Goal: Information Seeking & Learning: Learn about a topic

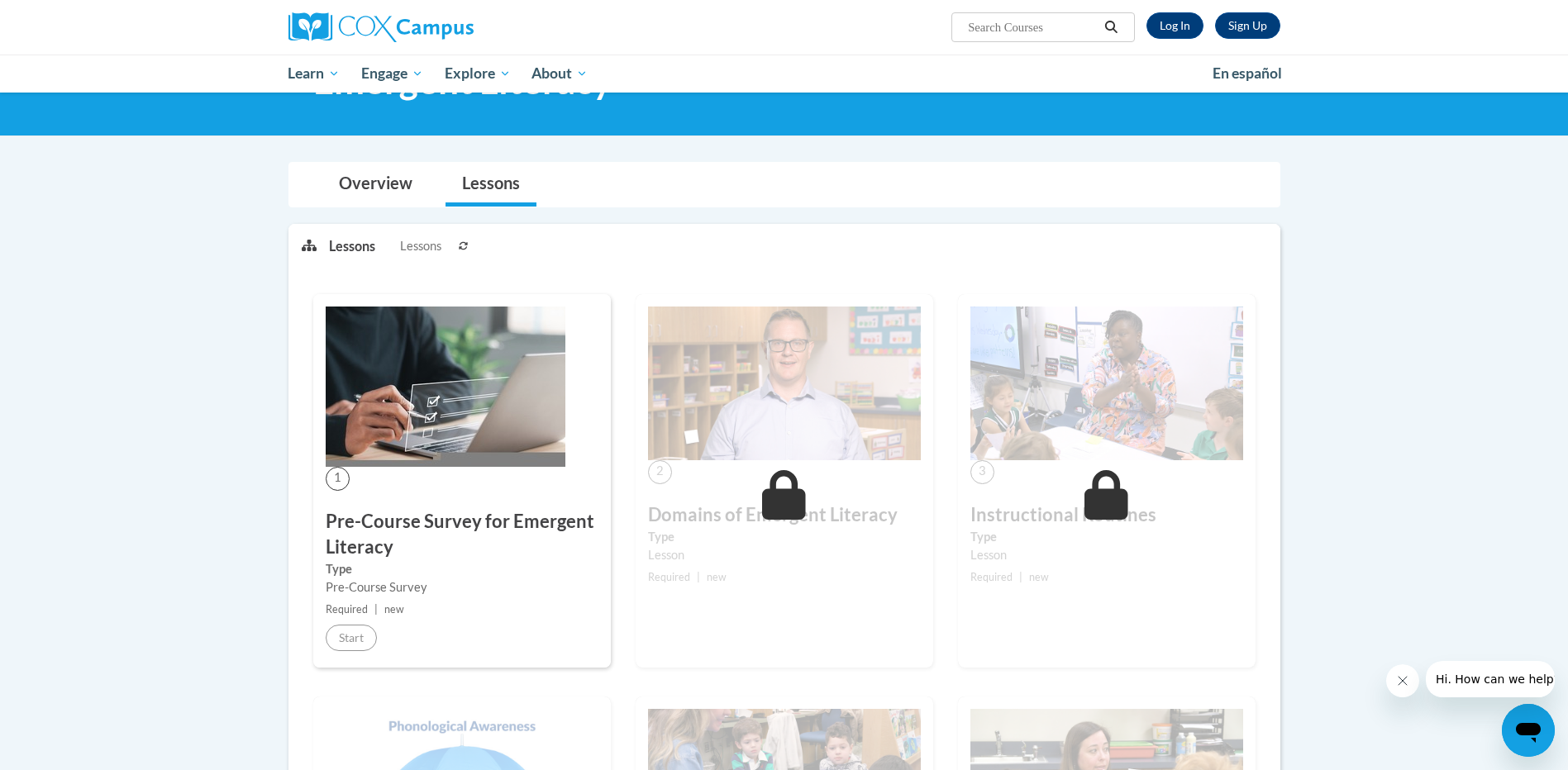
scroll to position [43, 0]
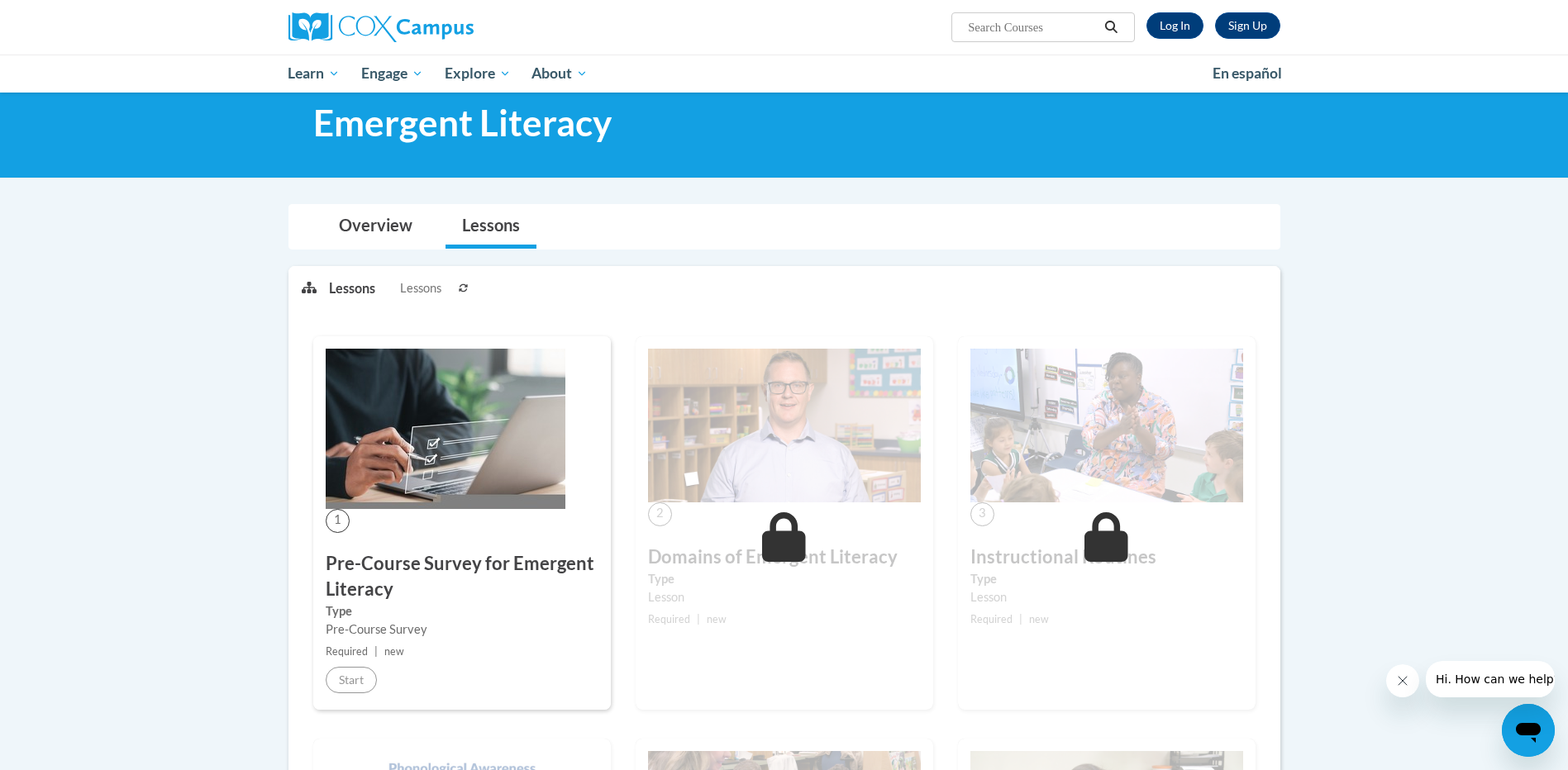
click at [1150, 155] on div at bounding box center [784, 113] width 1568 height 128
click at [1181, 30] on link "Log In" at bounding box center [1174, 25] width 57 height 26
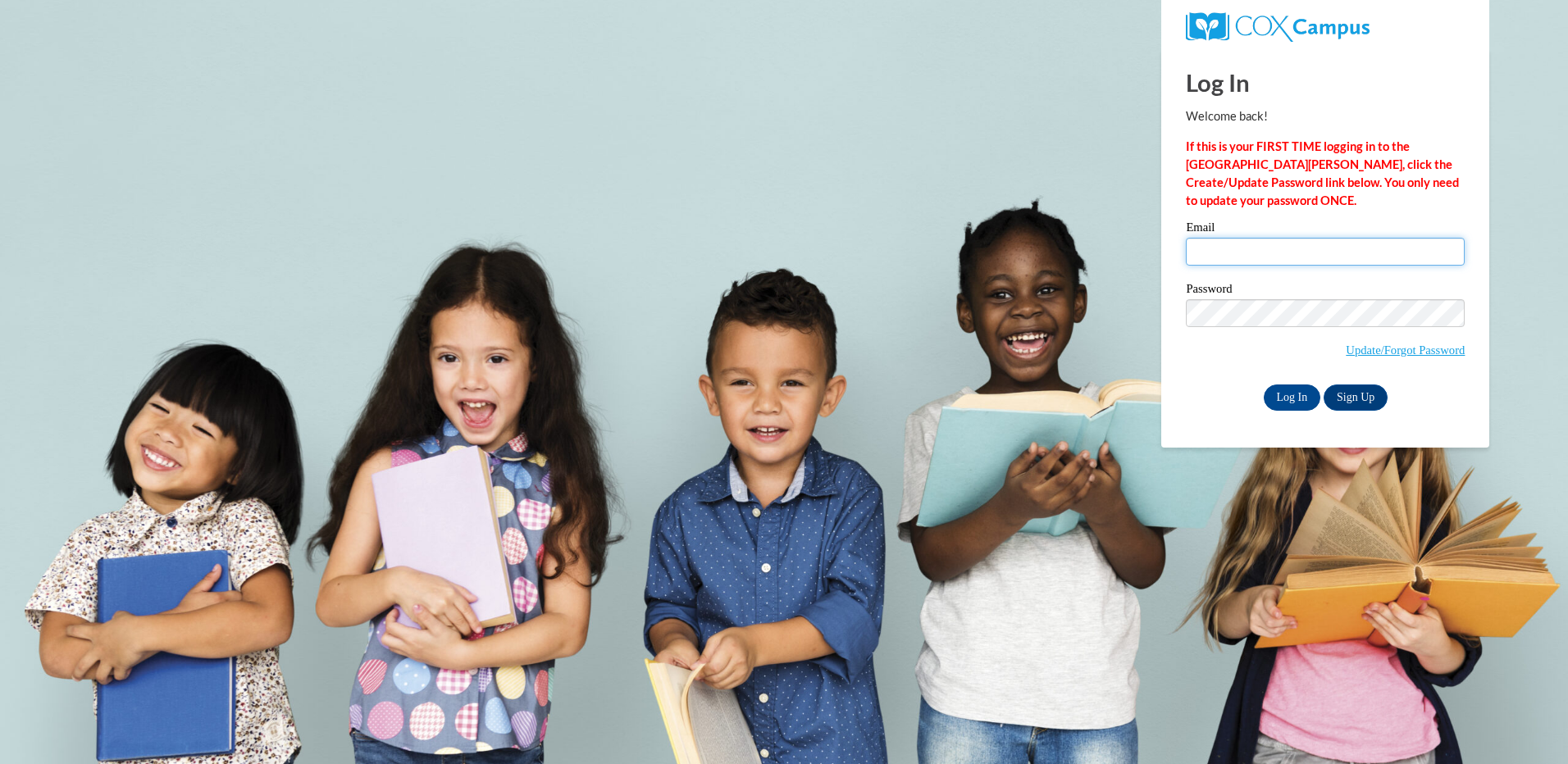
click at [1221, 239] on input "Email" at bounding box center [1325, 251] width 279 height 28
type input "cryray@gmail.com"
click at [1296, 392] on input "Log In" at bounding box center [1293, 397] width 58 height 26
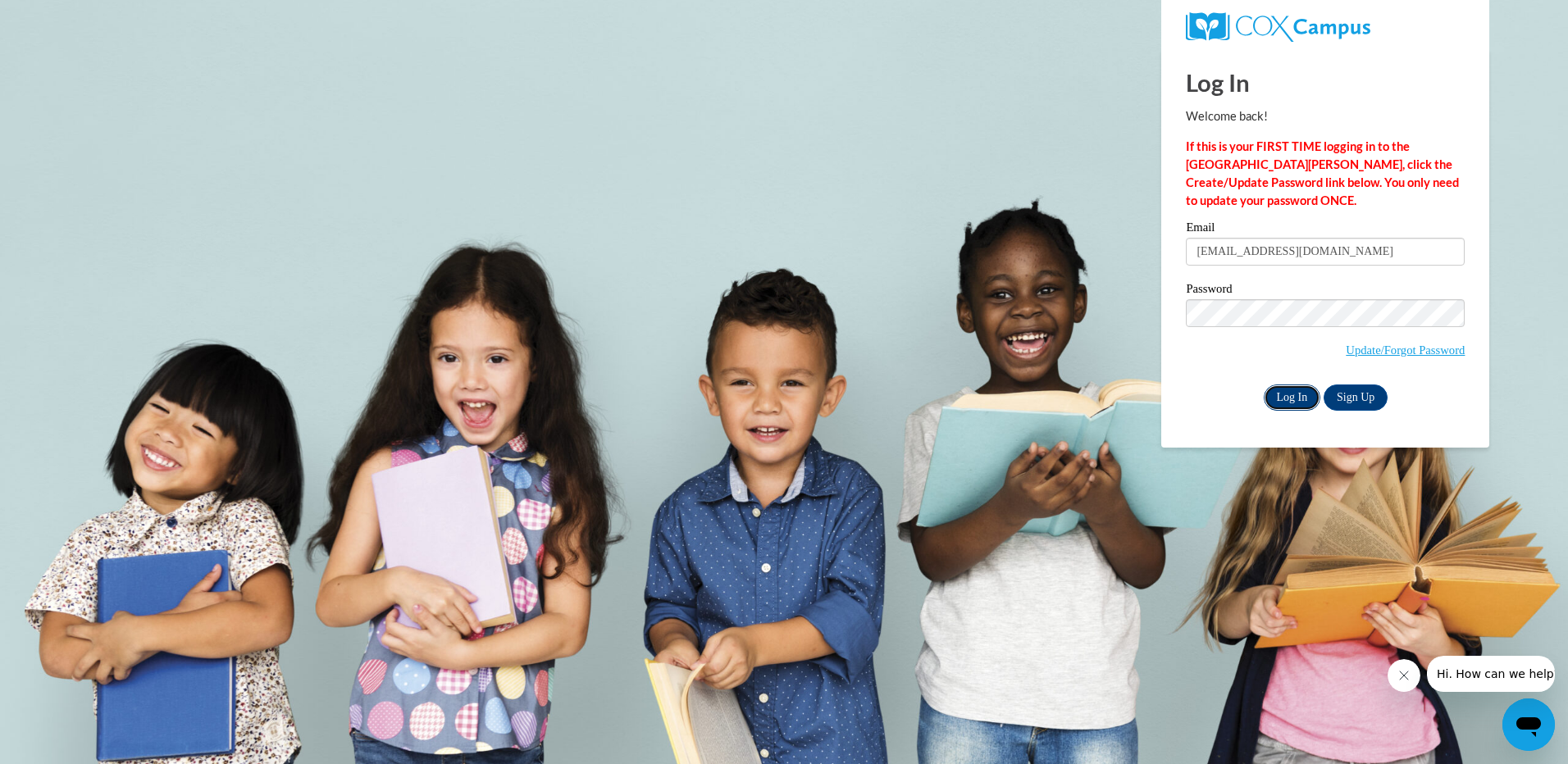
click at [1290, 400] on input "Log In" at bounding box center [1293, 397] width 58 height 26
click at [1286, 396] on input "Log In" at bounding box center [1293, 397] width 58 height 26
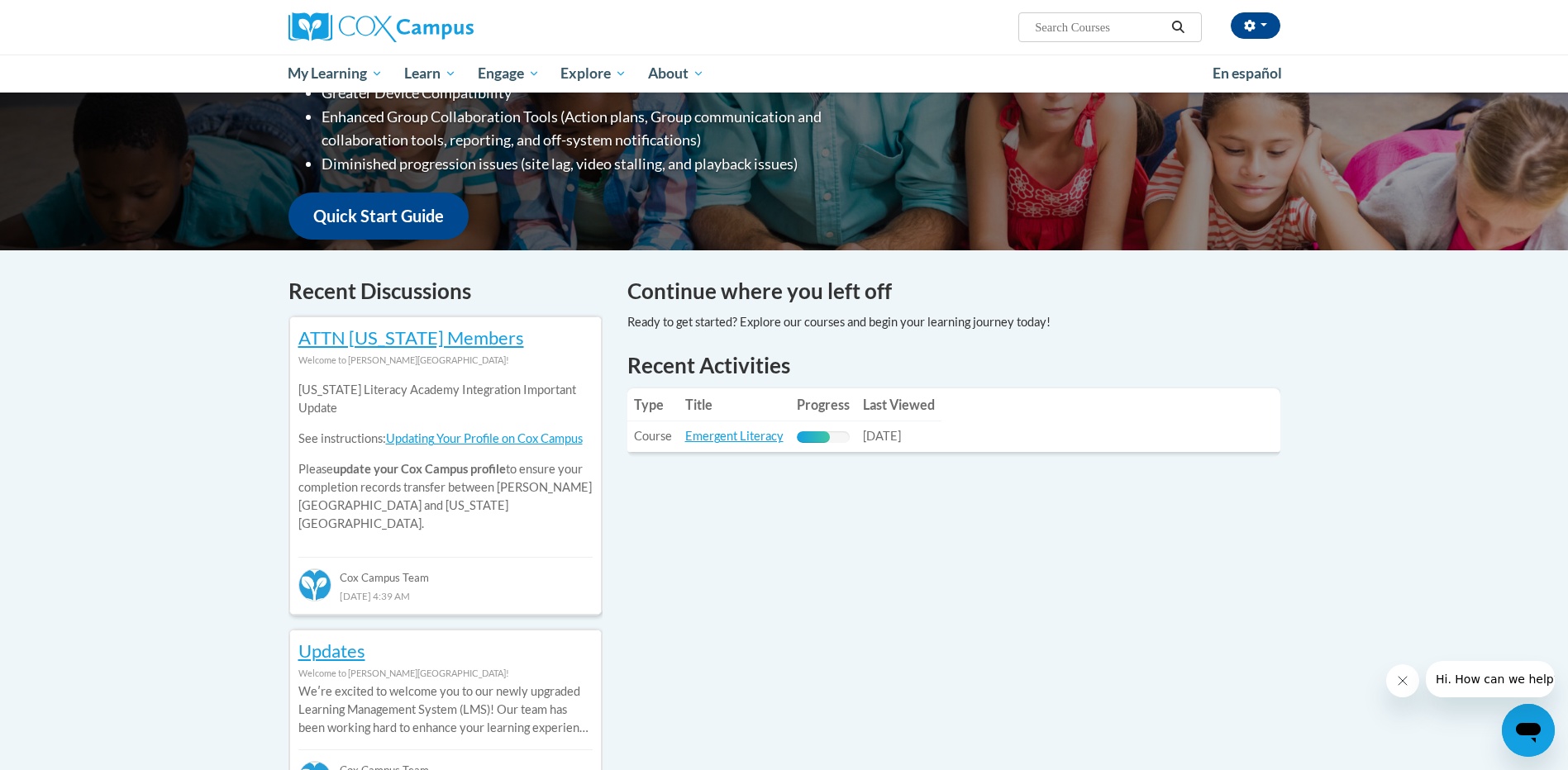
scroll to position [330, 0]
click at [747, 430] on link "Emergent Literacy" at bounding box center [734, 434] width 98 height 14
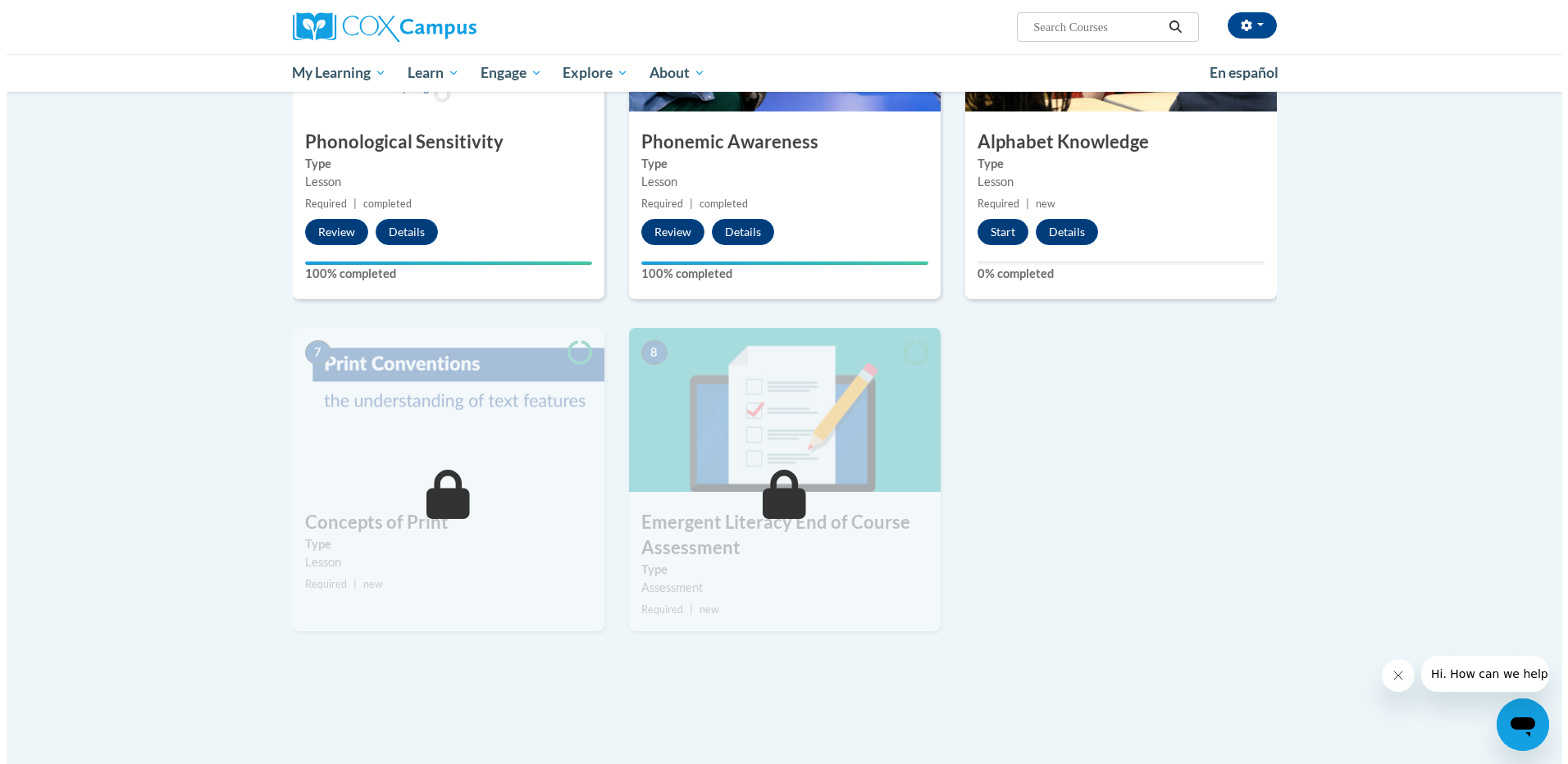
scroll to position [902, 0]
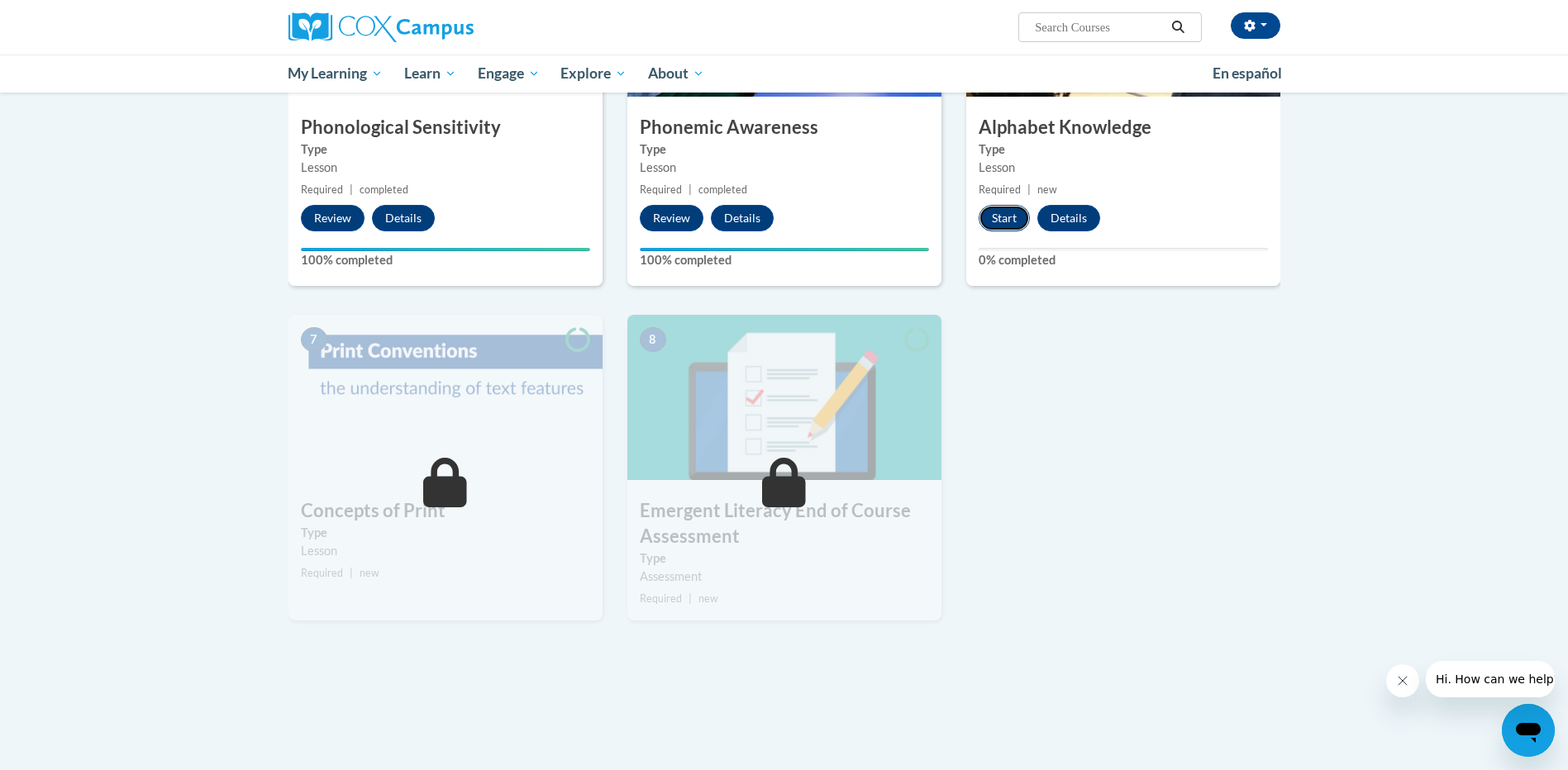
click at [1005, 219] on button "Start" at bounding box center [1004, 218] width 51 height 26
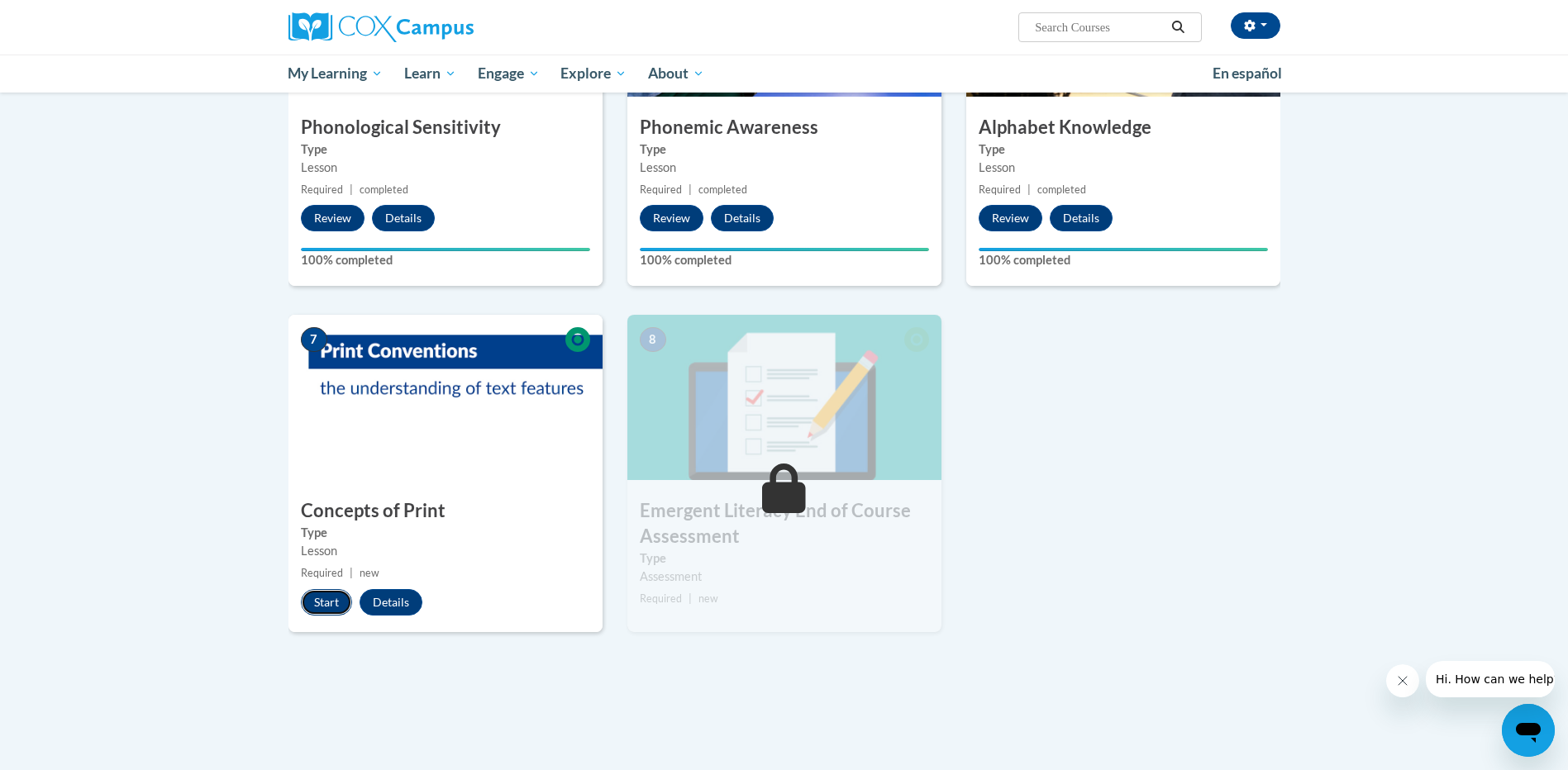
click at [331, 600] on button "Start" at bounding box center [327, 601] width 51 height 26
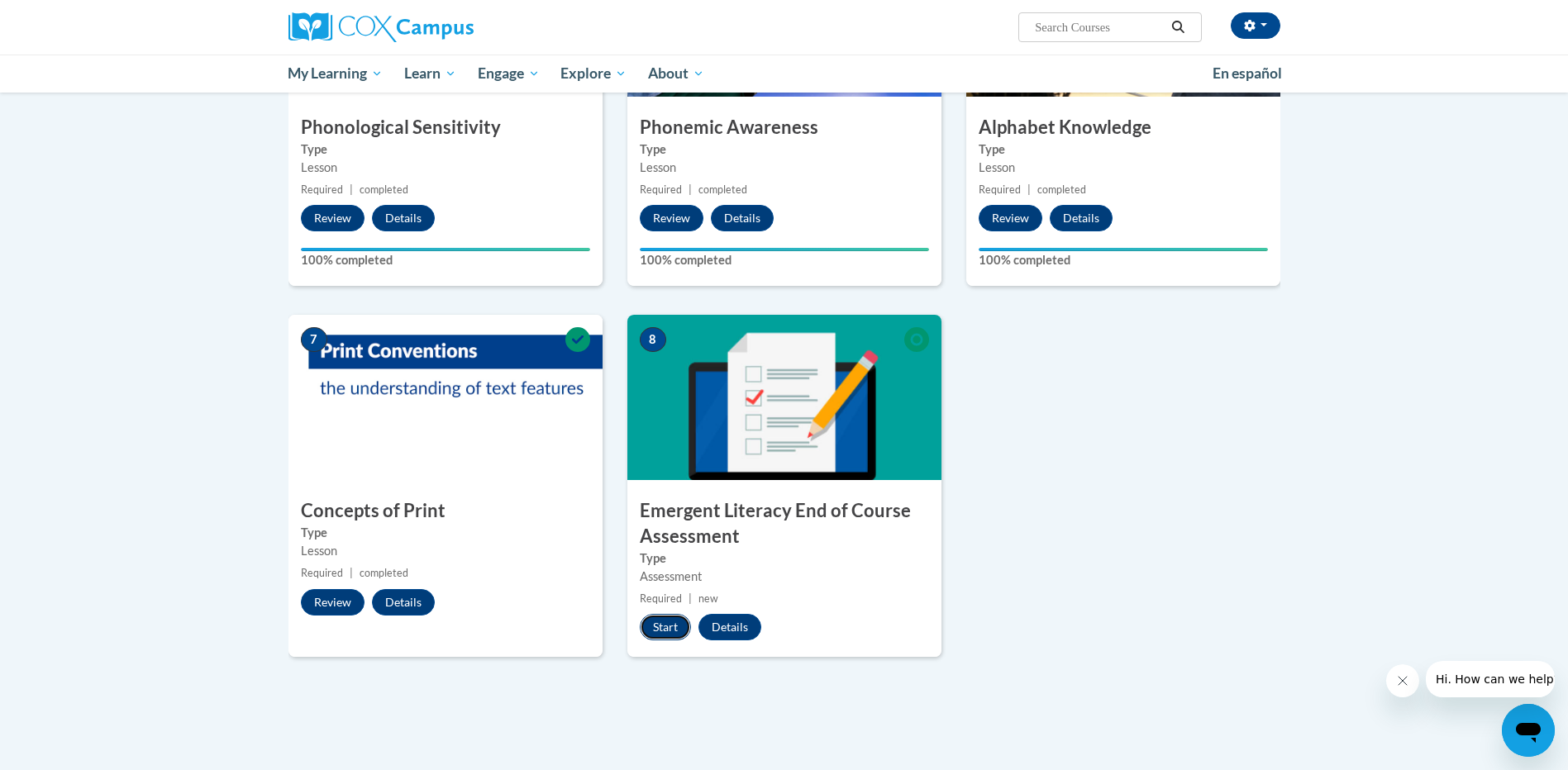
click at [666, 635] on button "Start" at bounding box center [665, 627] width 51 height 26
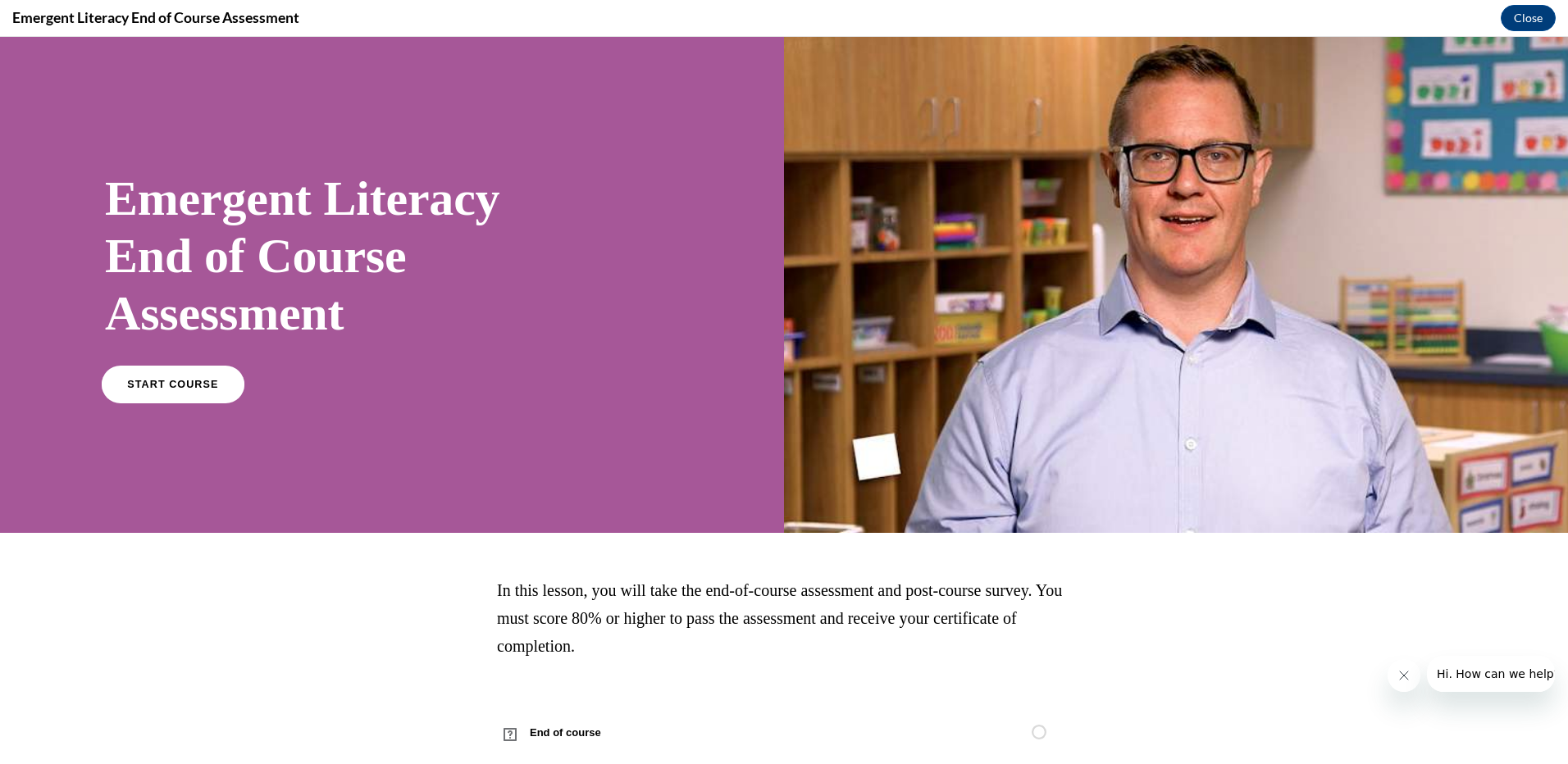
click at [204, 381] on span "START COURSE" at bounding box center [172, 385] width 91 height 13
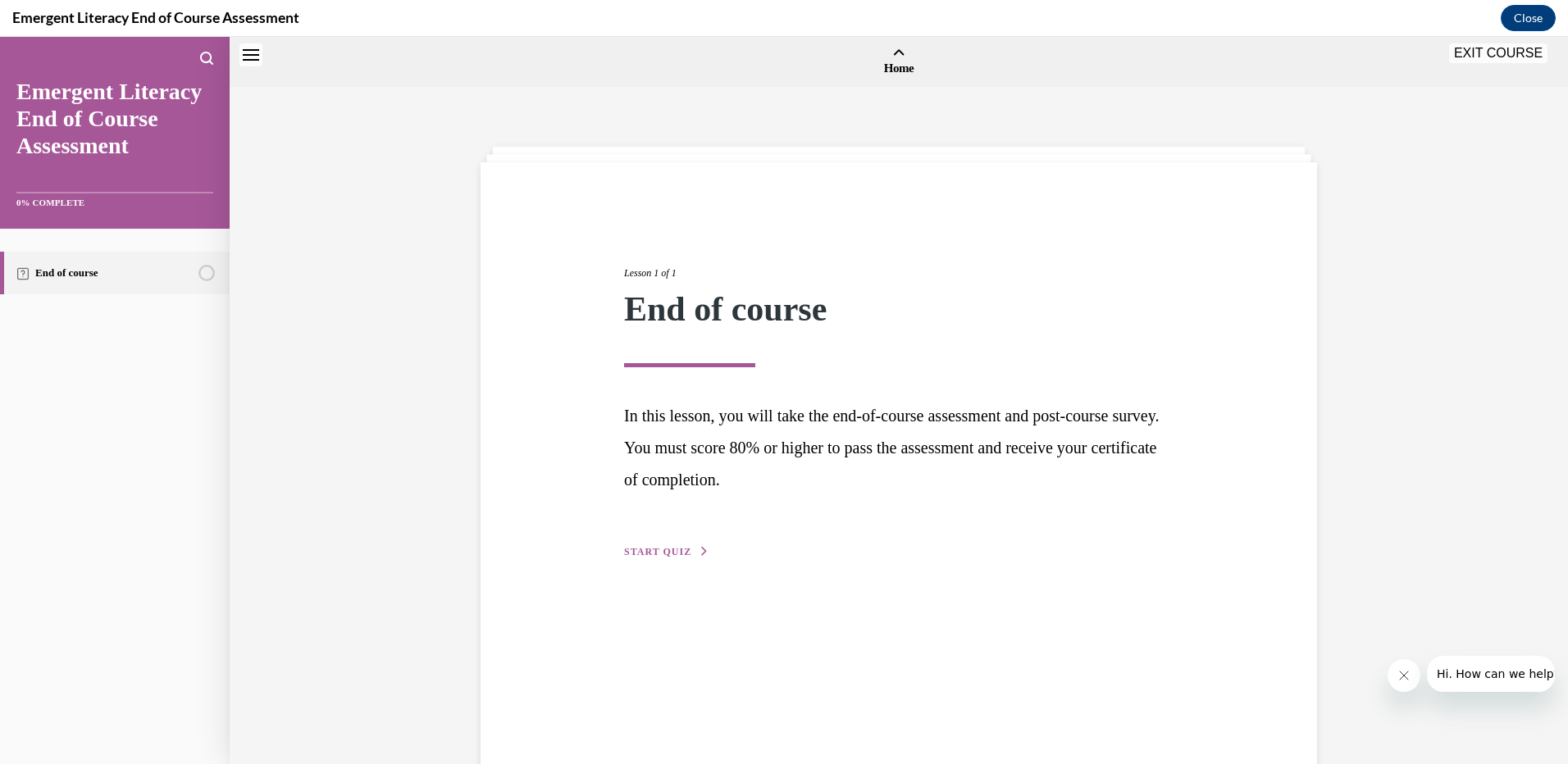
scroll to position [50, 0]
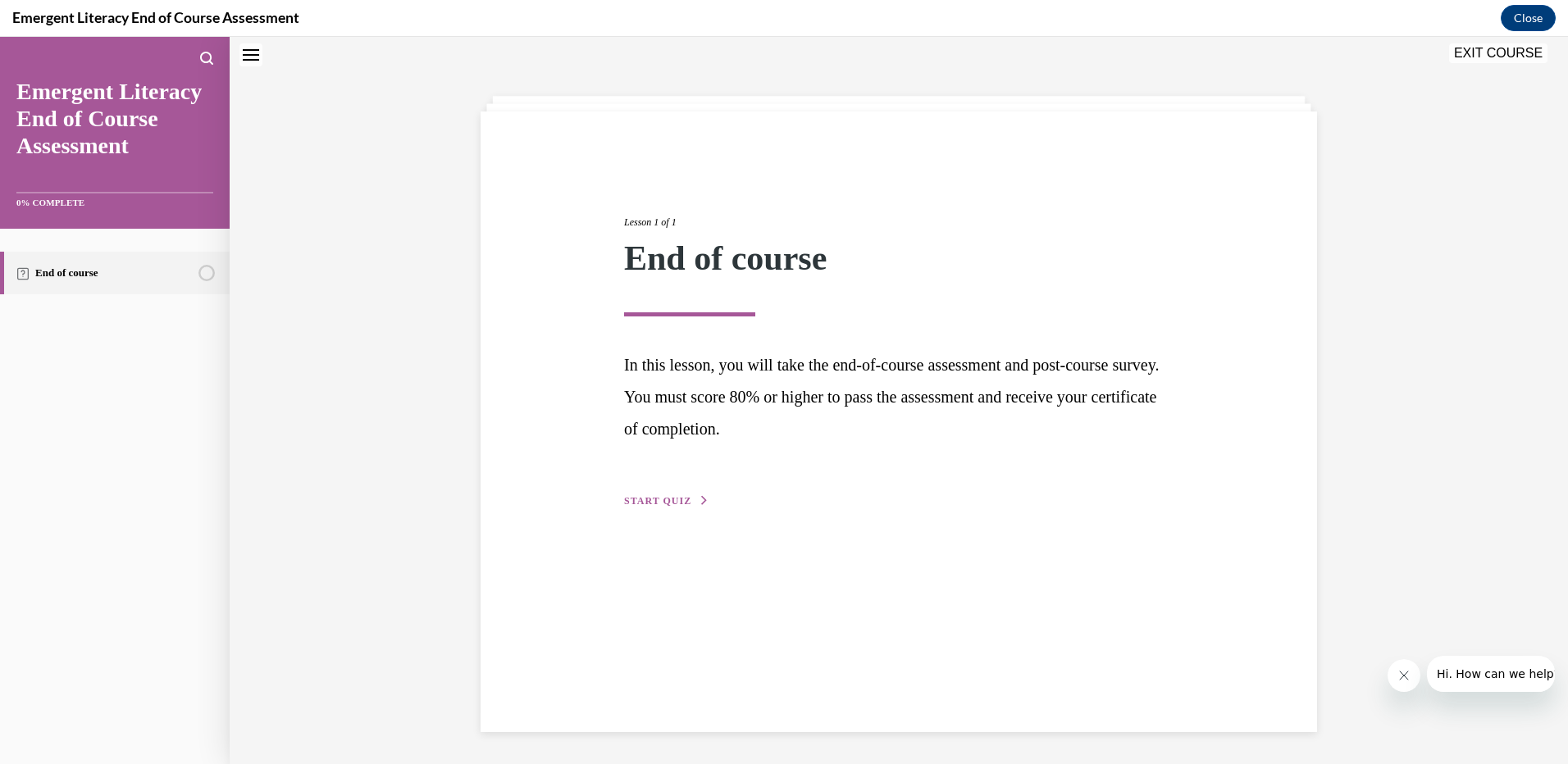
click at [651, 493] on button "START QUIZ" at bounding box center [666, 500] width 86 height 14
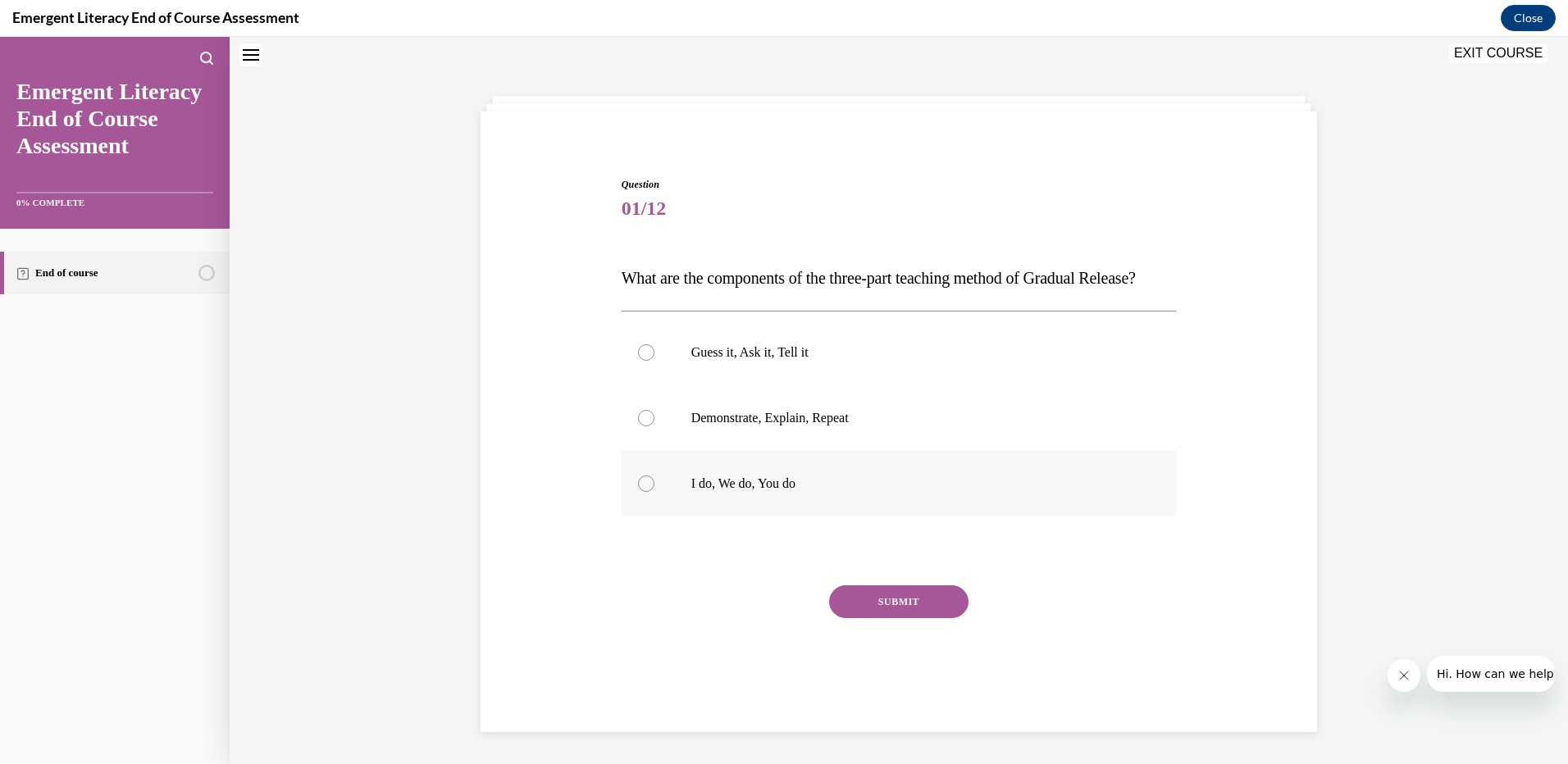
click at [644, 492] on div at bounding box center [646, 483] width 16 height 16
click at [644, 492] on input "I do, We do, You do" at bounding box center [646, 483] width 16 height 16
radio input "true"
click at [908, 618] on button "SUBMIT" at bounding box center [898, 601] width 140 height 32
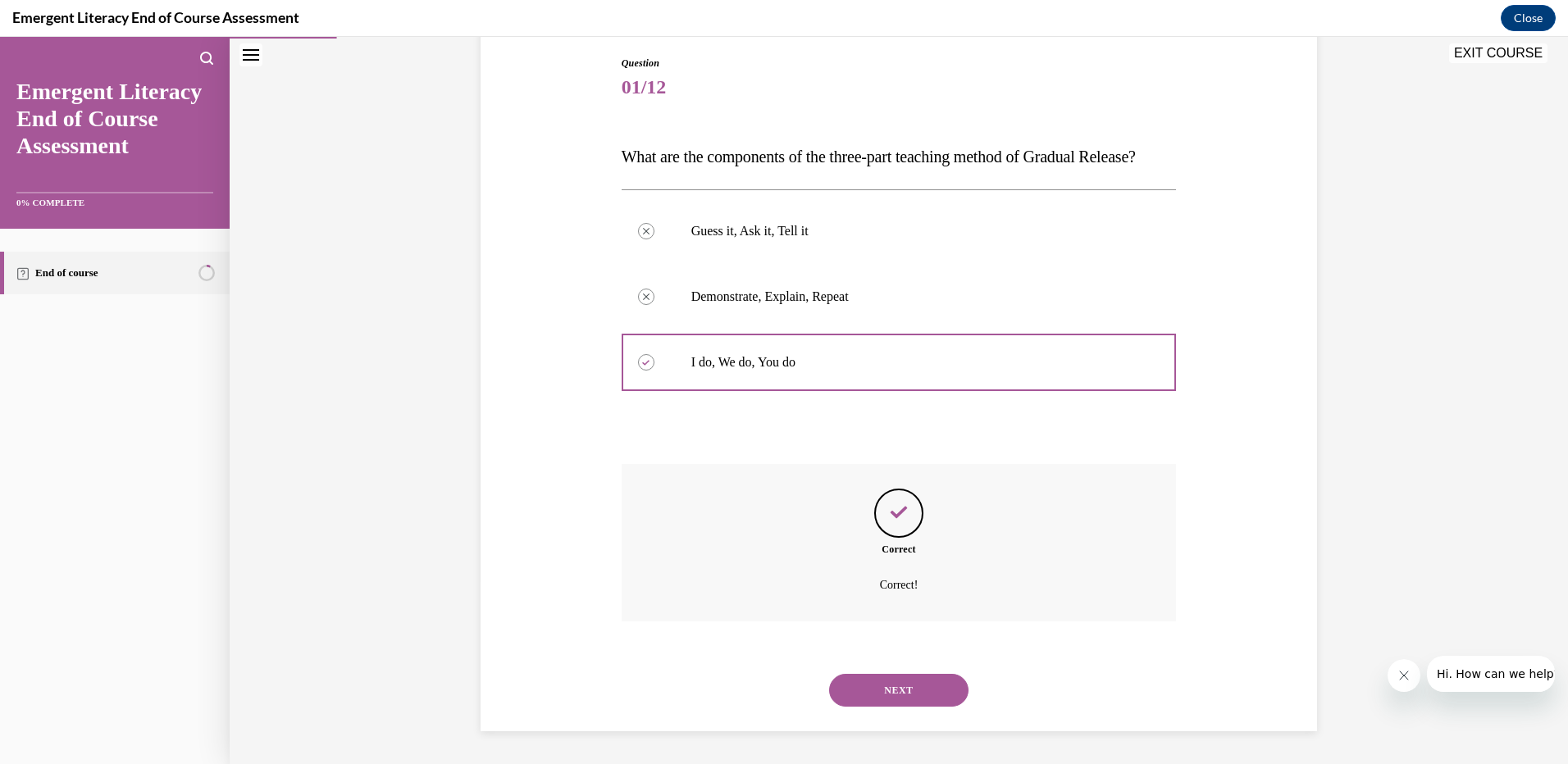
scroll to position [205, 0]
click at [915, 694] on button "NEXT" at bounding box center [898, 690] width 140 height 32
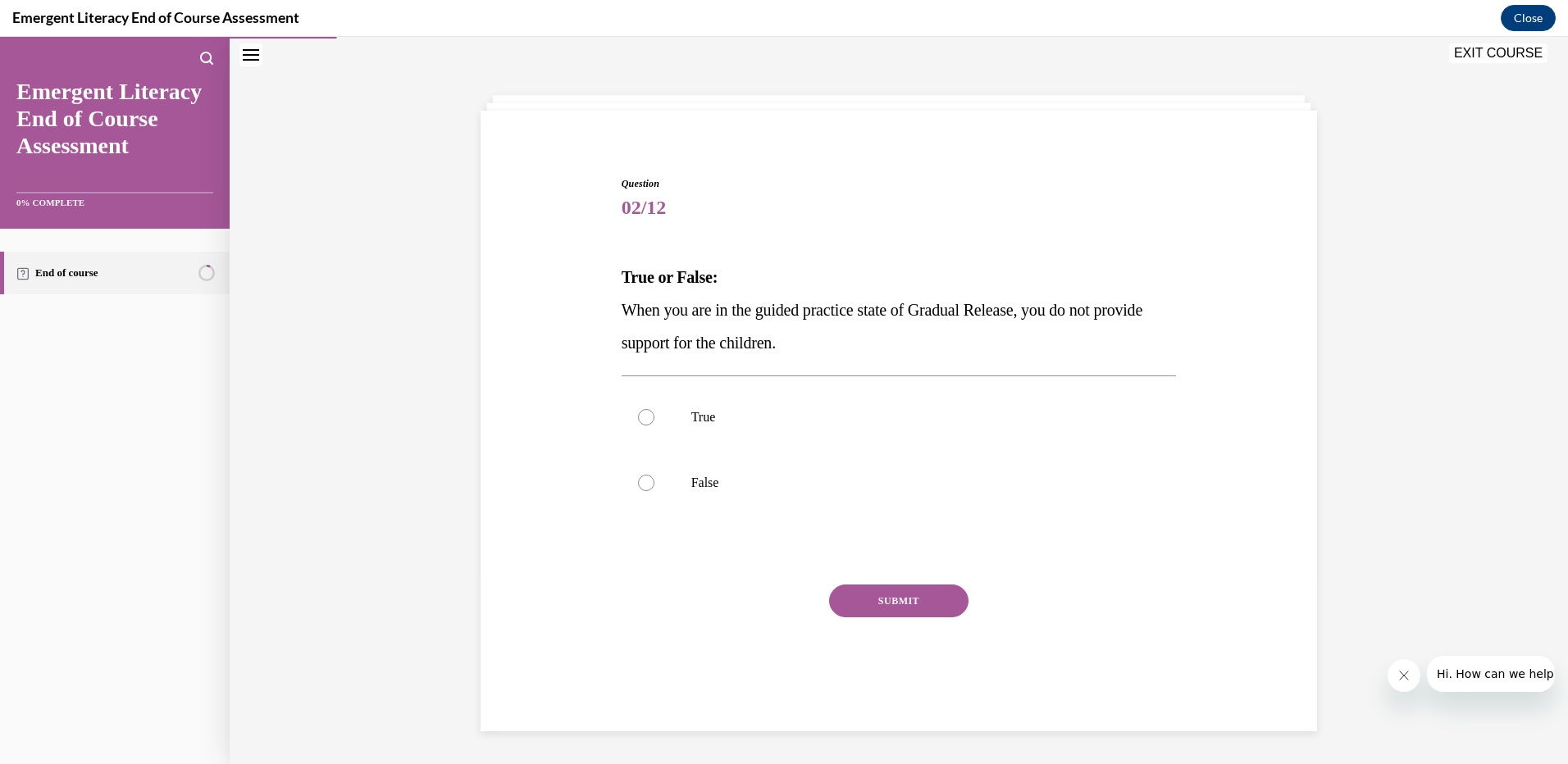
scroll to position [51, 0]
click at [661, 487] on label "False" at bounding box center [898, 482] width 555 height 66
click at [654, 487] on input "False" at bounding box center [646, 482] width 16 height 16
radio input "true"
click at [920, 604] on button "SUBMIT" at bounding box center [898, 600] width 140 height 32
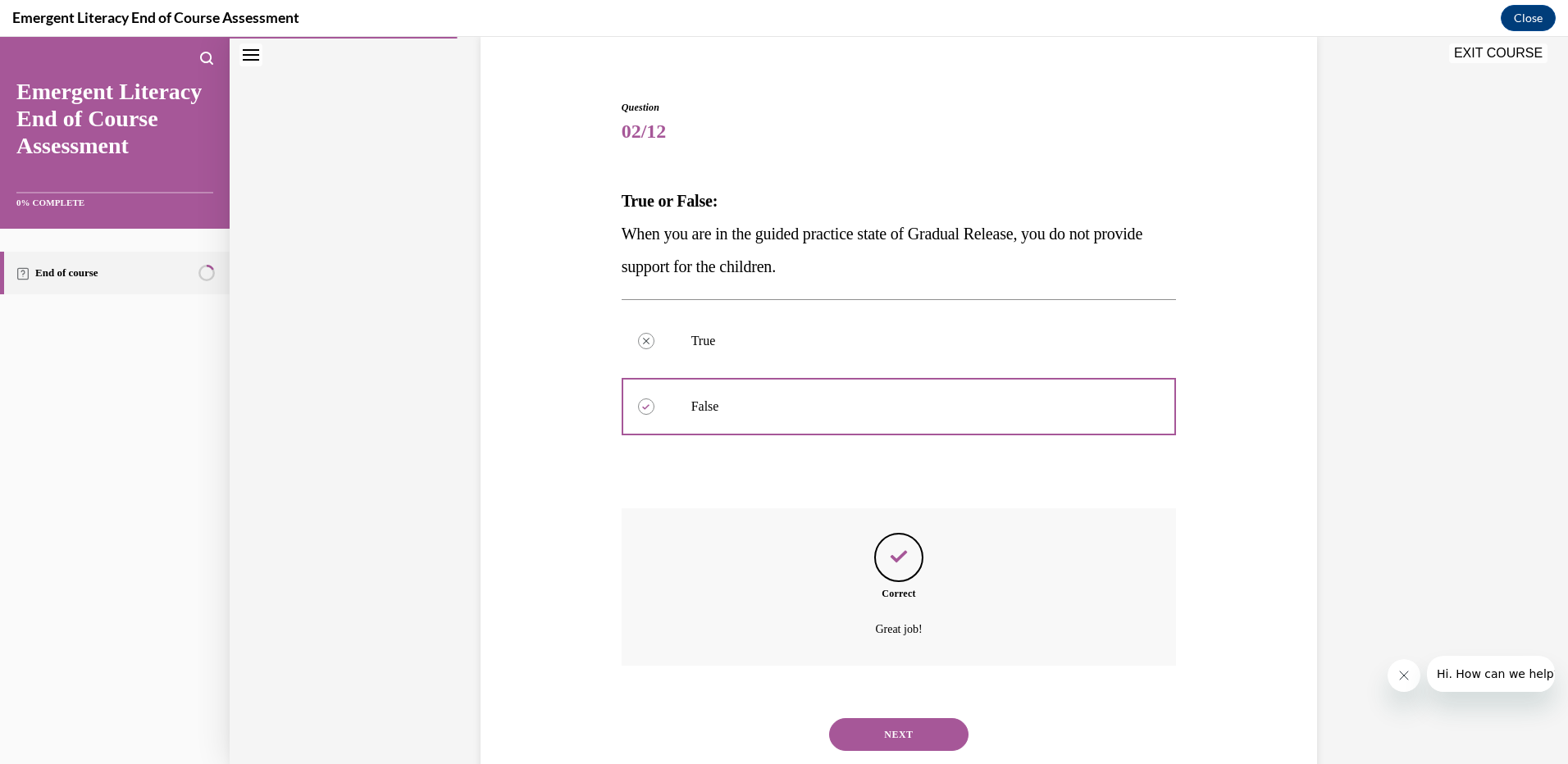
scroll to position [172, 0]
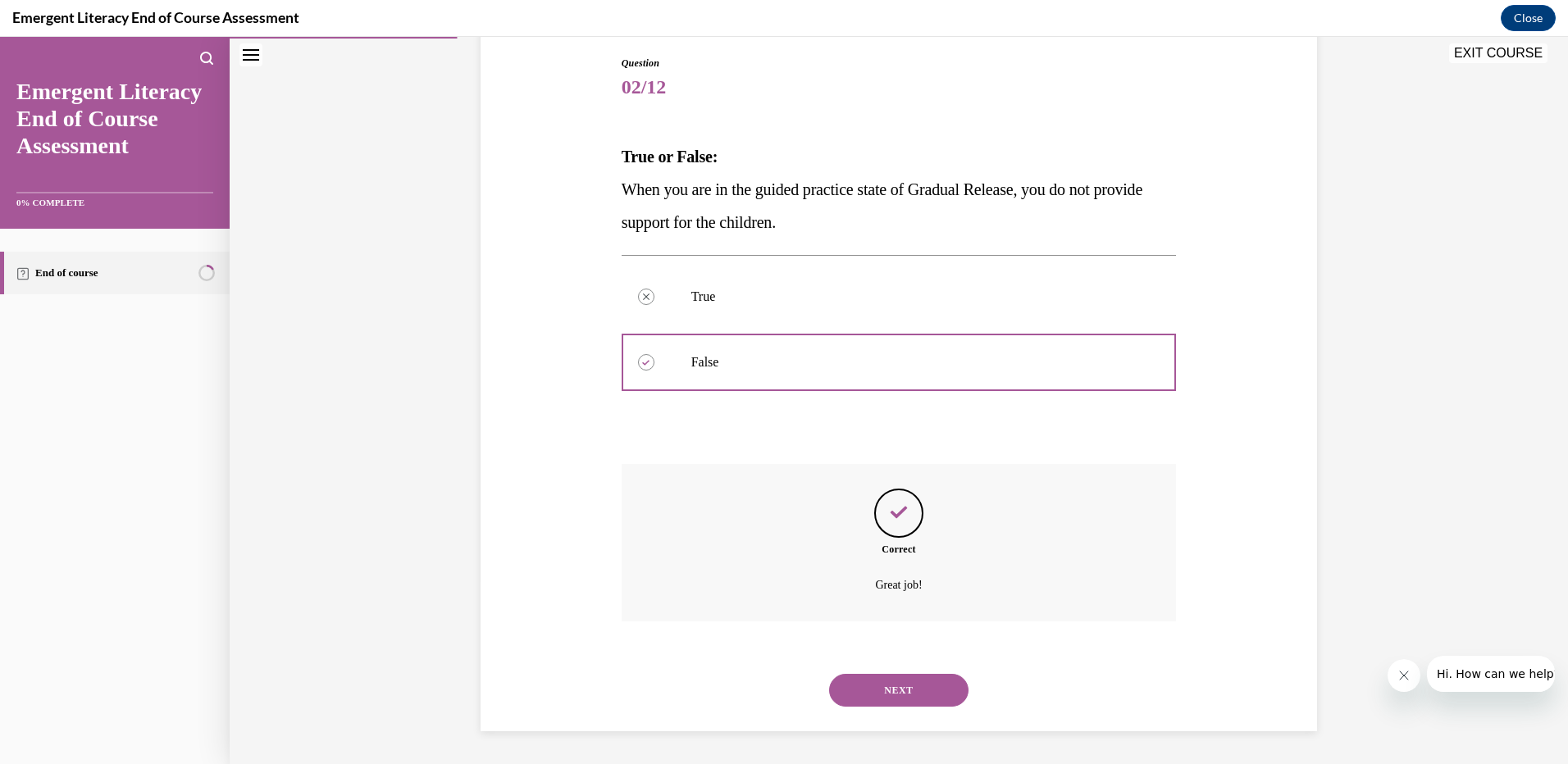
click at [913, 694] on button "NEXT" at bounding box center [898, 690] width 140 height 32
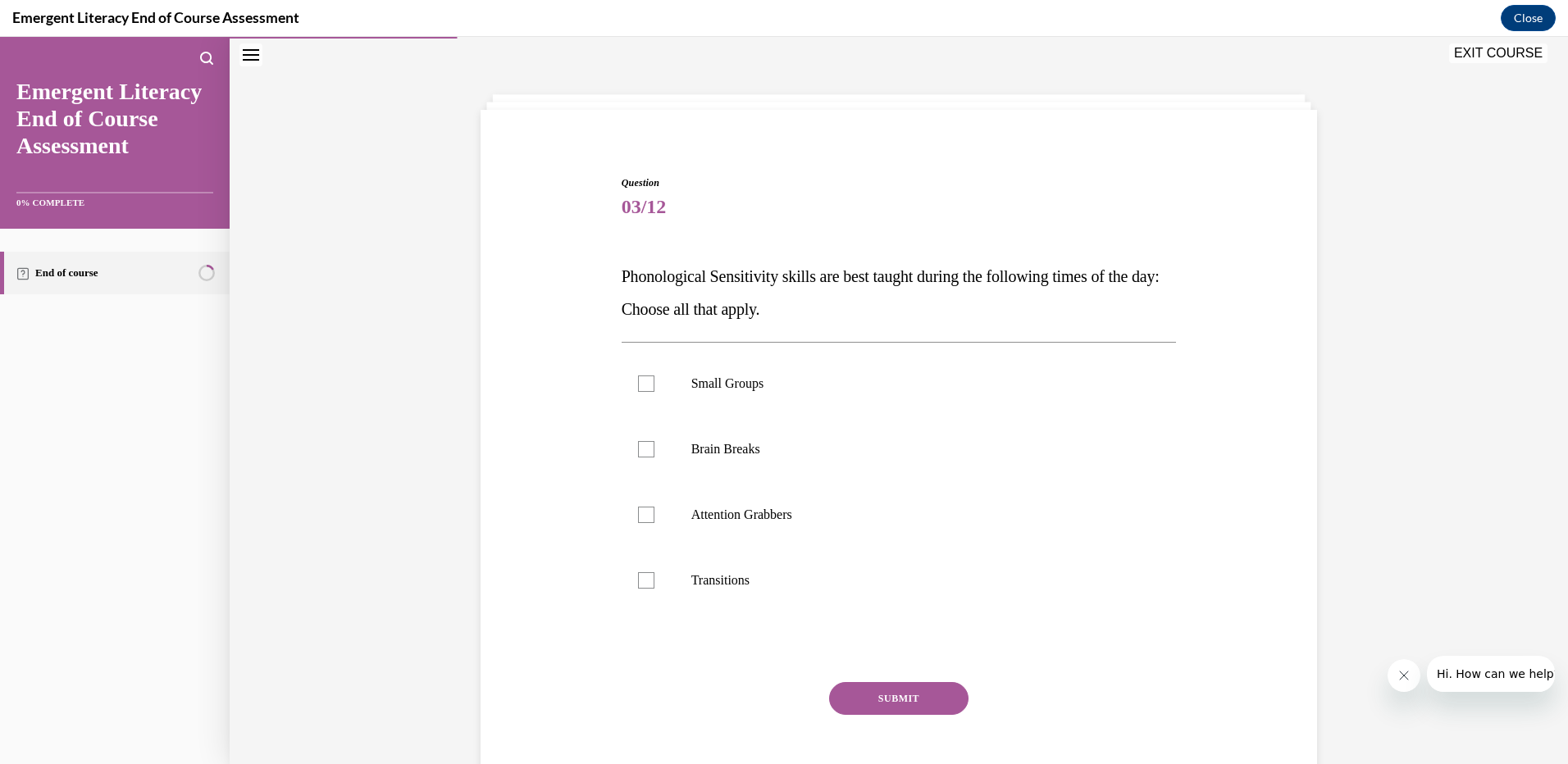
scroll to position [51, 0]
click at [653, 389] on label "Small Groups" at bounding box center [898, 384] width 555 height 66
click at [653, 389] on input "Small Groups" at bounding box center [646, 384] width 16 height 16
checkbox input "true"
click at [654, 445] on label "Brain Breaks" at bounding box center [898, 450] width 555 height 66
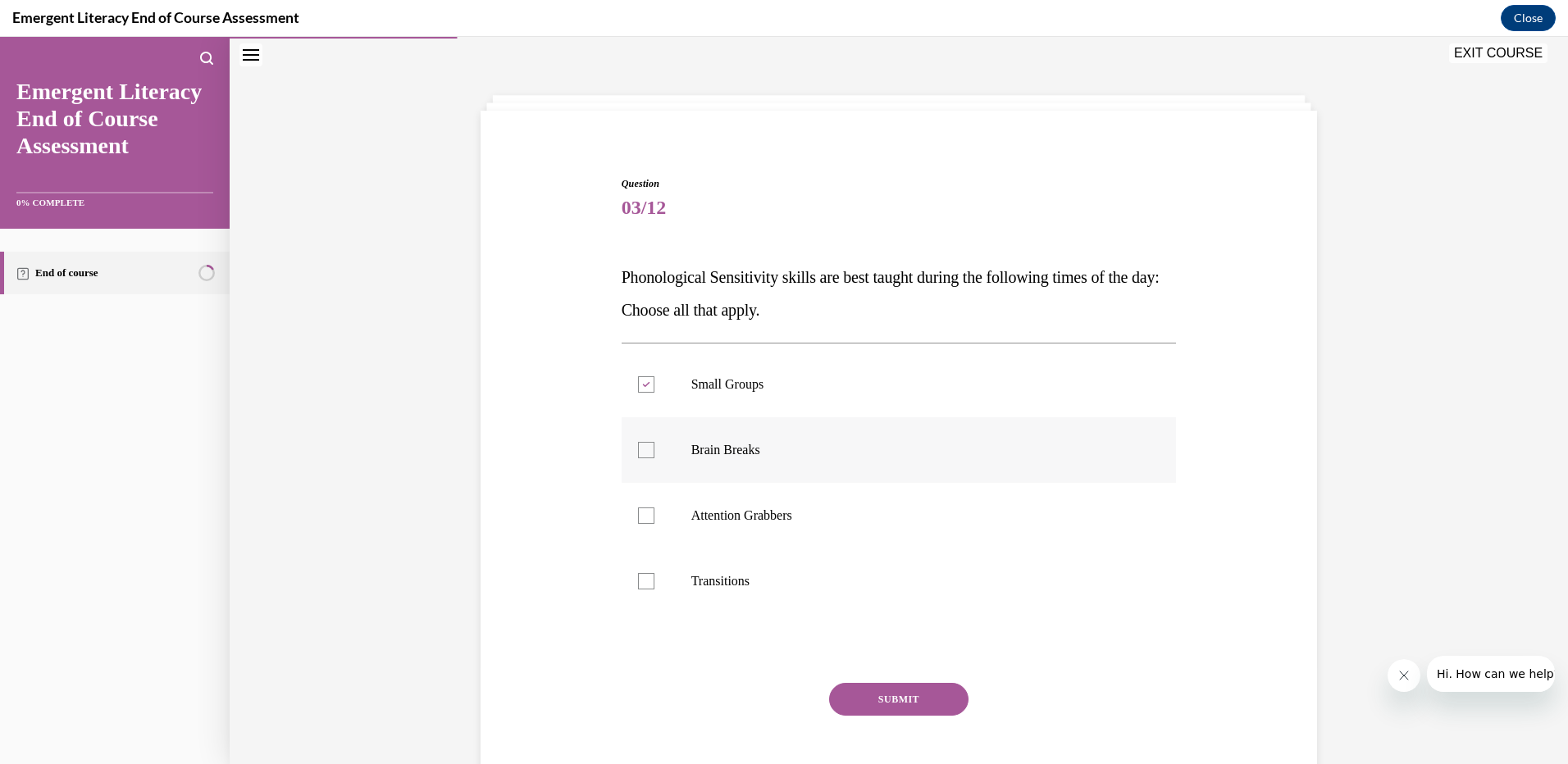
click at [654, 445] on input "Brain Breaks" at bounding box center [646, 450] width 16 height 16
checkbox input "true"
click at [659, 572] on label "Transitions" at bounding box center [898, 580] width 555 height 66
click at [654, 573] on input "Transitions" at bounding box center [646, 581] width 16 height 16
checkbox input "true"
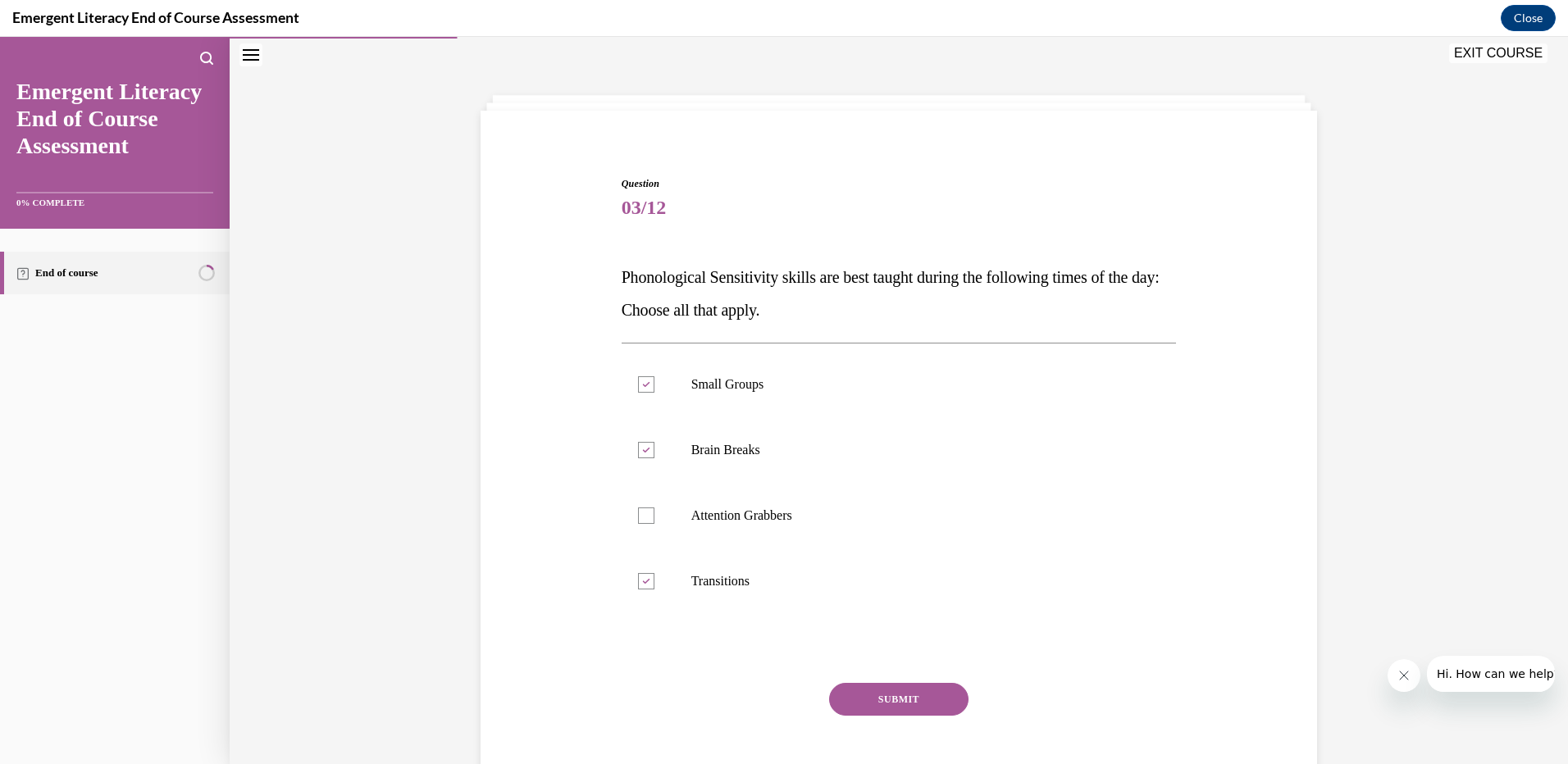
click at [894, 700] on button "SUBMIT" at bounding box center [898, 699] width 140 height 32
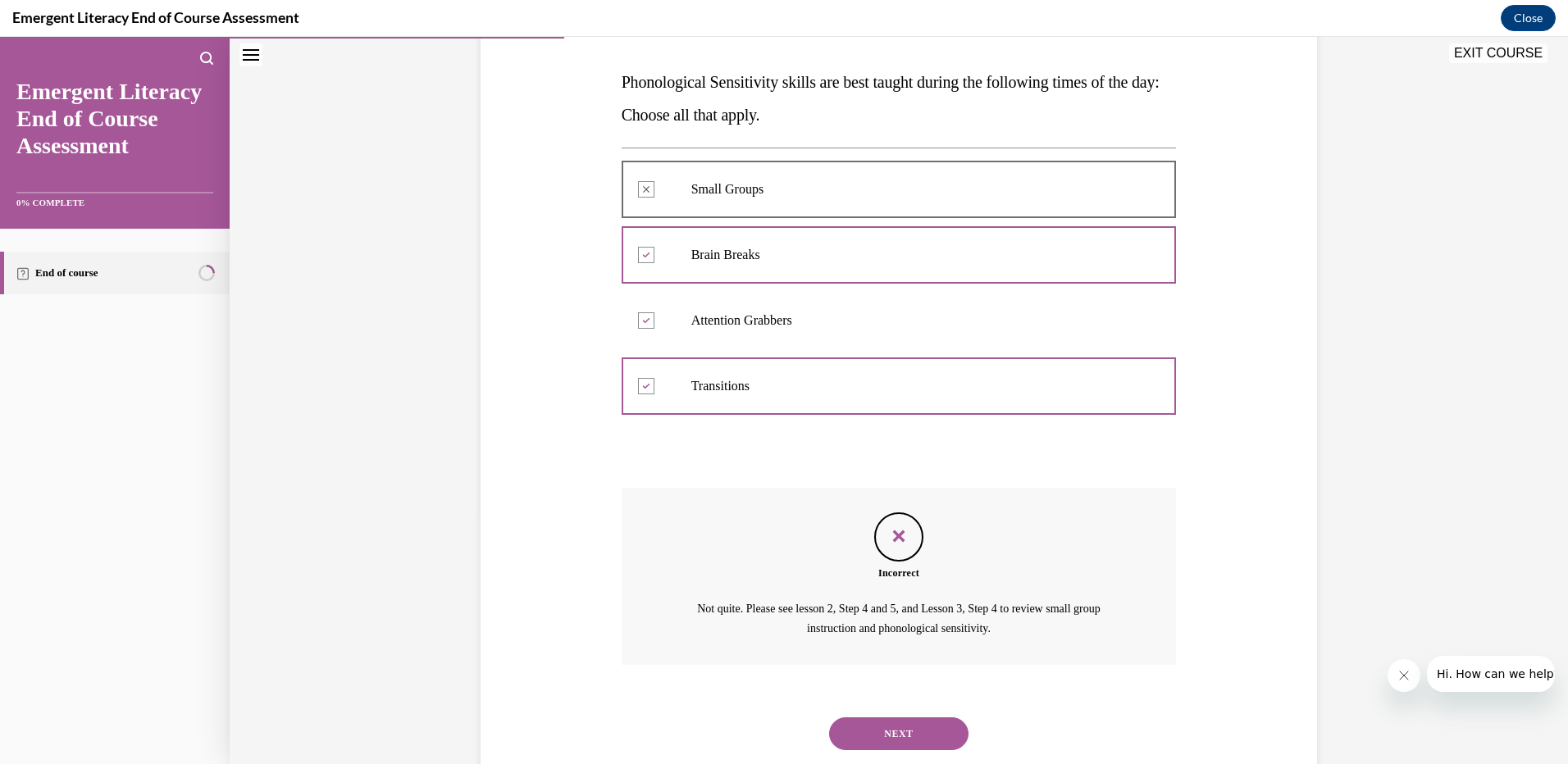
scroll to position [290, 0]
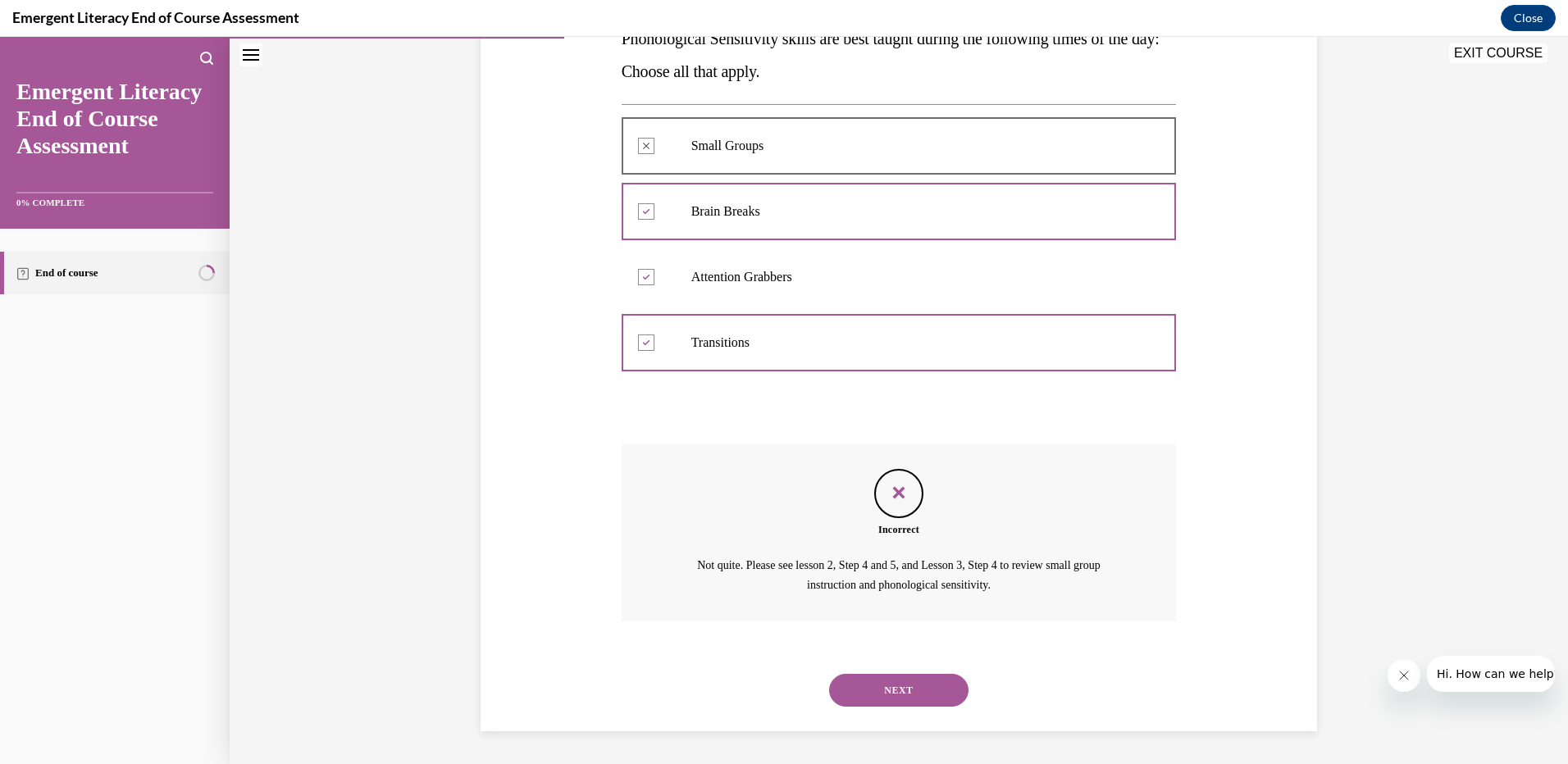
click at [896, 690] on button "NEXT" at bounding box center [898, 690] width 140 height 32
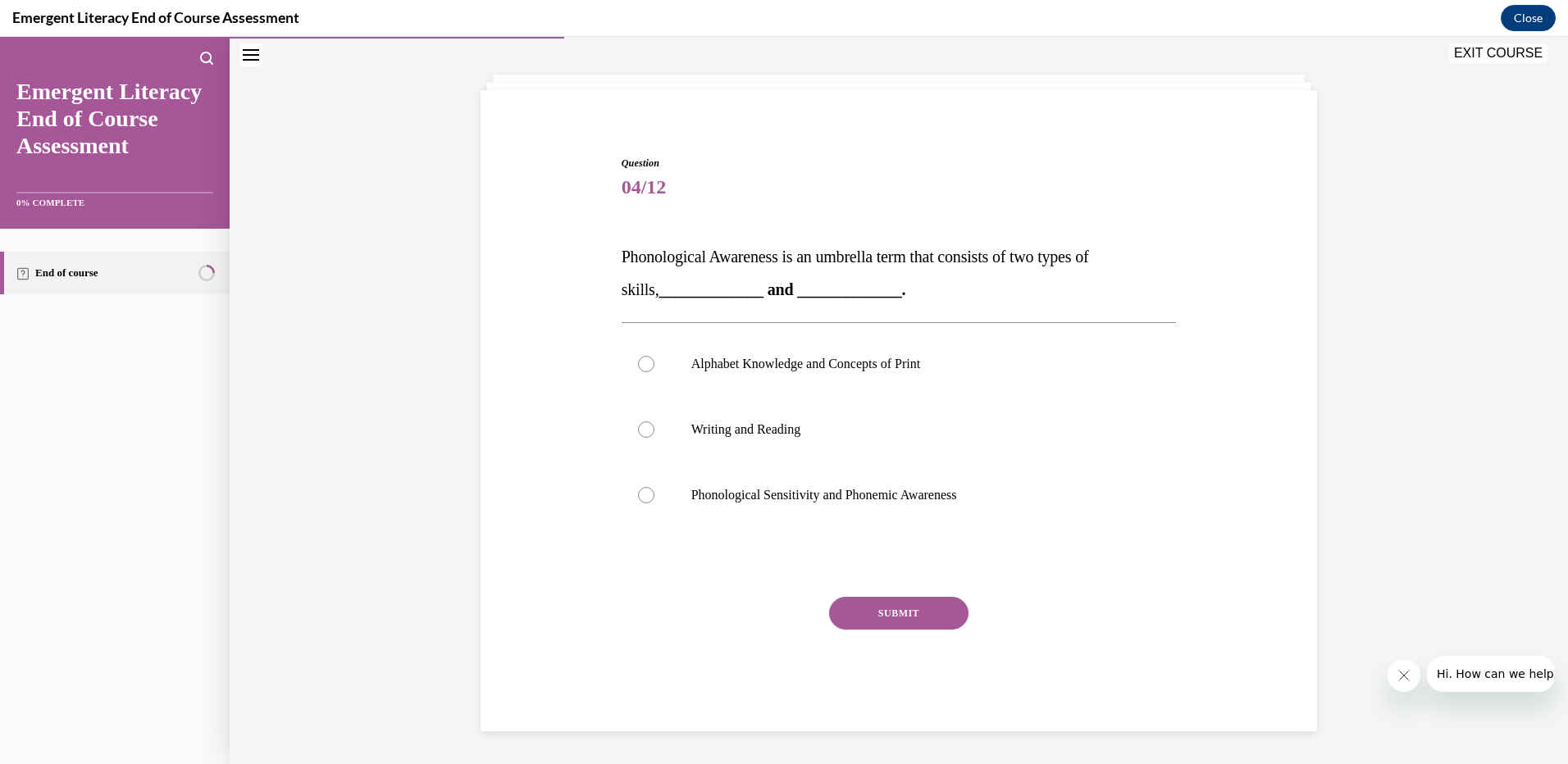
scroll to position [72, 0]
click at [711, 501] on p "Phonological Sensitivity and Phonemic Awareness" at bounding box center [914, 495] width 445 height 16
click at [654, 501] on input "Phonological Sensitivity and Phonemic Awareness" at bounding box center [646, 495] width 16 height 16
radio input "true"
click at [906, 619] on button "SUBMIT" at bounding box center [898, 613] width 140 height 32
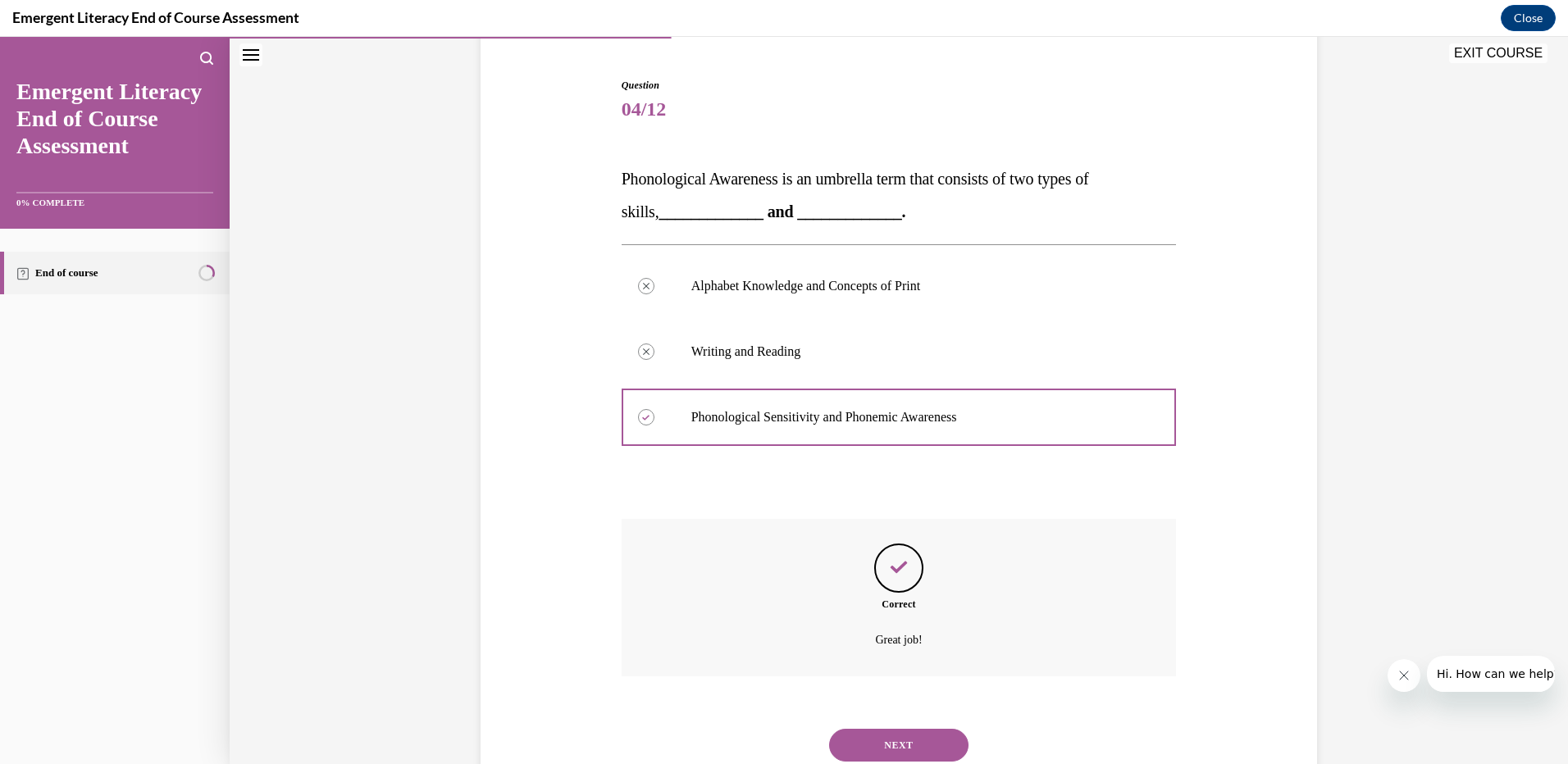
scroll to position [205, 0]
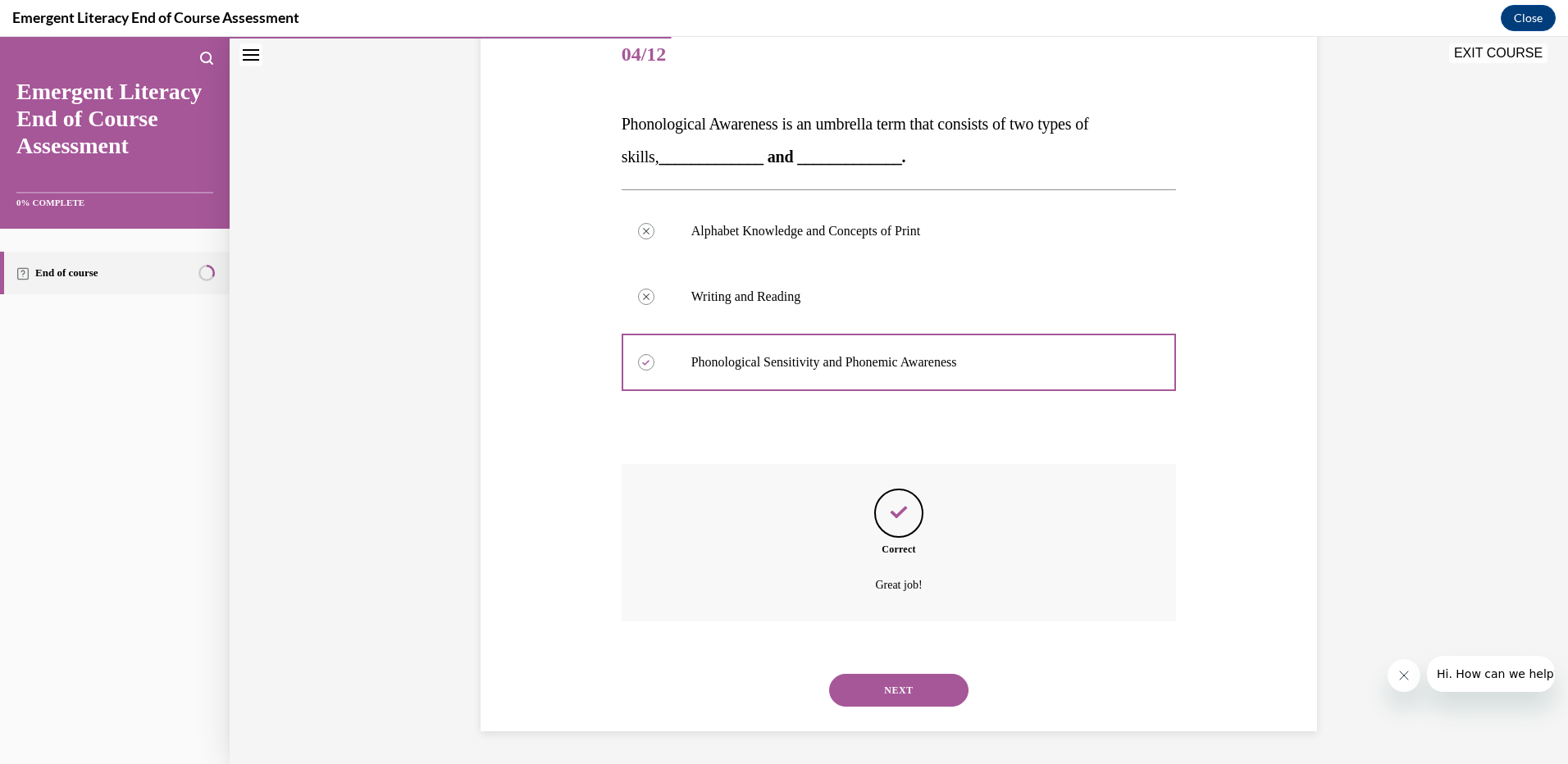
click at [904, 697] on button "NEXT" at bounding box center [898, 690] width 140 height 32
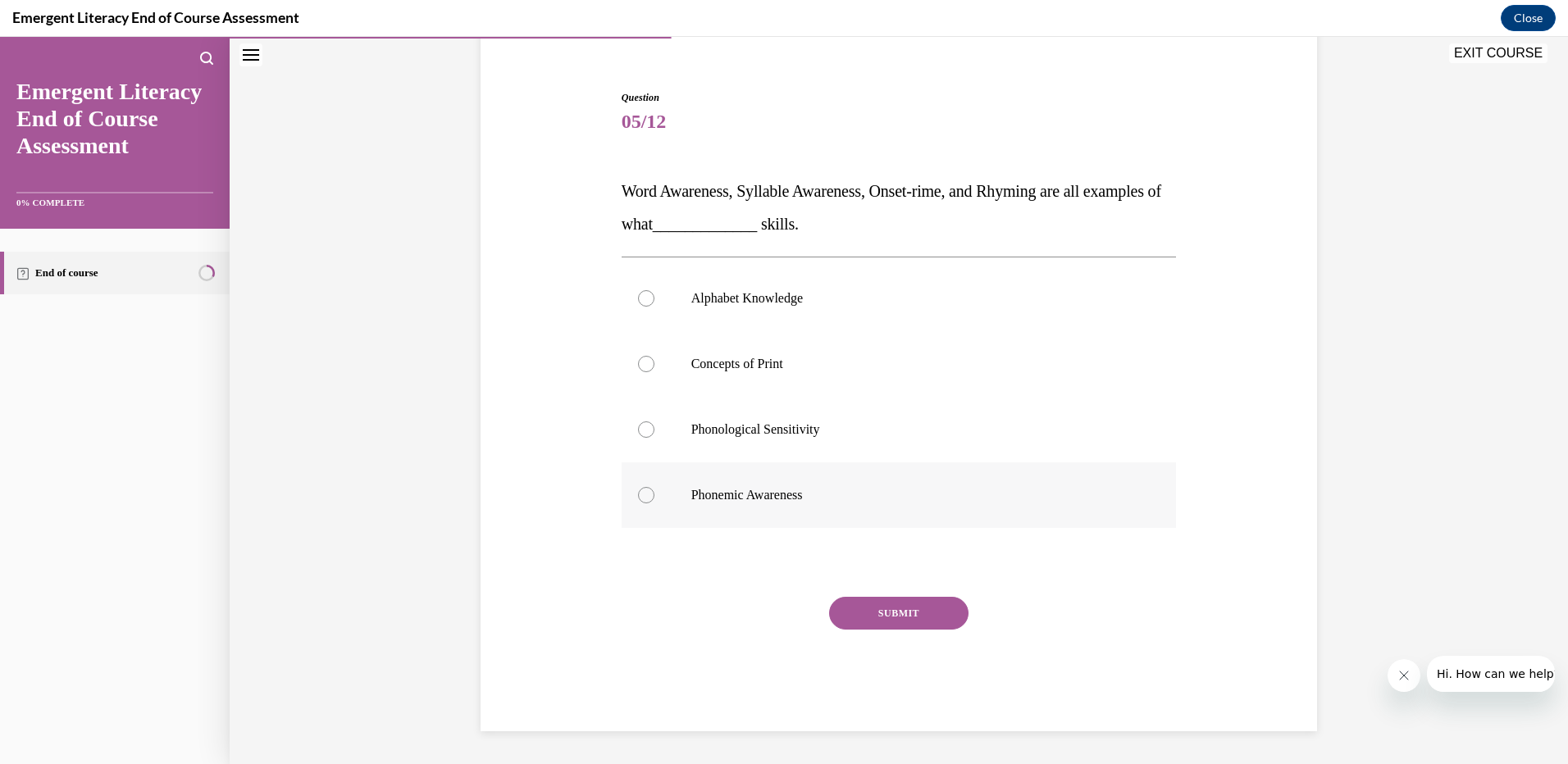
click at [678, 492] on label "Phonemic Awareness" at bounding box center [898, 495] width 555 height 66
click at [654, 492] on input "Phonemic Awareness" at bounding box center [646, 495] width 16 height 16
radio input "true"
click at [745, 439] on label "Phonological Sensitivity" at bounding box center [898, 429] width 555 height 66
click at [654, 437] on input "Phonological Sensitivity" at bounding box center [646, 429] width 16 height 16
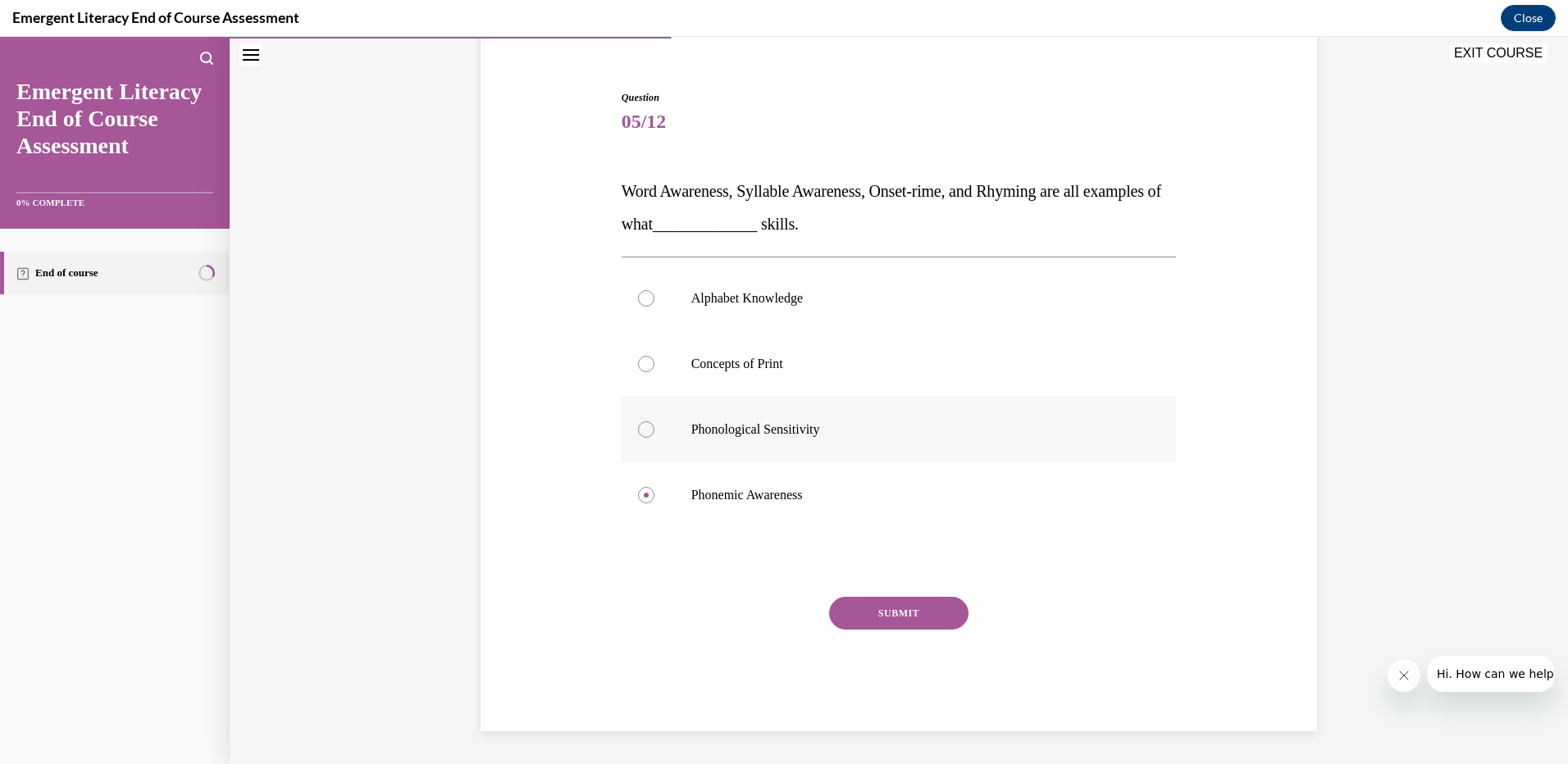
radio input "true"
click at [906, 613] on button "SUBMIT" at bounding box center [898, 613] width 140 height 32
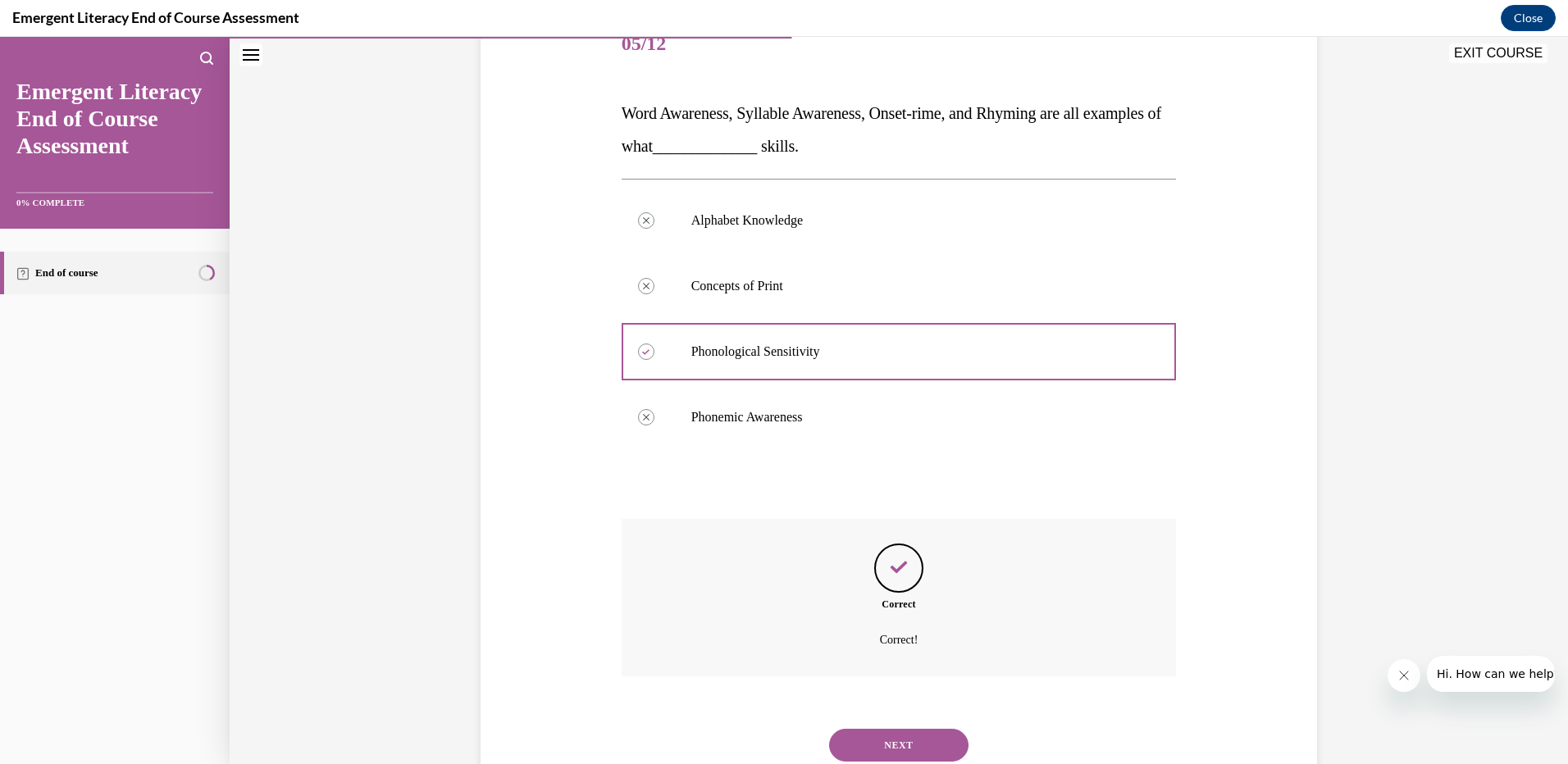
scroll to position [271, 0]
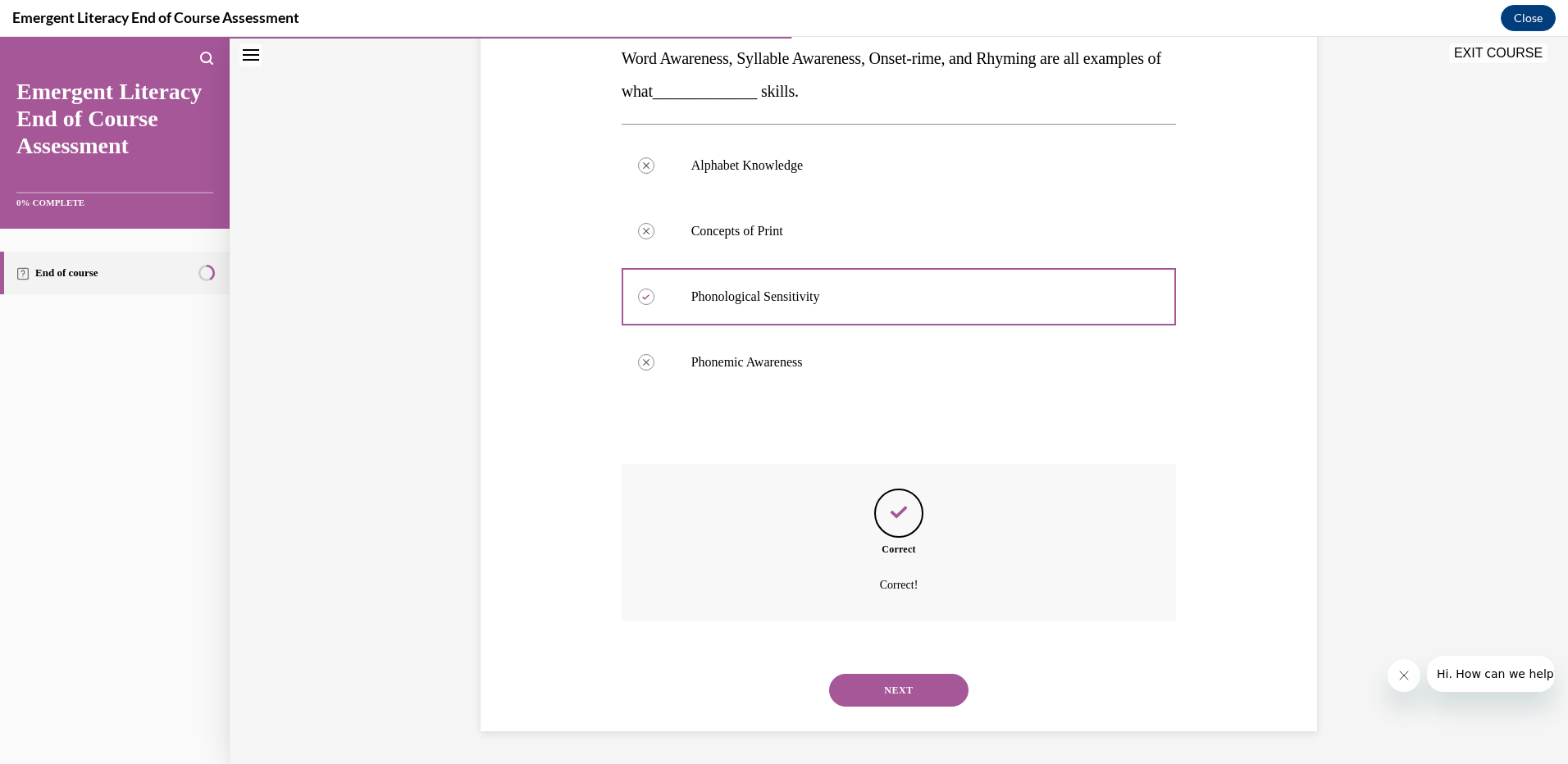
click at [923, 691] on button "NEXT" at bounding box center [898, 690] width 140 height 32
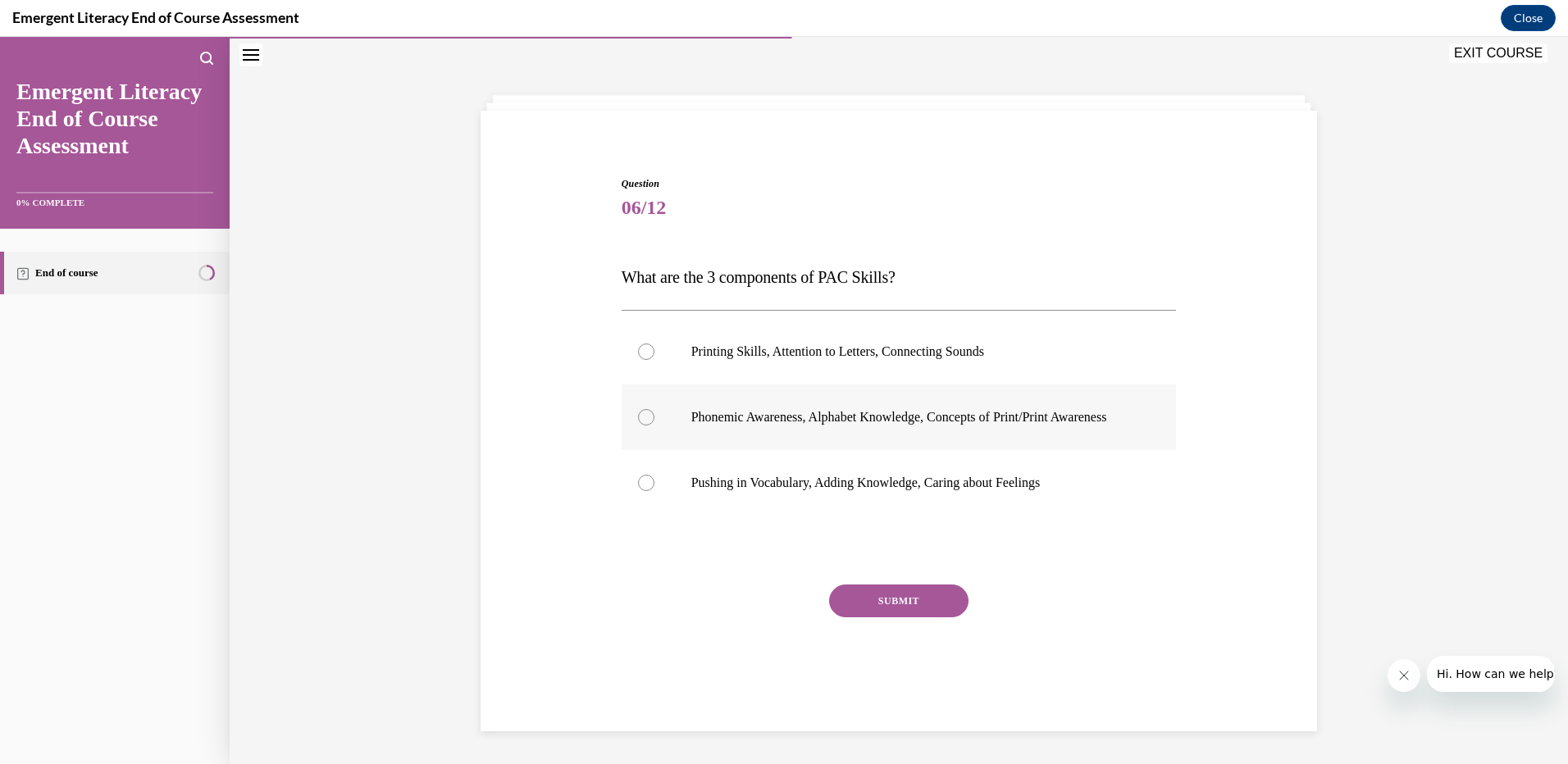
click at [716, 426] on p "Phonemic Awareness, Alphabet Knowledge, Concepts of Print/Print Awareness" at bounding box center [914, 418] width 445 height 16
click at [654, 426] on input "Phonemic Awareness, Alphabet Knowledge, Concepts of Print/Print Awareness" at bounding box center [646, 418] width 16 height 16
radio input "true"
click at [894, 612] on button "SUBMIT" at bounding box center [898, 600] width 140 height 32
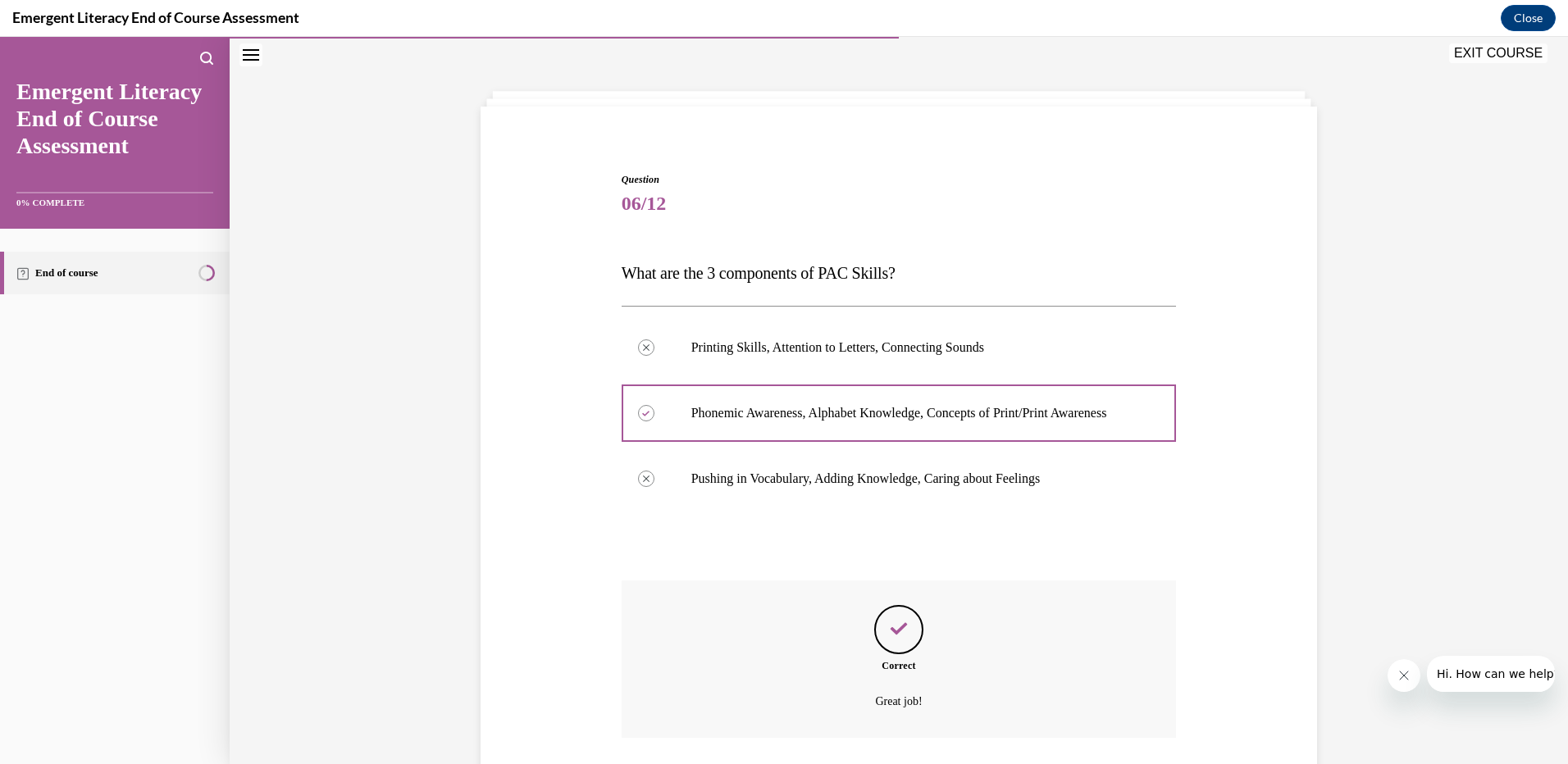
scroll to position [189, 0]
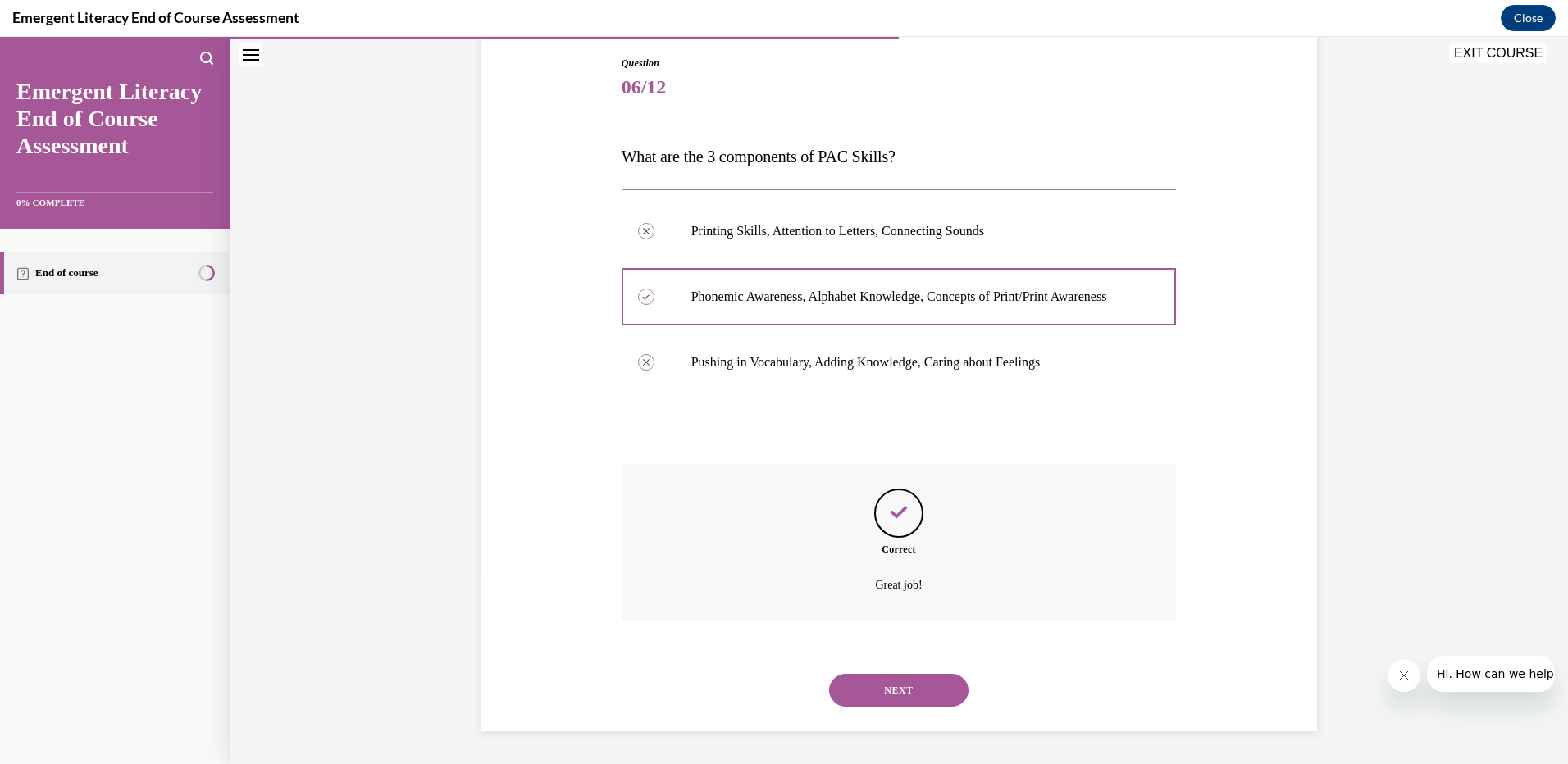
click at [907, 689] on button "NEXT" at bounding box center [898, 690] width 140 height 32
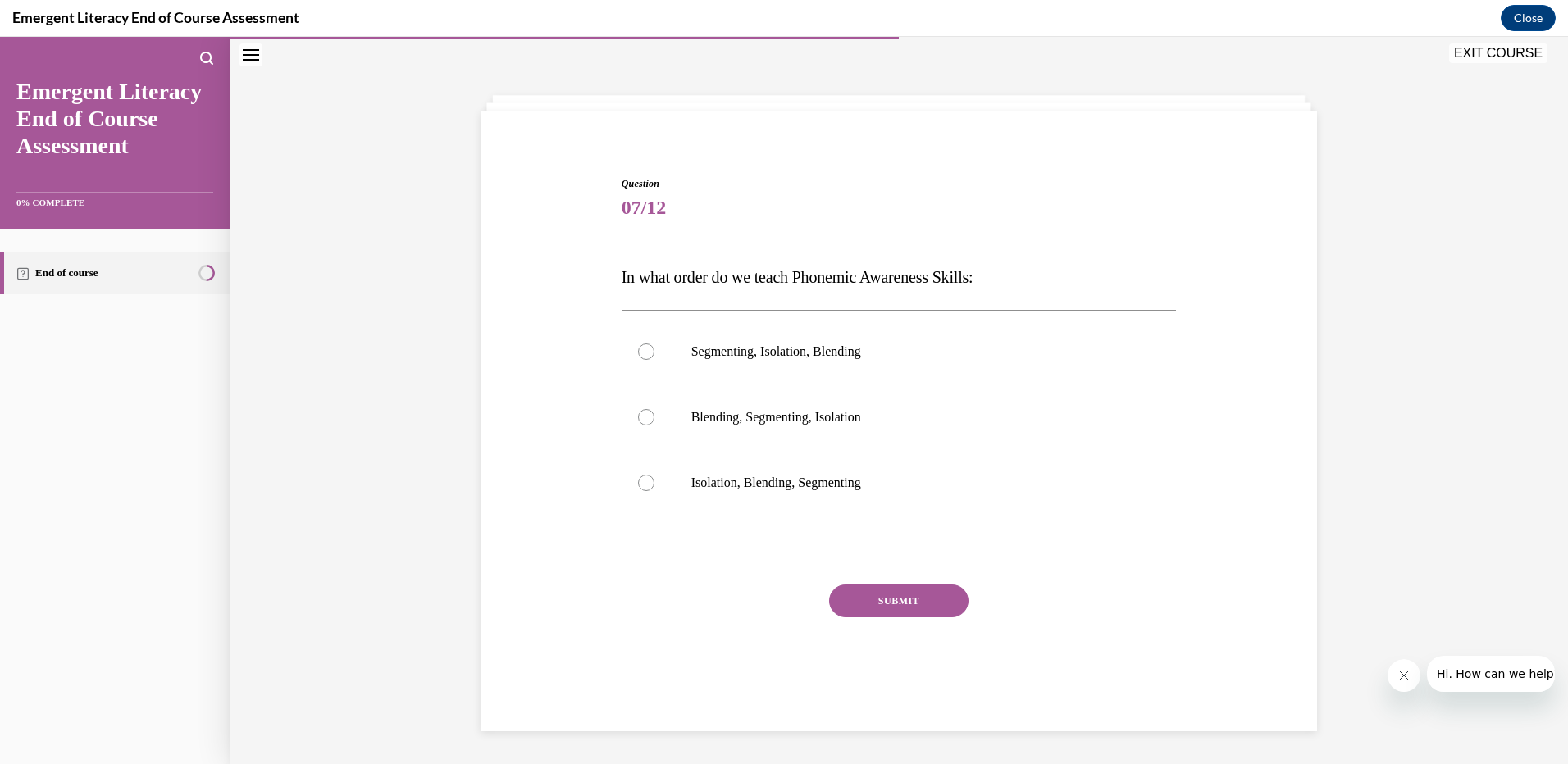
scroll to position [51, 0]
click at [691, 481] on p "Isolation, Blending, Segmenting" at bounding box center [914, 482] width 445 height 16
click at [654, 481] on input "Isolation, Blending, Segmenting" at bounding box center [646, 482] width 16 height 16
radio input "true"
click at [894, 589] on button "SUBMIT" at bounding box center [898, 600] width 140 height 32
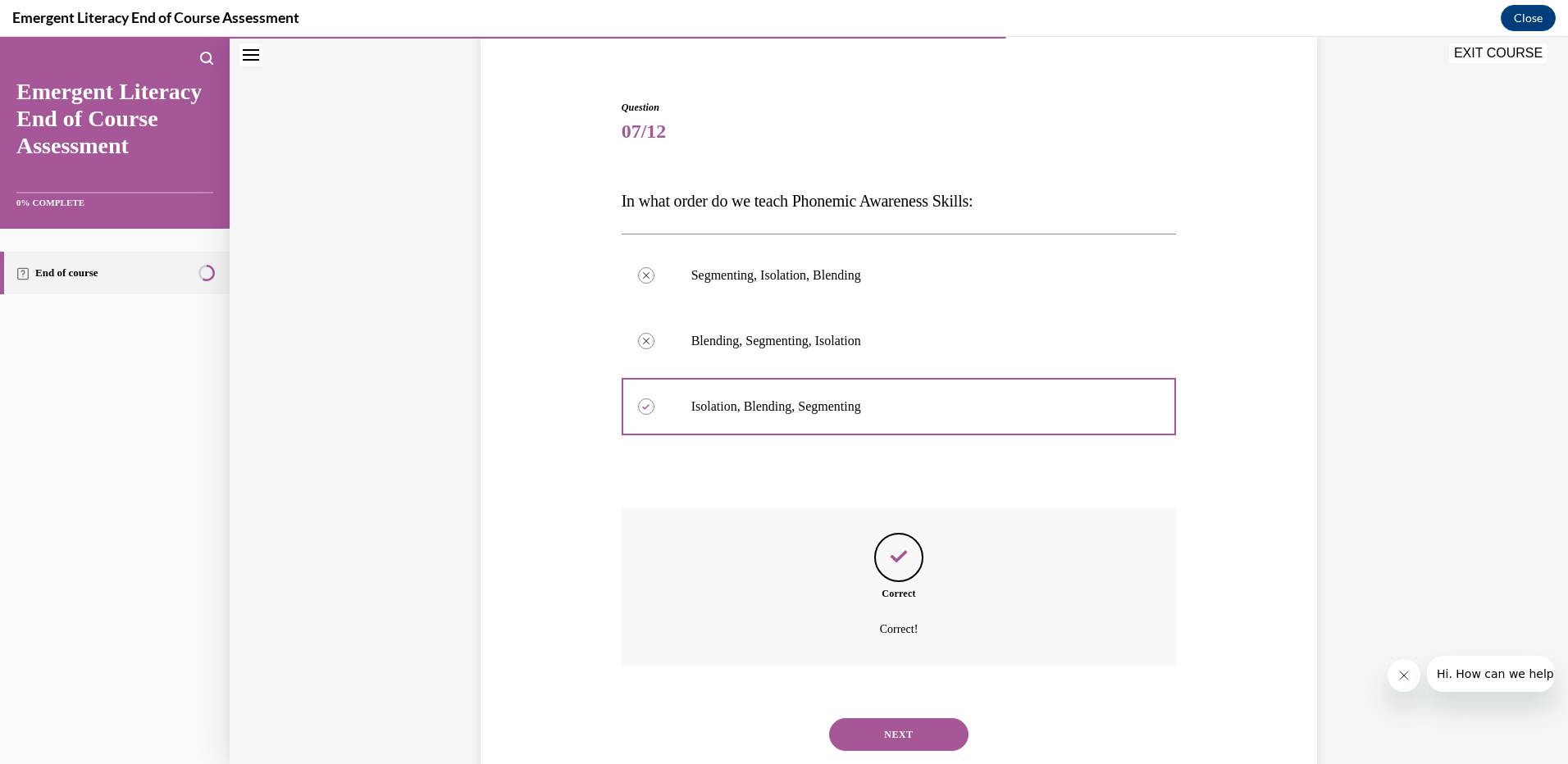
scroll to position [172, 0]
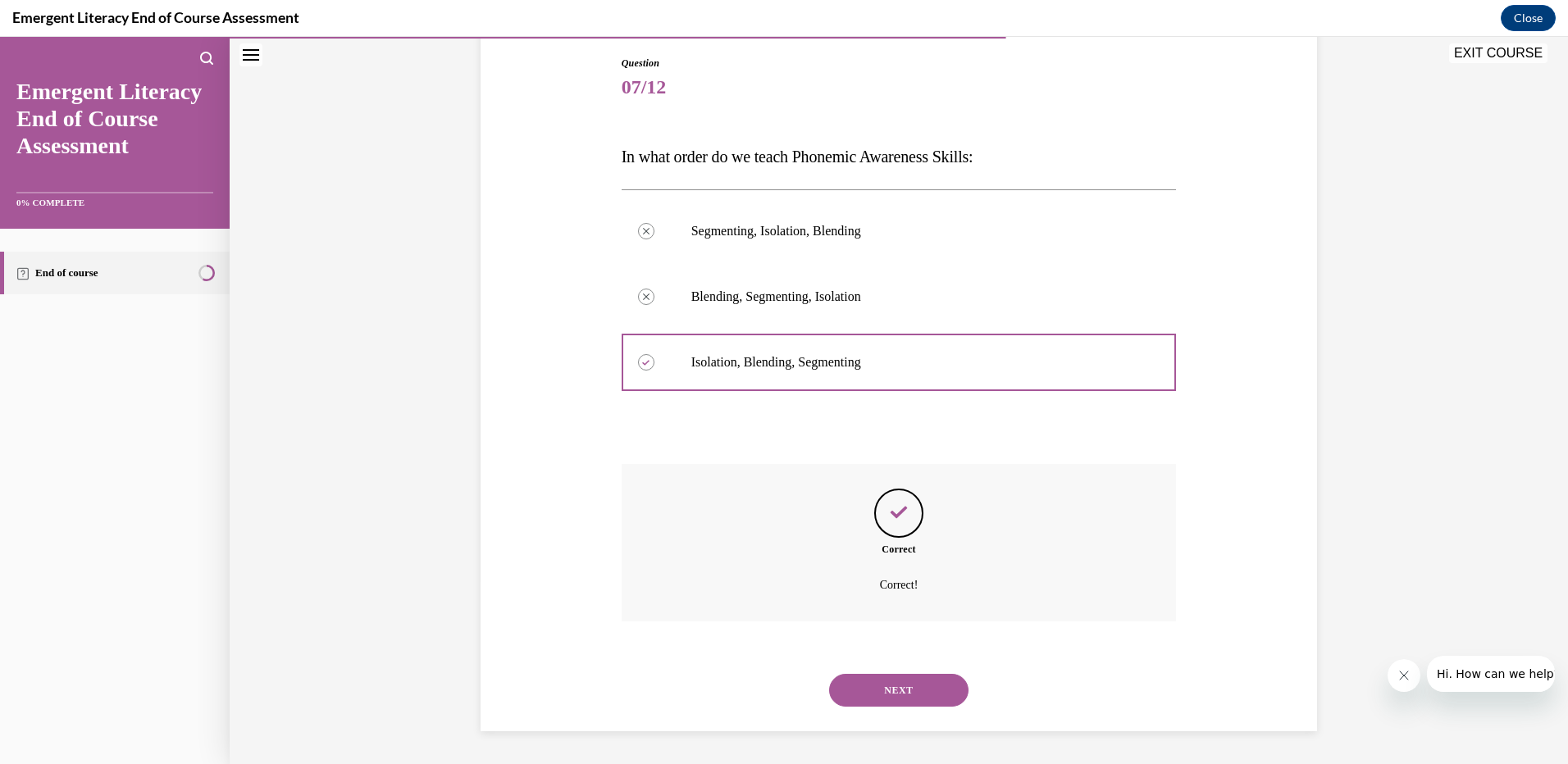
click at [891, 682] on button "NEXT" at bounding box center [898, 690] width 140 height 32
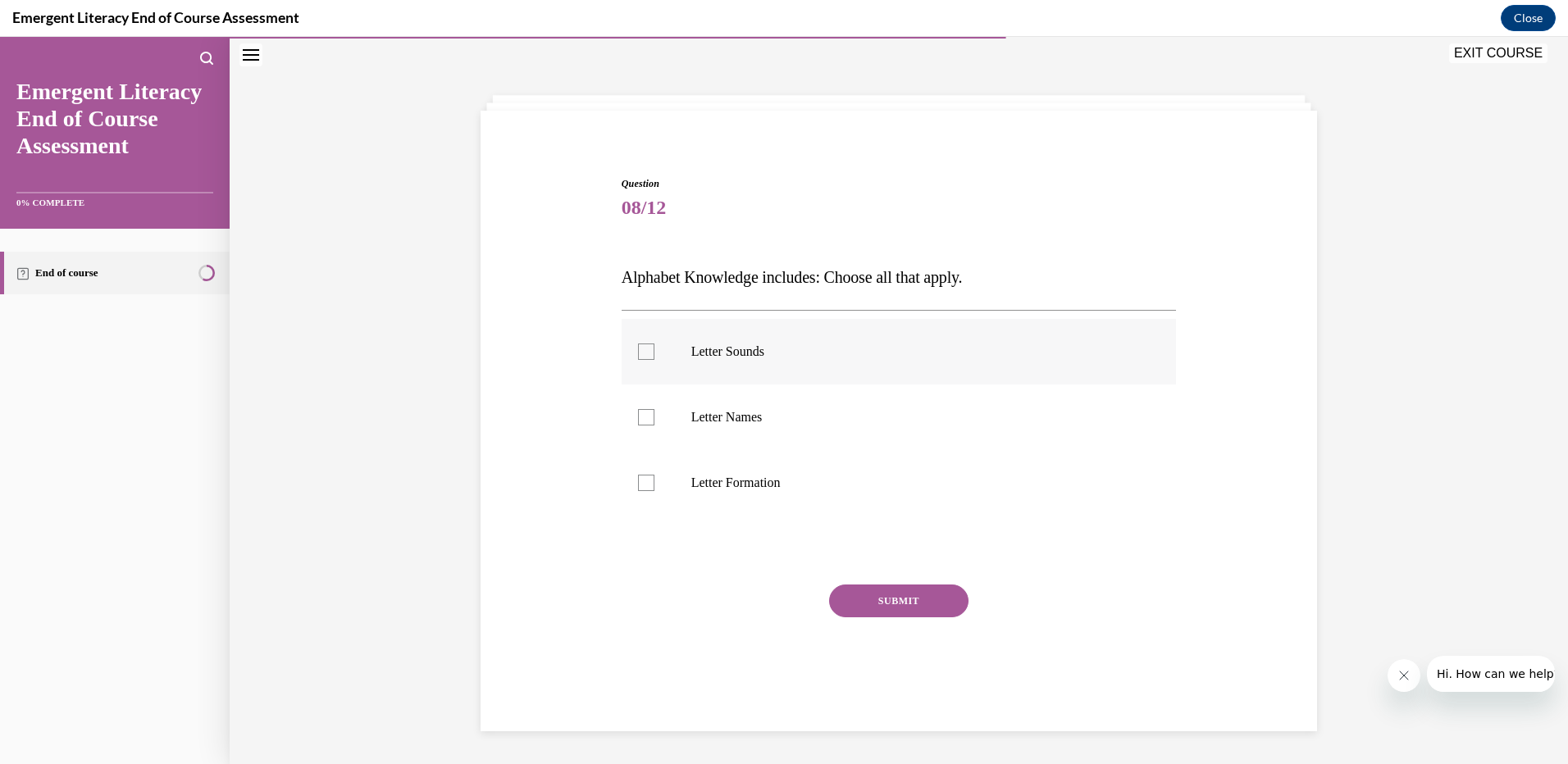
click at [638, 345] on div at bounding box center [646, 352] width 16 height 16
click at [638, 345] on input "Letter Sounds" at bounding box center [646, 352] width 16 height 16
checkbox input "true"
click at [641, 418] on div at bounding box center [646, 418] width 16 height 16
click at [641, 418] on input "Letter Names" at bounding box center [646, 418] width 16 height 16
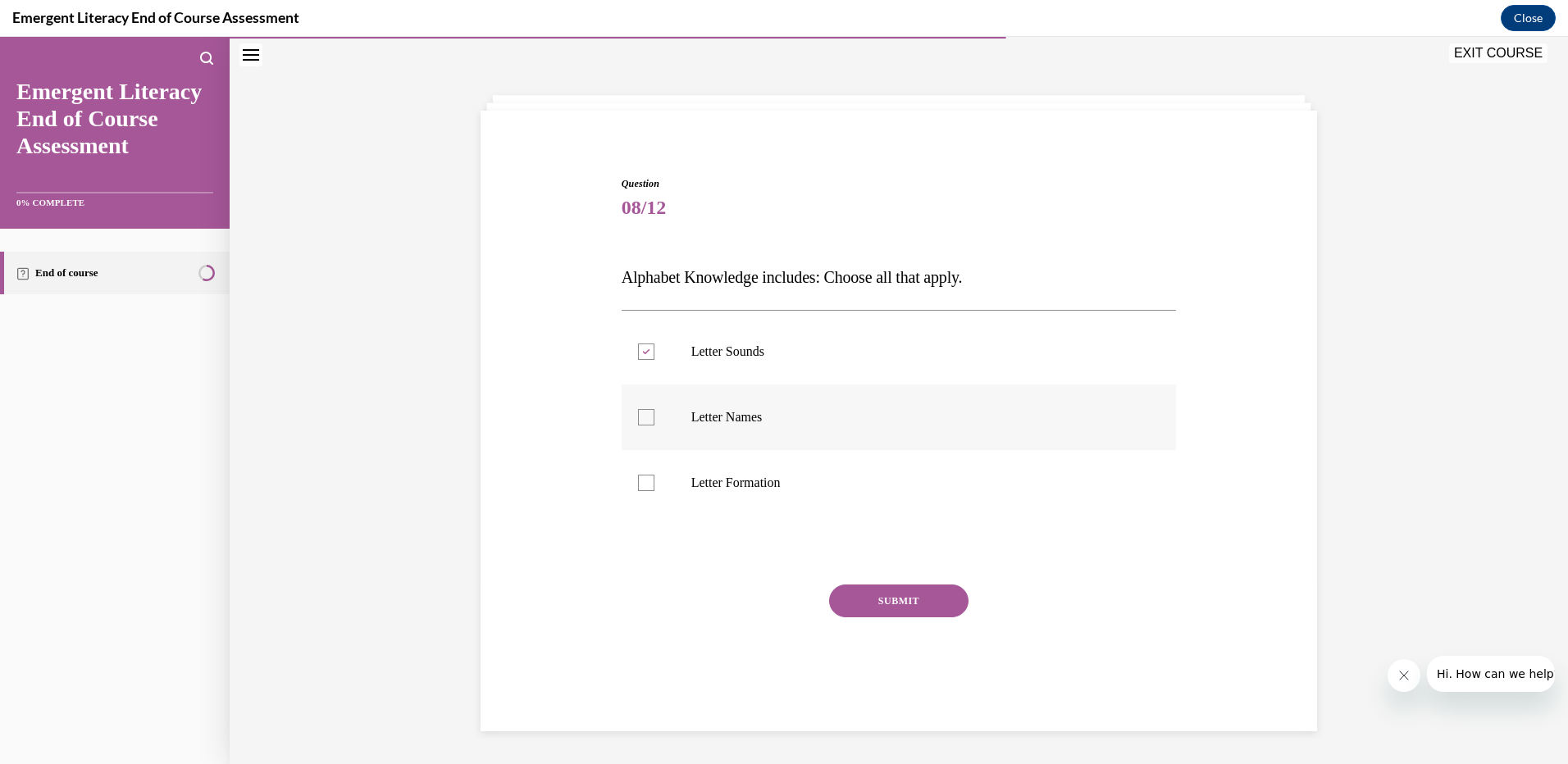
checkbox input "true"
click at [642, 464] on label "Letter Formation" at bounding box center [898, 482] width 555 height 66
click at [642, 474] on input "Letter Formation" at bounding box center [646, 482] width 16 height 16
checkbox input "true"
click at [920, 593] on button "SUBMIT" at bounding box center [898, 600] width 140 height 32
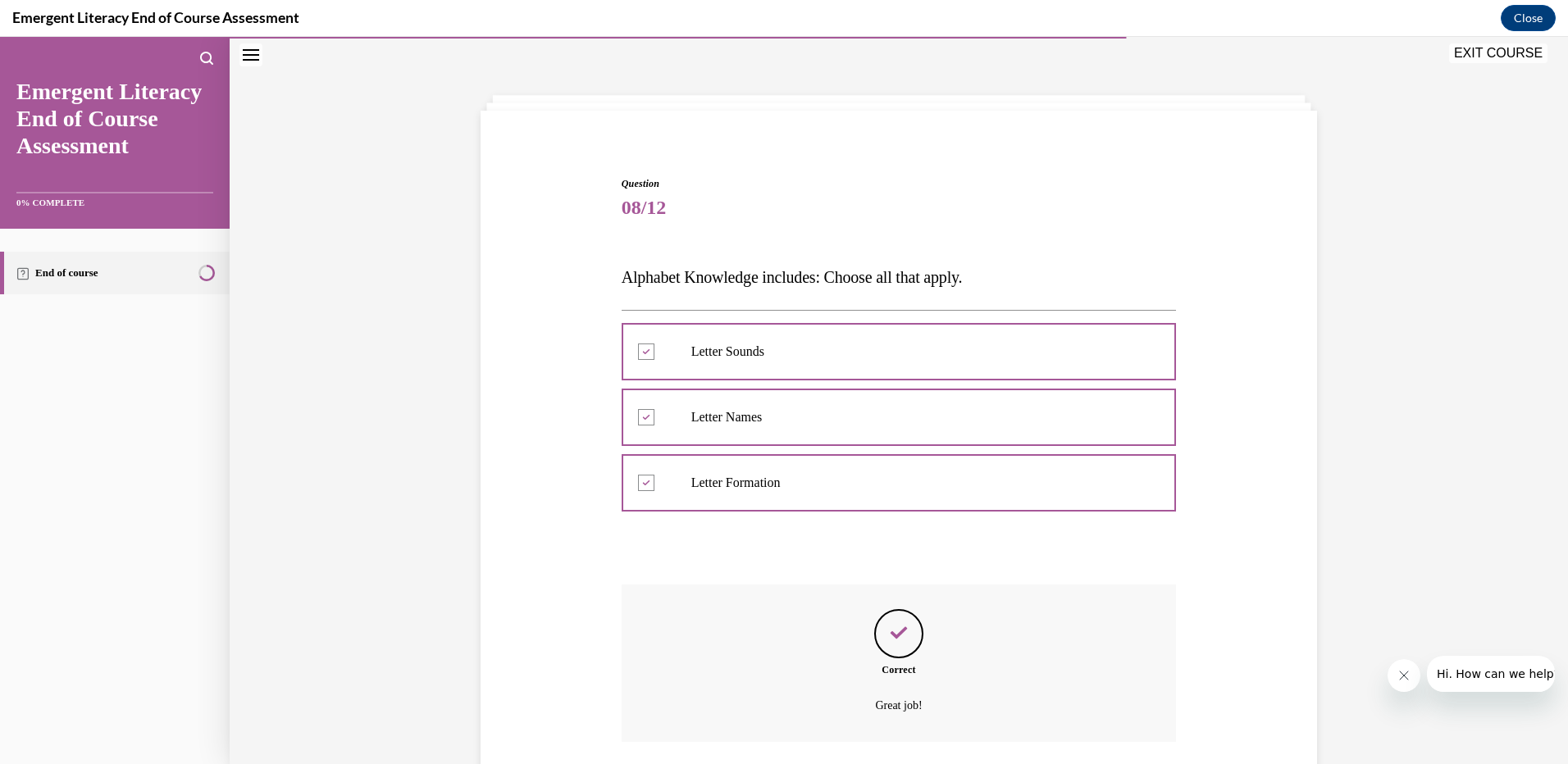
scroll to position [172, 0]
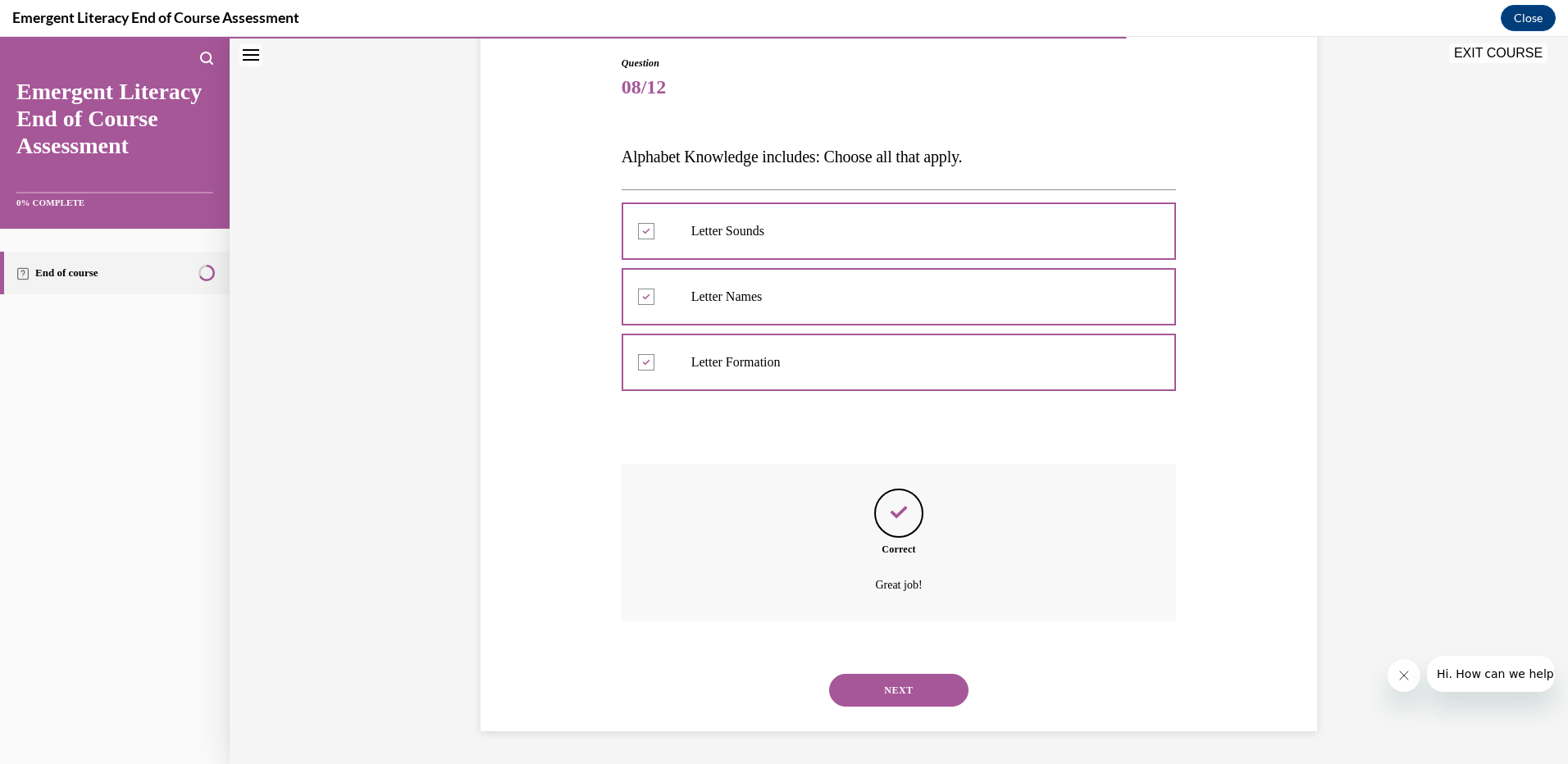
click at [902, 690] on button "NEXT" at bounding box center [898, 690] width 140 height 32
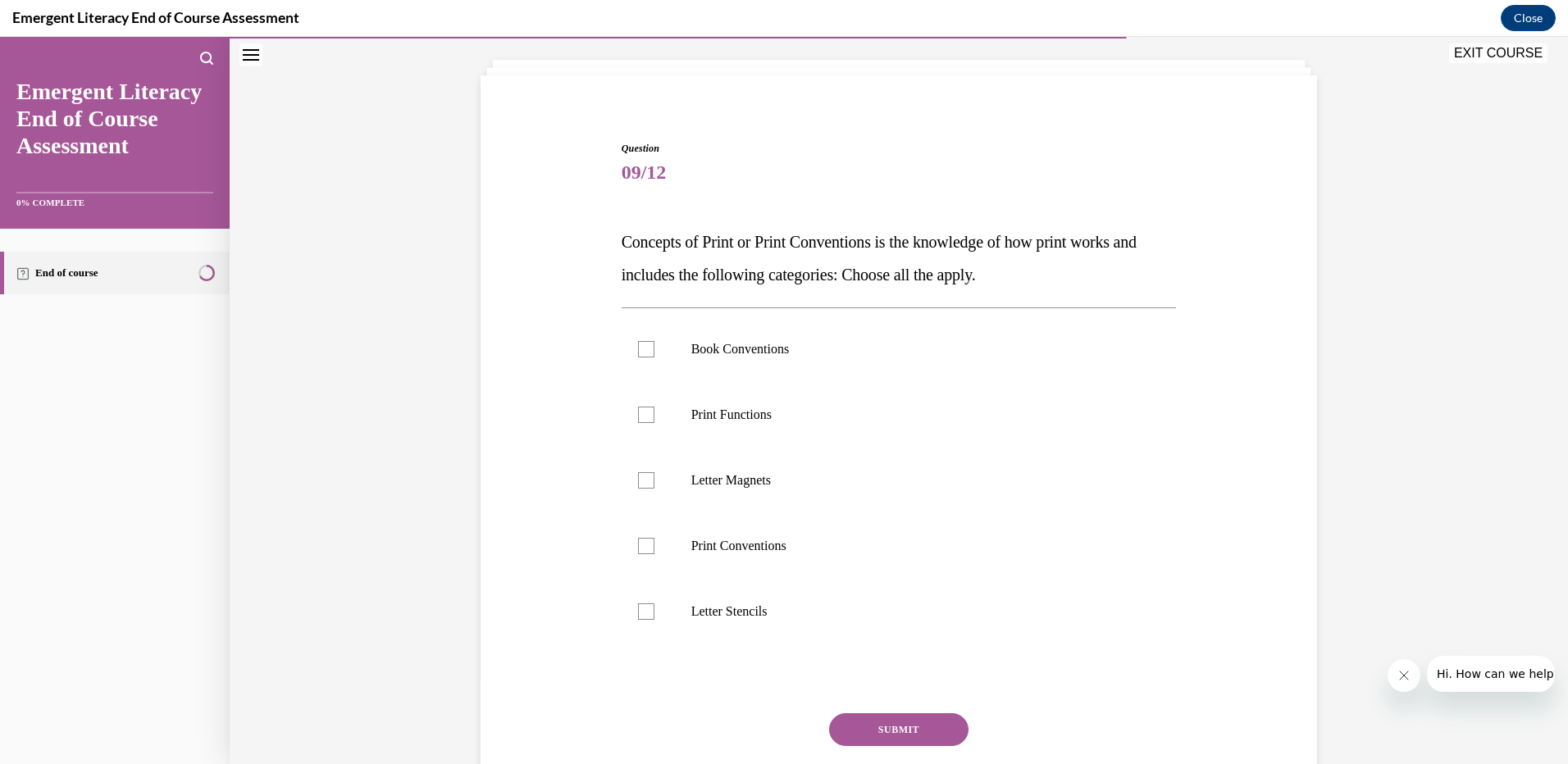
scroll to position [86, 0]
click at [643, 357] on div at bounding box center [646, 350] width 16 height 16
click at [643, 357] on input "Book Conventions" at bounding box center [646, 350] width 16 height 16
checkbox input "true"
click at [644, 410] on div at bounding box center [646, 416] width 16 height 16
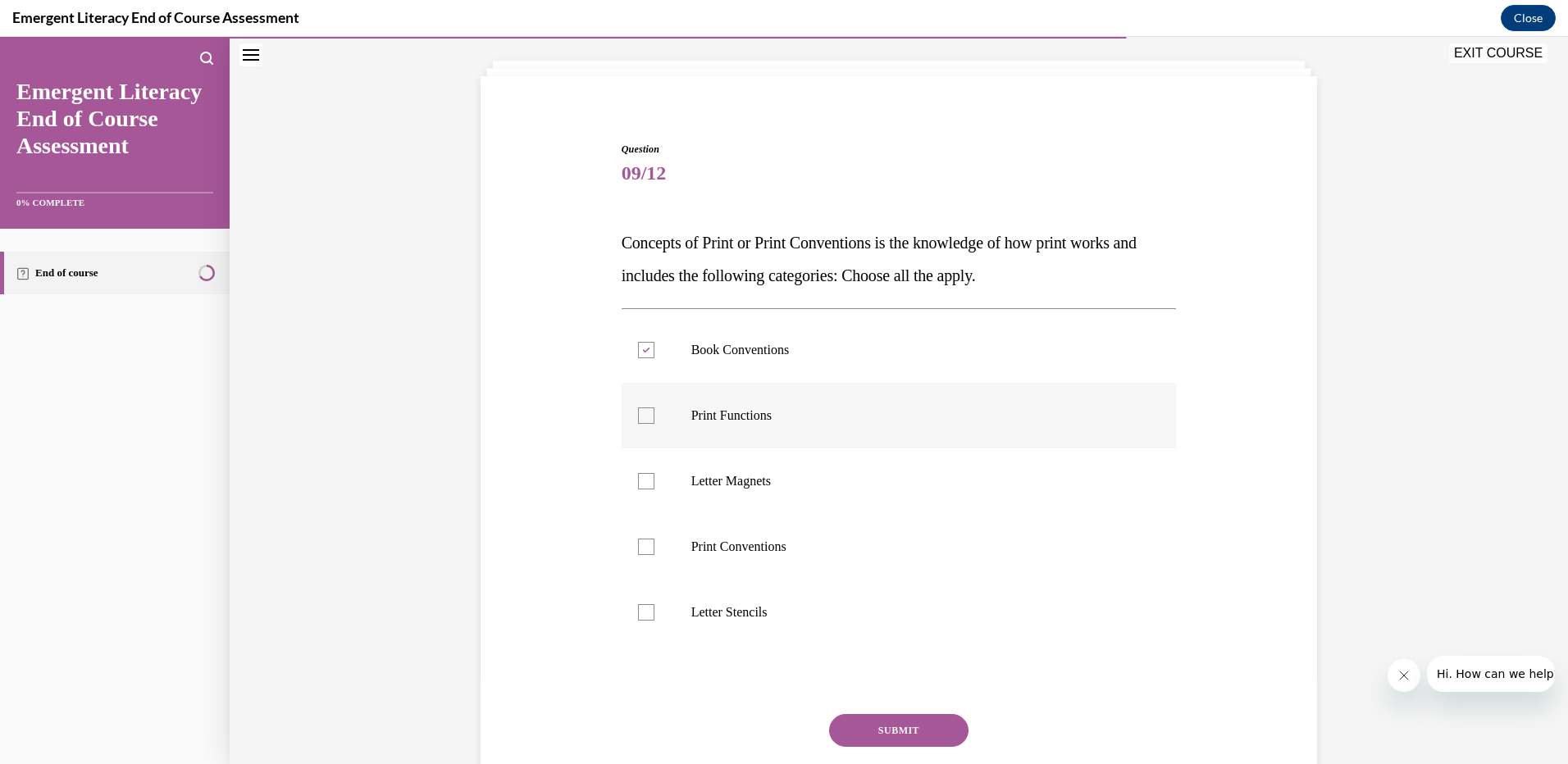
click at [644, 410] on input "Print Functions" at bounding box center [646, 416] width 16 height 16
checkbox input "true"
click at [646, 539] on div at bounding box center [646, 546] width 16 height 16
click at [646, 539] on input "Print Conventions" at bounding box center [646, 546] width 16 height 16
checkbox input "true"
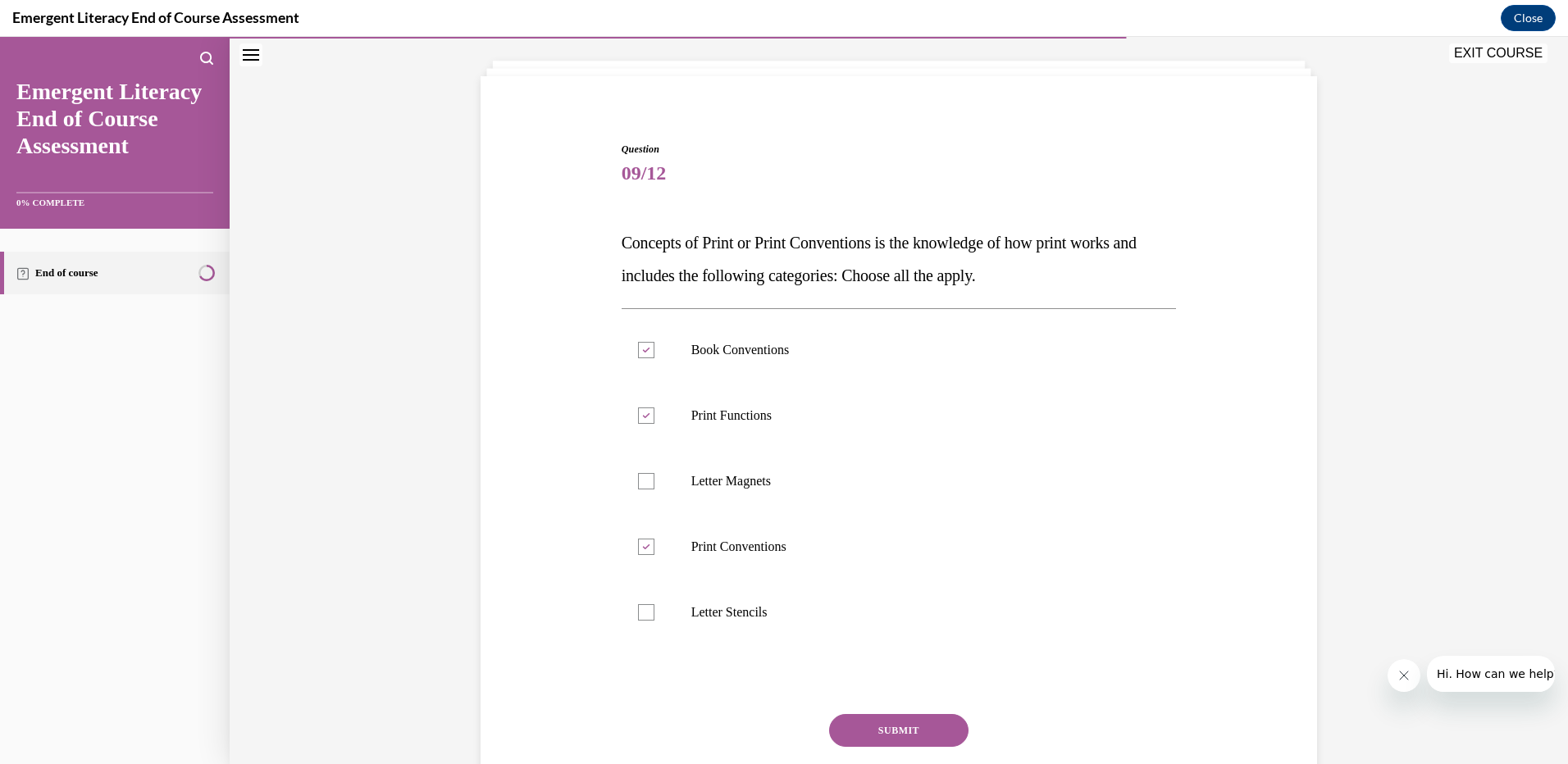
click at [915, 727] on button "SUBMIT" at bounding box center [898, 730] width 140 height 32
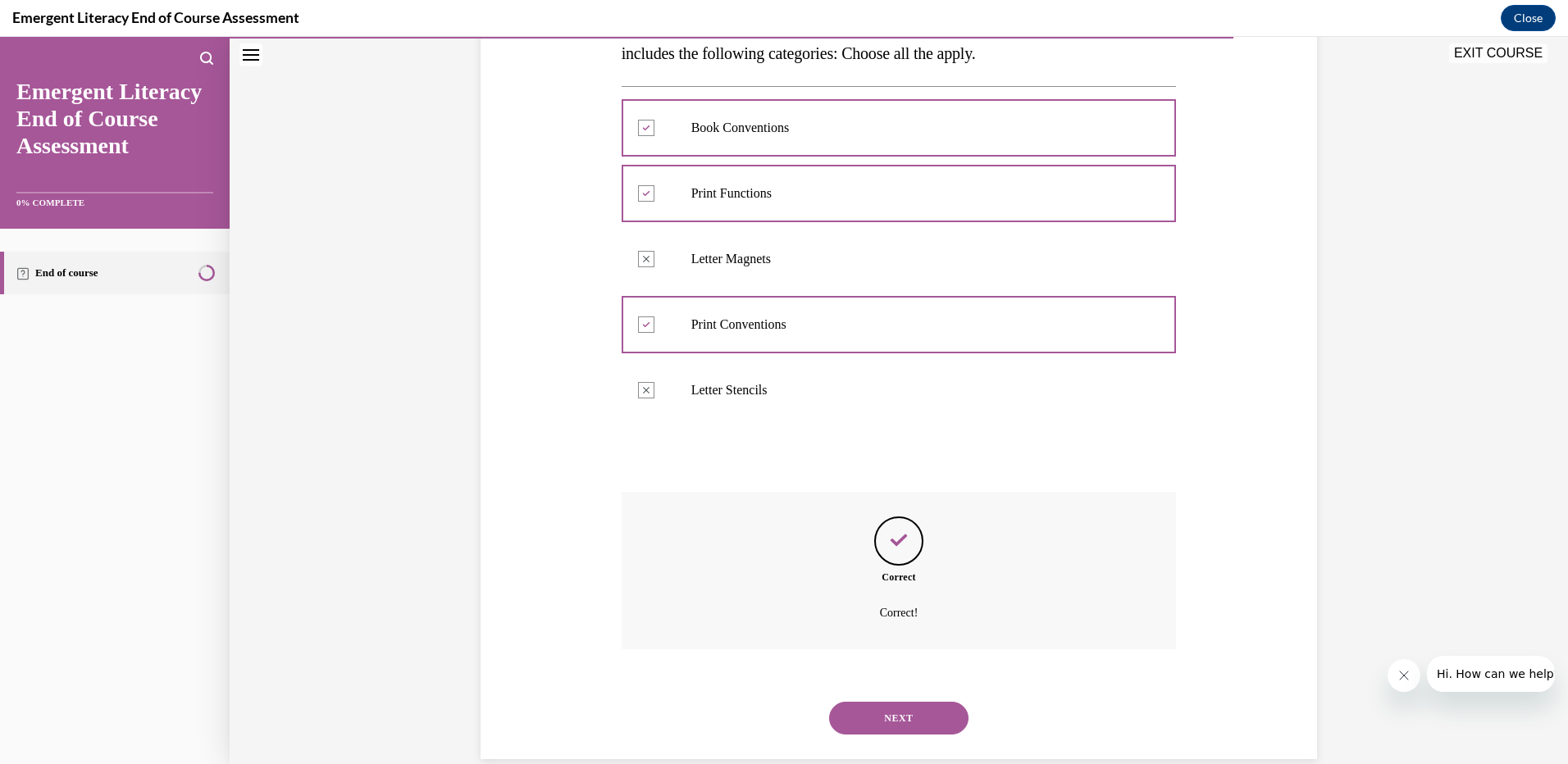
scroll to position [336, 0]
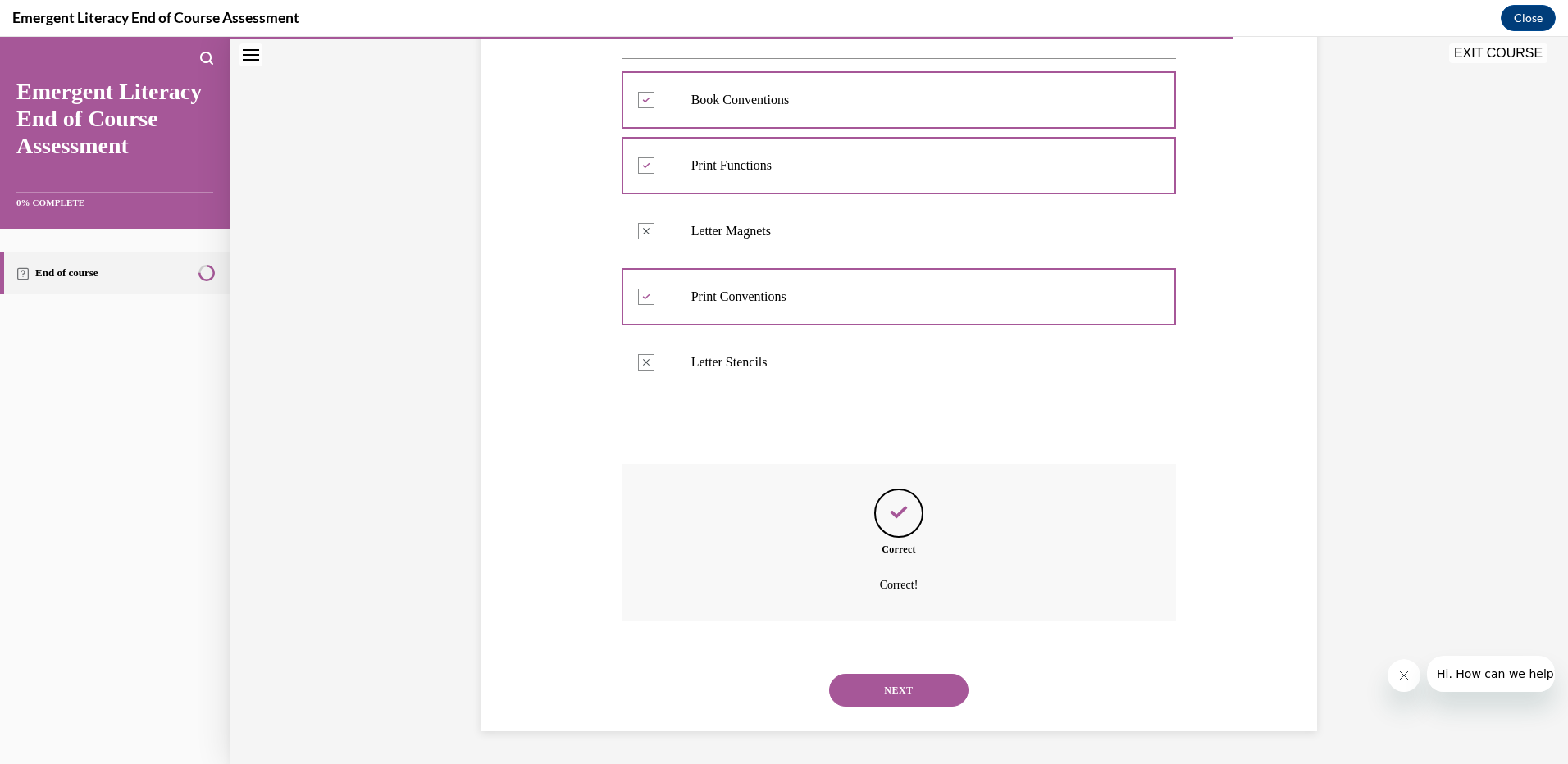
click at [915, 697] on button "NEXT" at bounding box center [898, 690] width 140 height 32
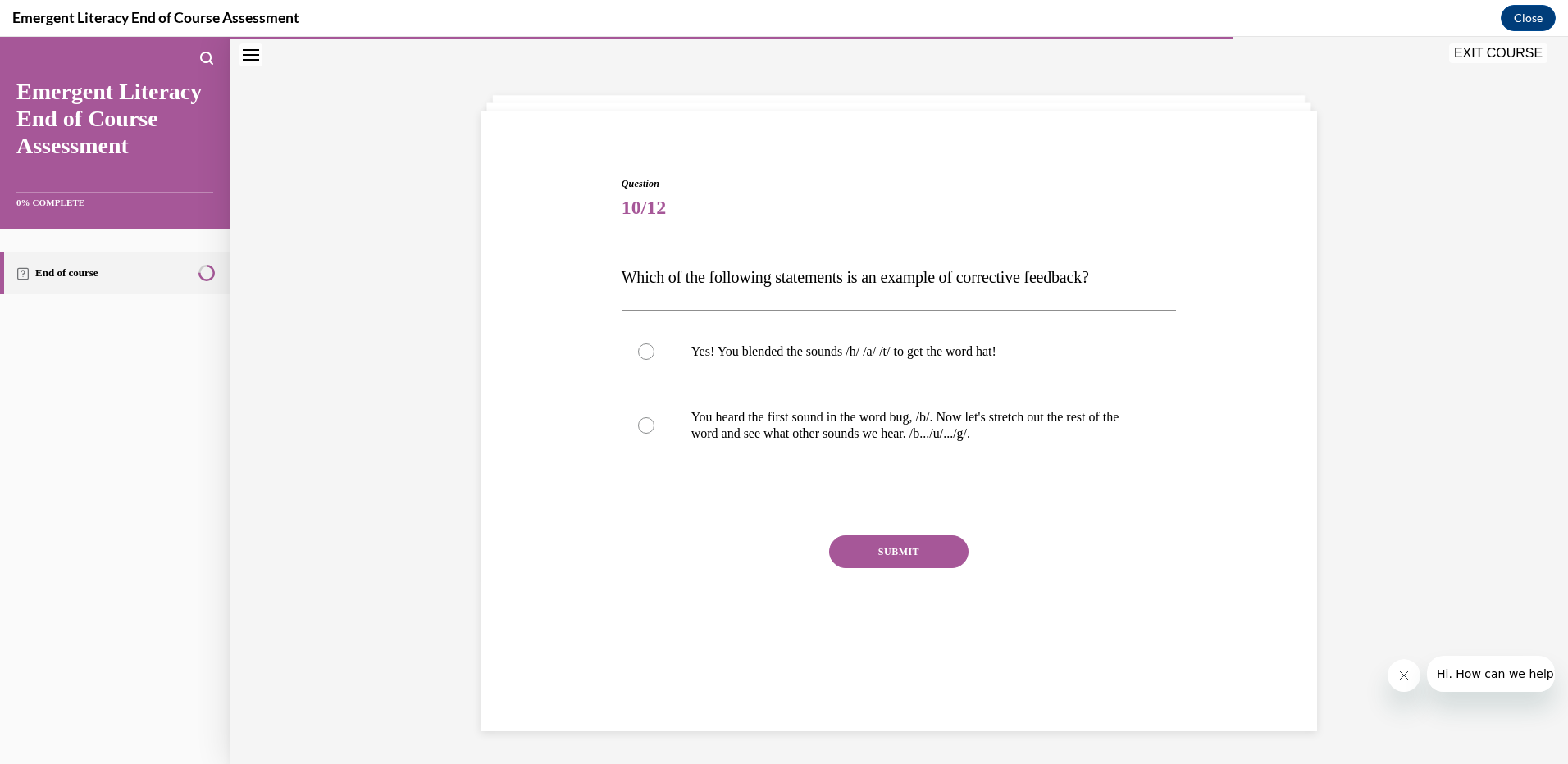
scroll to position [51, 0]
click at [677, 441] on label "You heard the first sound in the word bug, /b/. Now let's stretch out the rest …" at bounding box center [898, 425] width 555 height 82
click at [654, 434] on input "You heard the first sound in the word bug, /b/. Now let's stretch out the rest …" at bounding box center [646, 426] width 16 height 16
radio input "true"
click at [915, 556] on button "SUBMIT" at bounding box center [898, 552] width 140 height 32
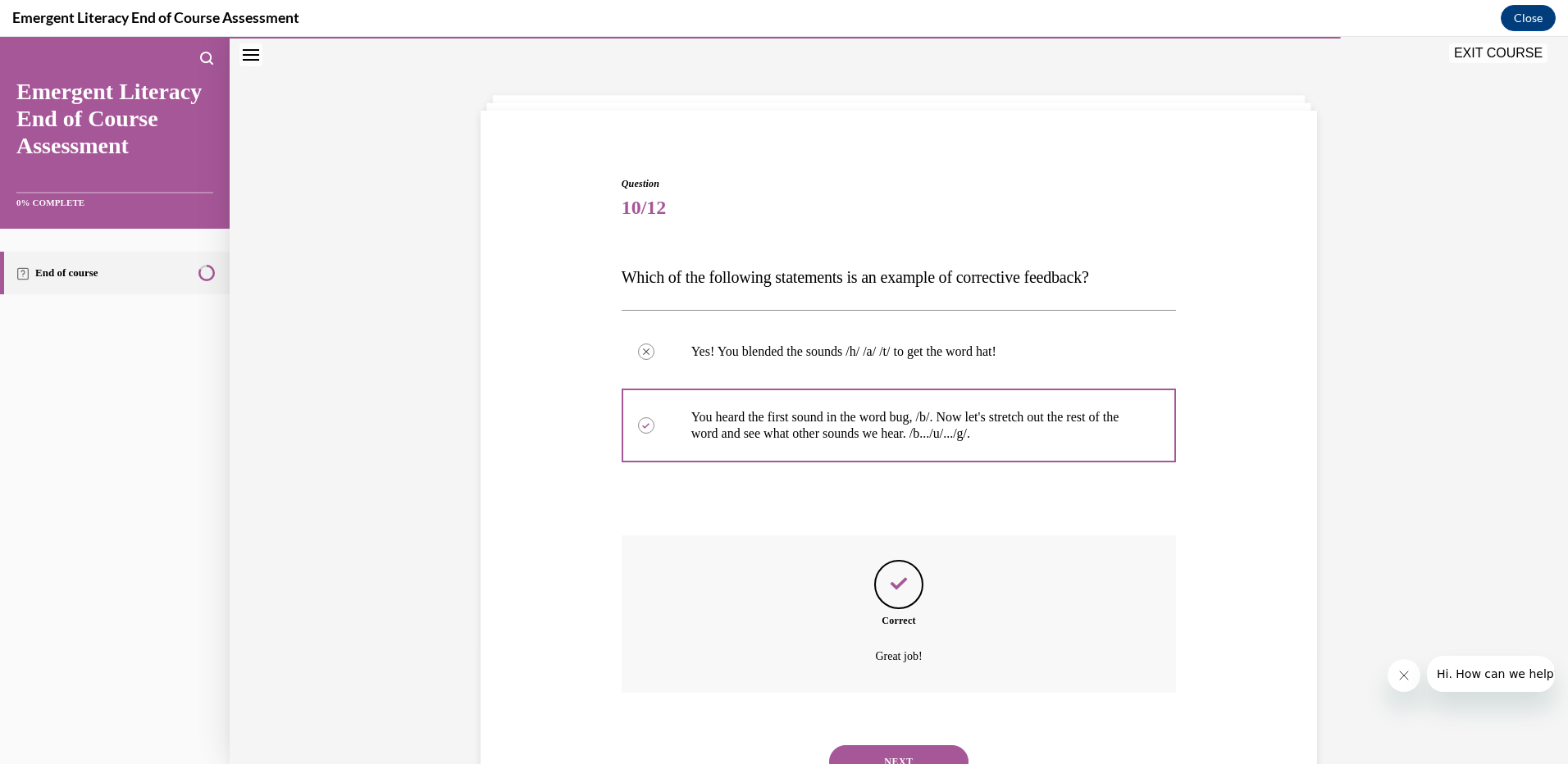
scroll to position [123, 0]
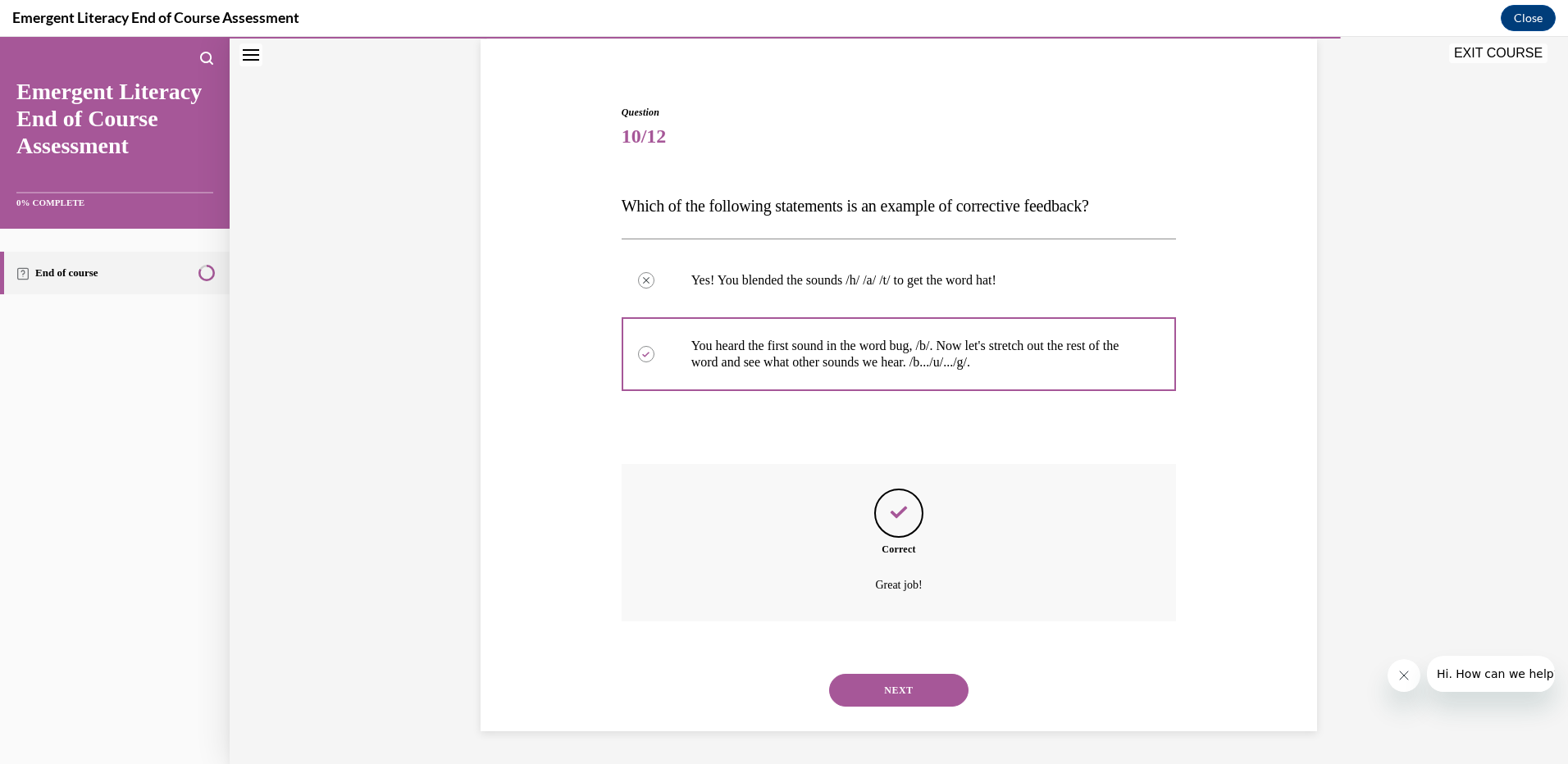
click at [906, 694] on button "NEXT" at bounding box center [898, 690] width 140 height 32
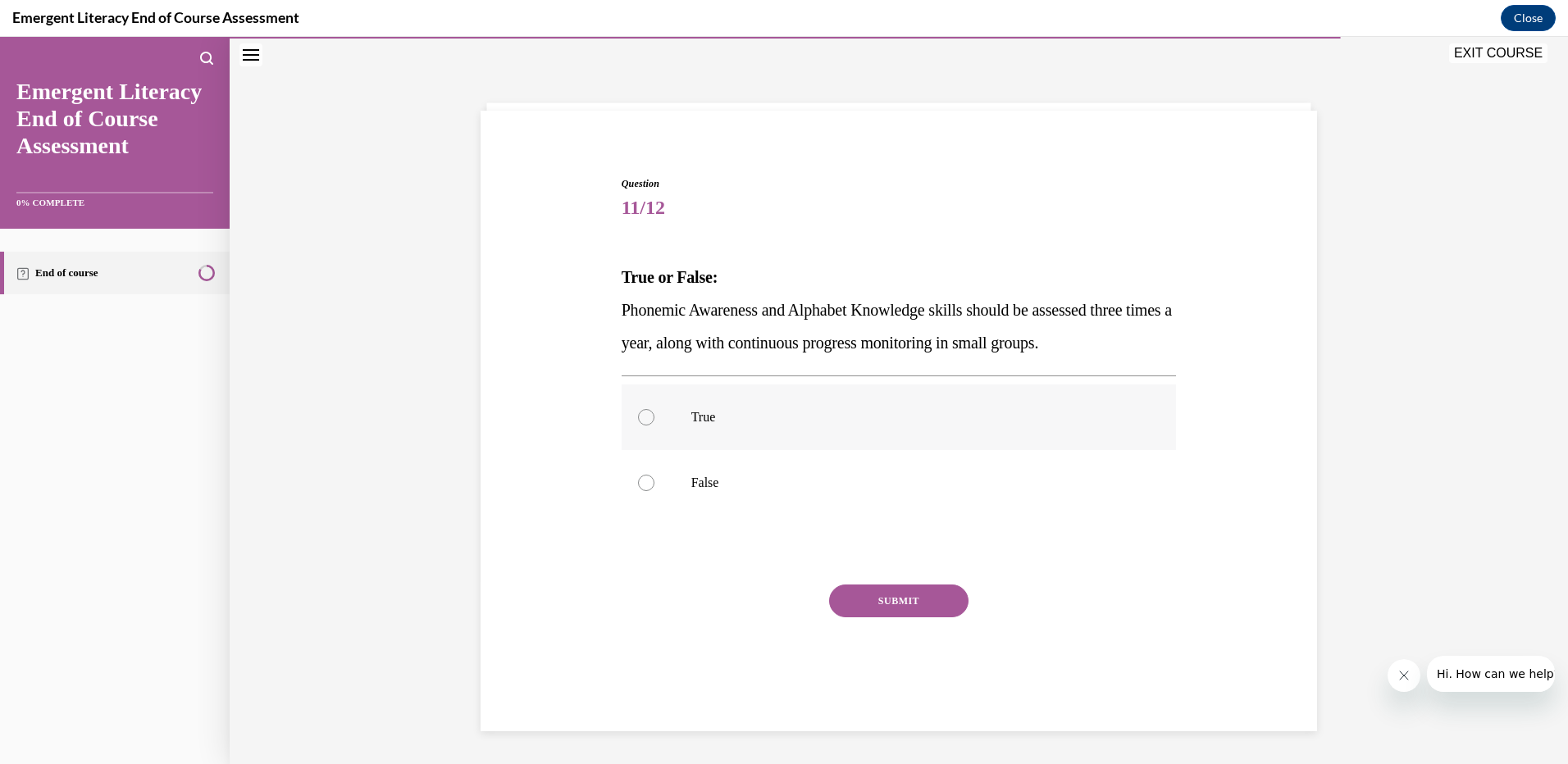
click at [676, 420] on label "True" at bounding box center [898, 417] width 555 height 66
click at [654, 420] on input "True" at bounding box center [646, 418] width 16 height 16
radio input "true"
click at [879, 608] on button "SUBMIT" at bounding box center [898, 600] width 140 height 32
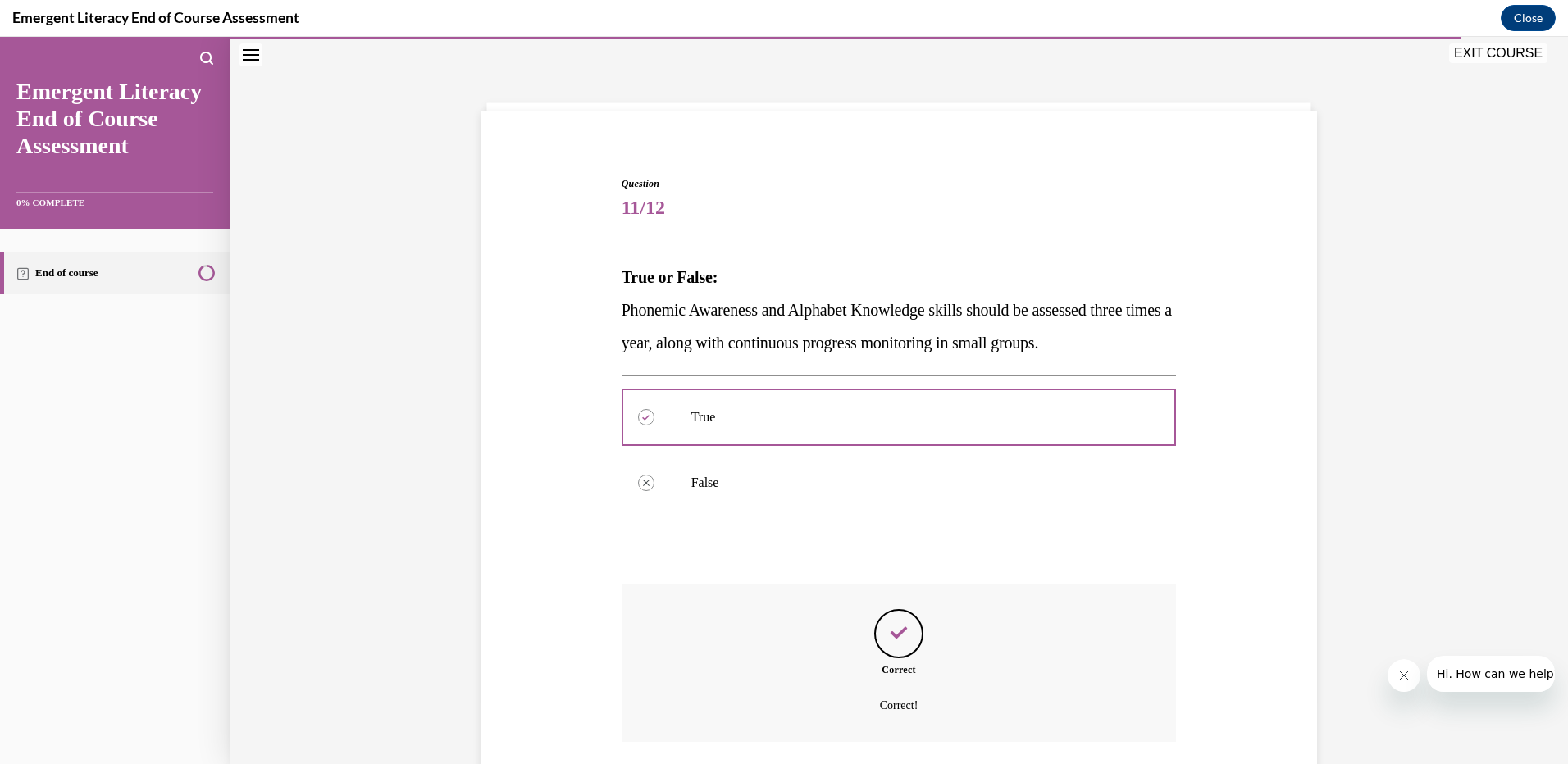
scroll to position [172, 0]
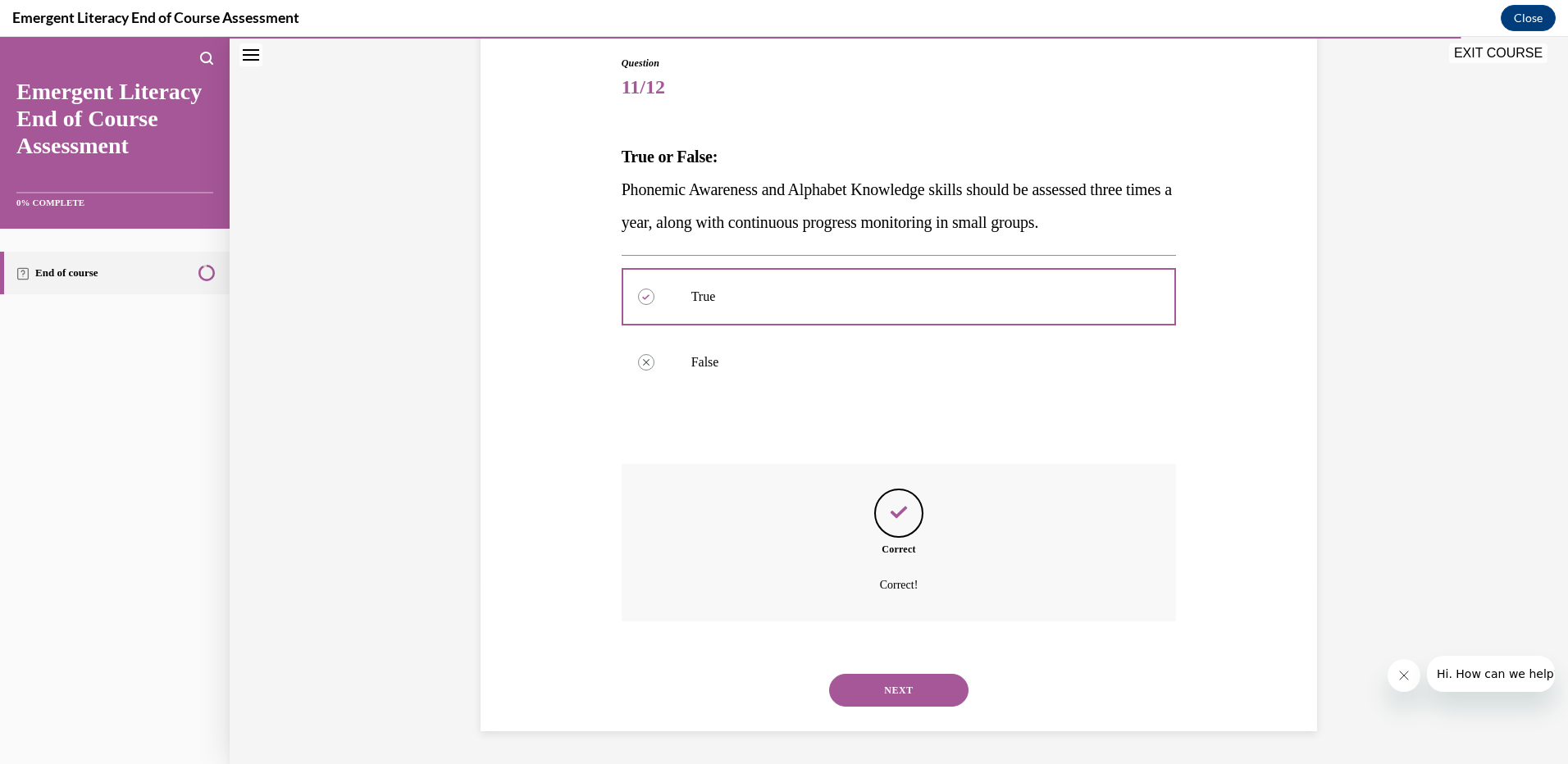
click at [908, 687] on button "NEXT" at bounding box center [898, 690] width 140 height 32
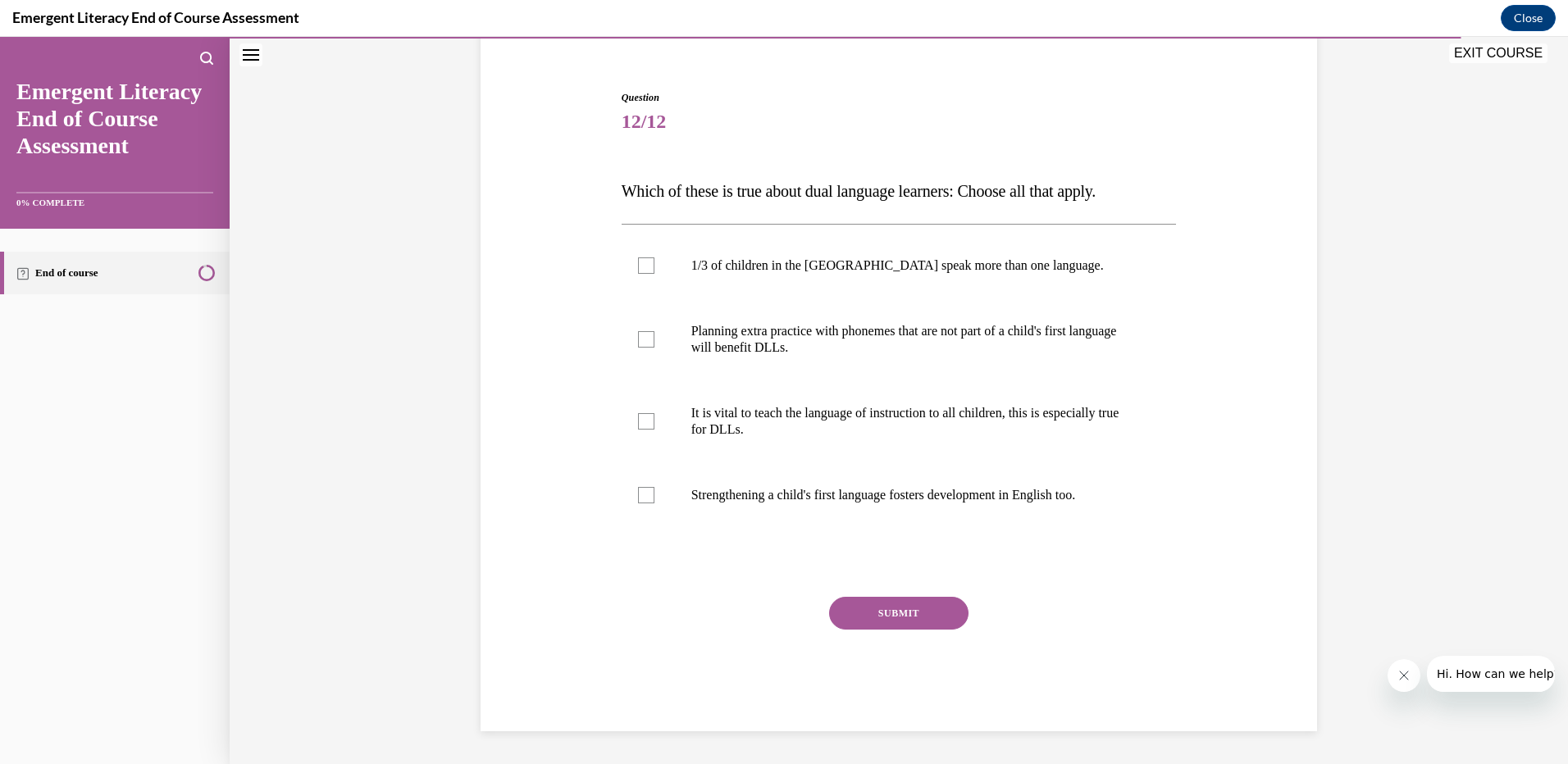
scroll to position [51, 0]
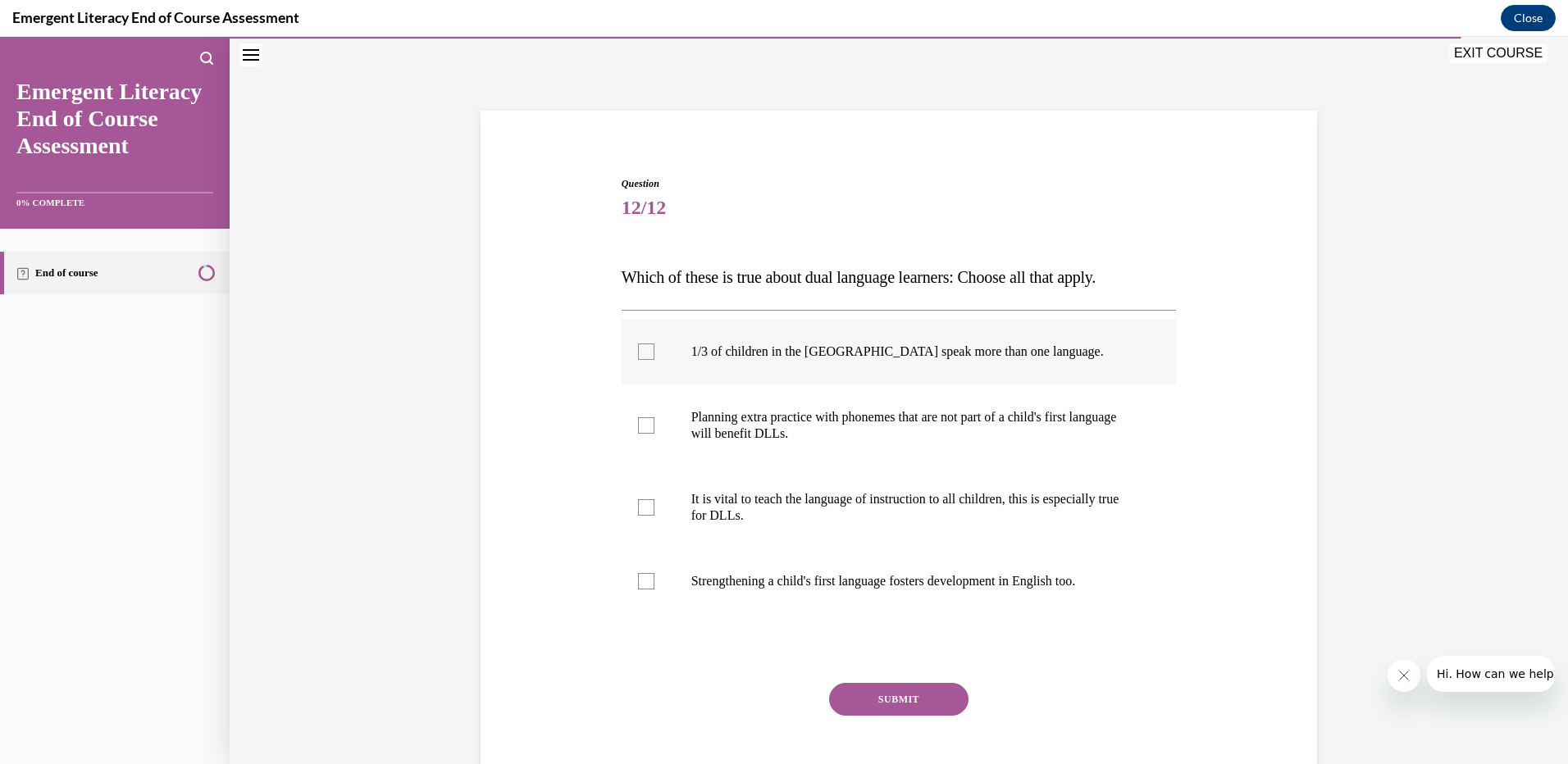
click at [642, 344] on div at bounding box center [646, 352] width 16 height 16
click at [642, 344] on input "1/3 of children in the [GEOGRAPHIC_DATA] speak more than one language." at bounding box center [646, 352] width 16 height 16
checkbox input "true"
click at [644, 499] on div at bounding box center [646, 508] width 16 height 16
click at [644, 499] on input "It is vital to teach the language of instruction to all children, this is espec…" at bounding box center [646, 508] width 16 height 16
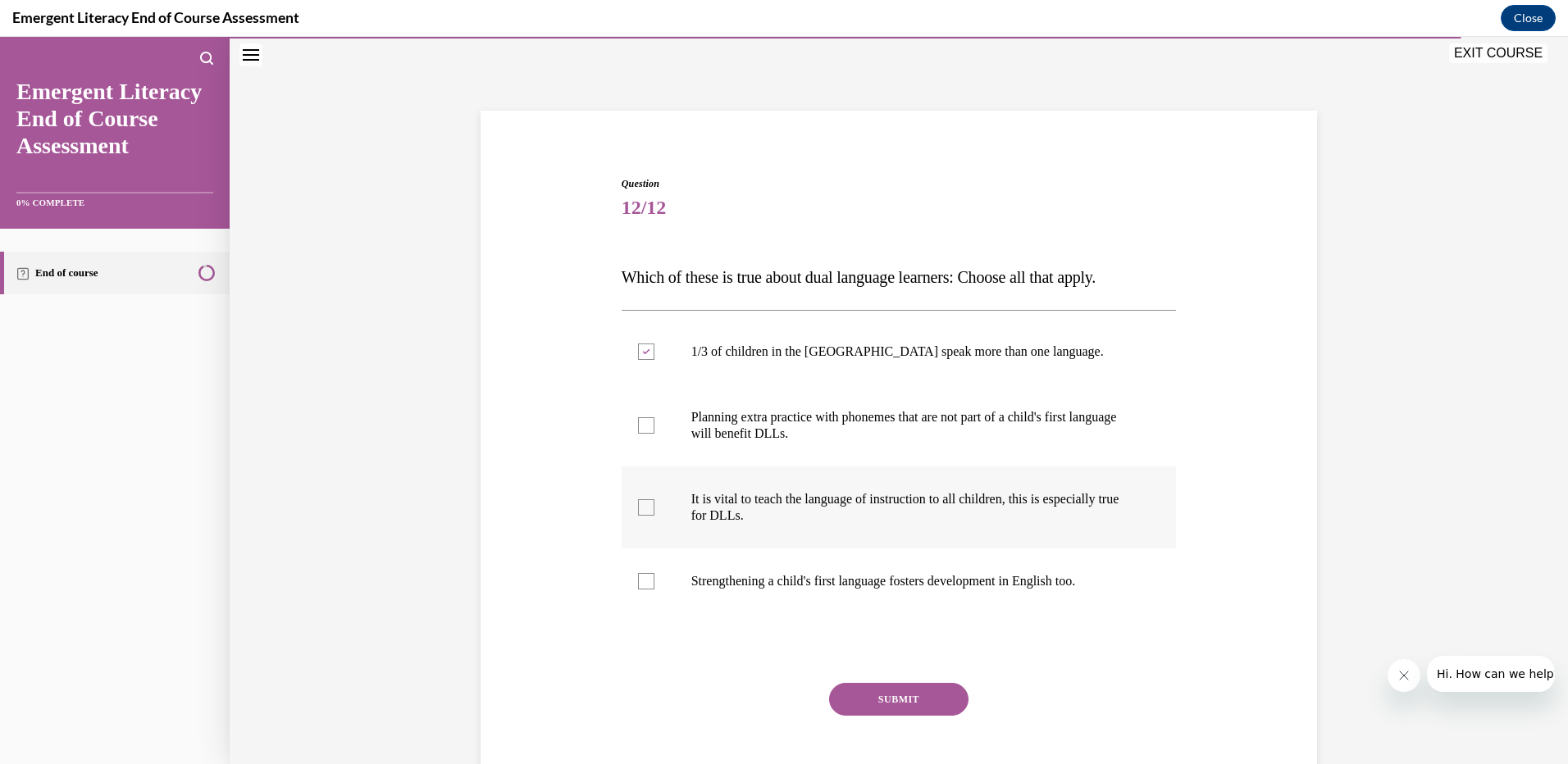
checkbox input "true"
click at [647, 567] on label "Strengthening a child's first language fosters development in English too." at bounding box center [898, 580] width 555 height 66
click at [647, 573] on input "Strengthening a child's first language fosters development in English too." at bounding box center [646, 581] width 16 height 16
checkbox input "true"
click at [902, 699] on button "SUBMIT" at bounding box center [898, 699] width 140 height 32
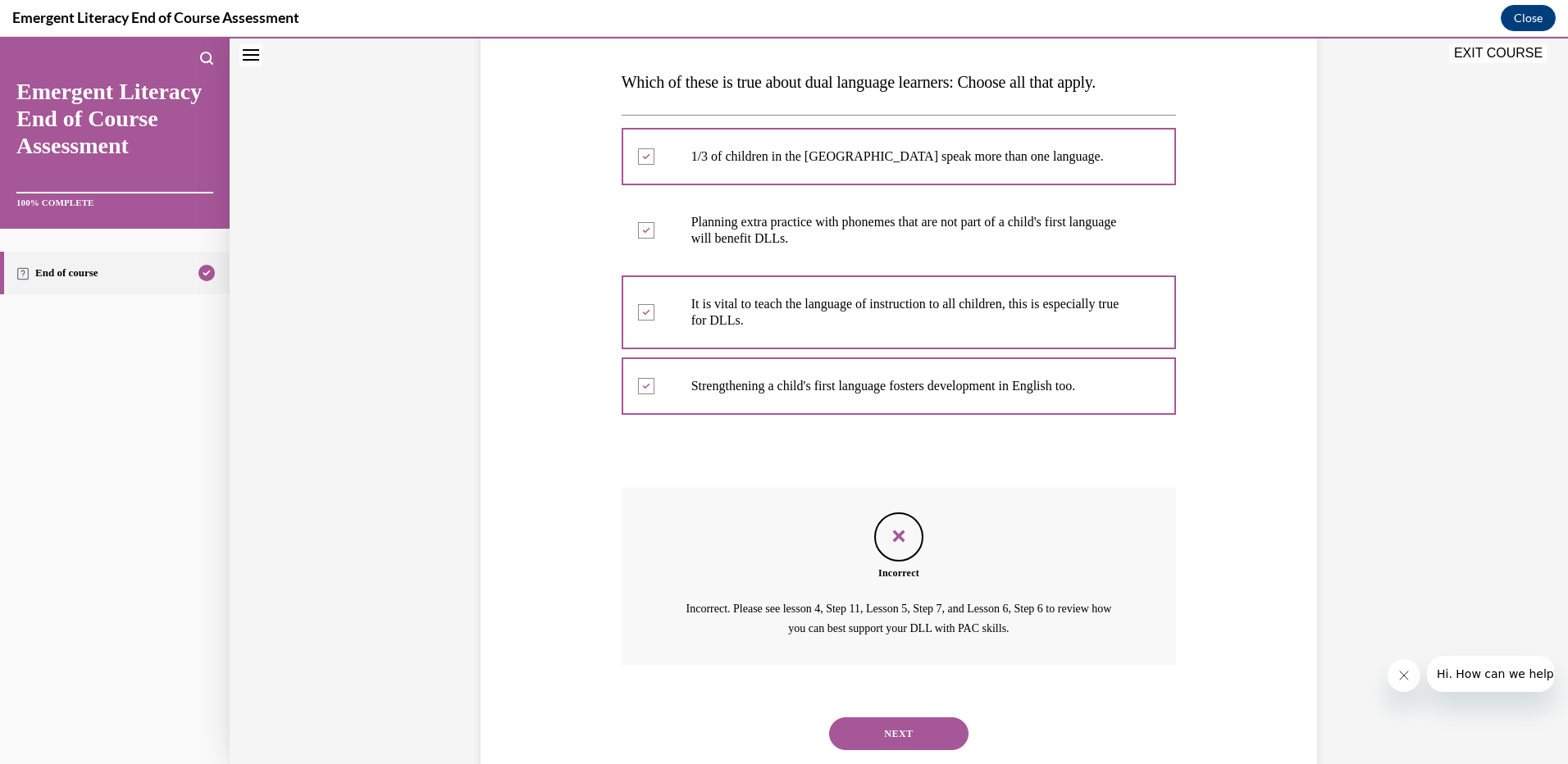
scroll to position [290, 0]
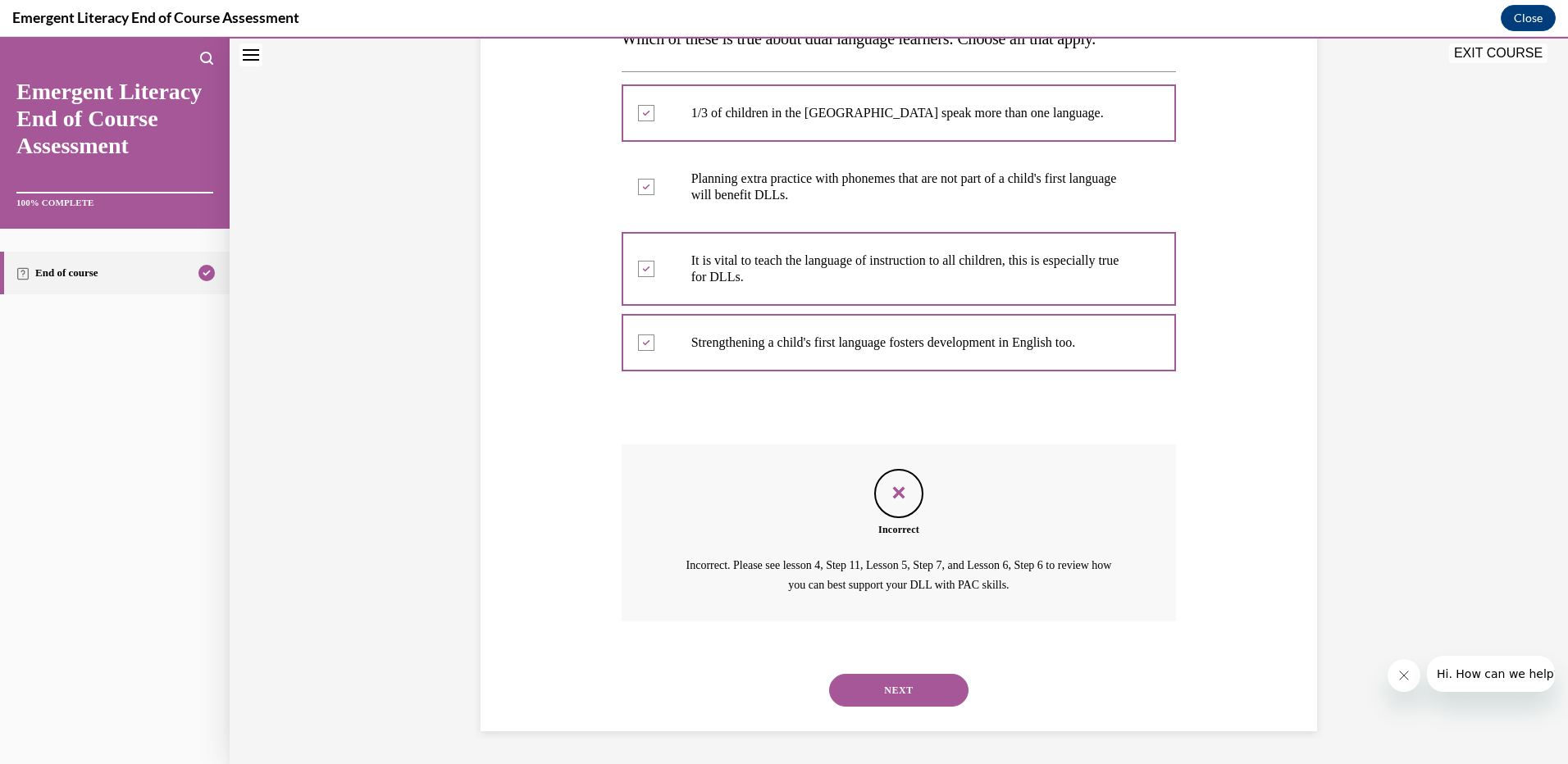
click at [908, 696] on button "NEXT" at bounding box center [898, 690] width 140 height 32
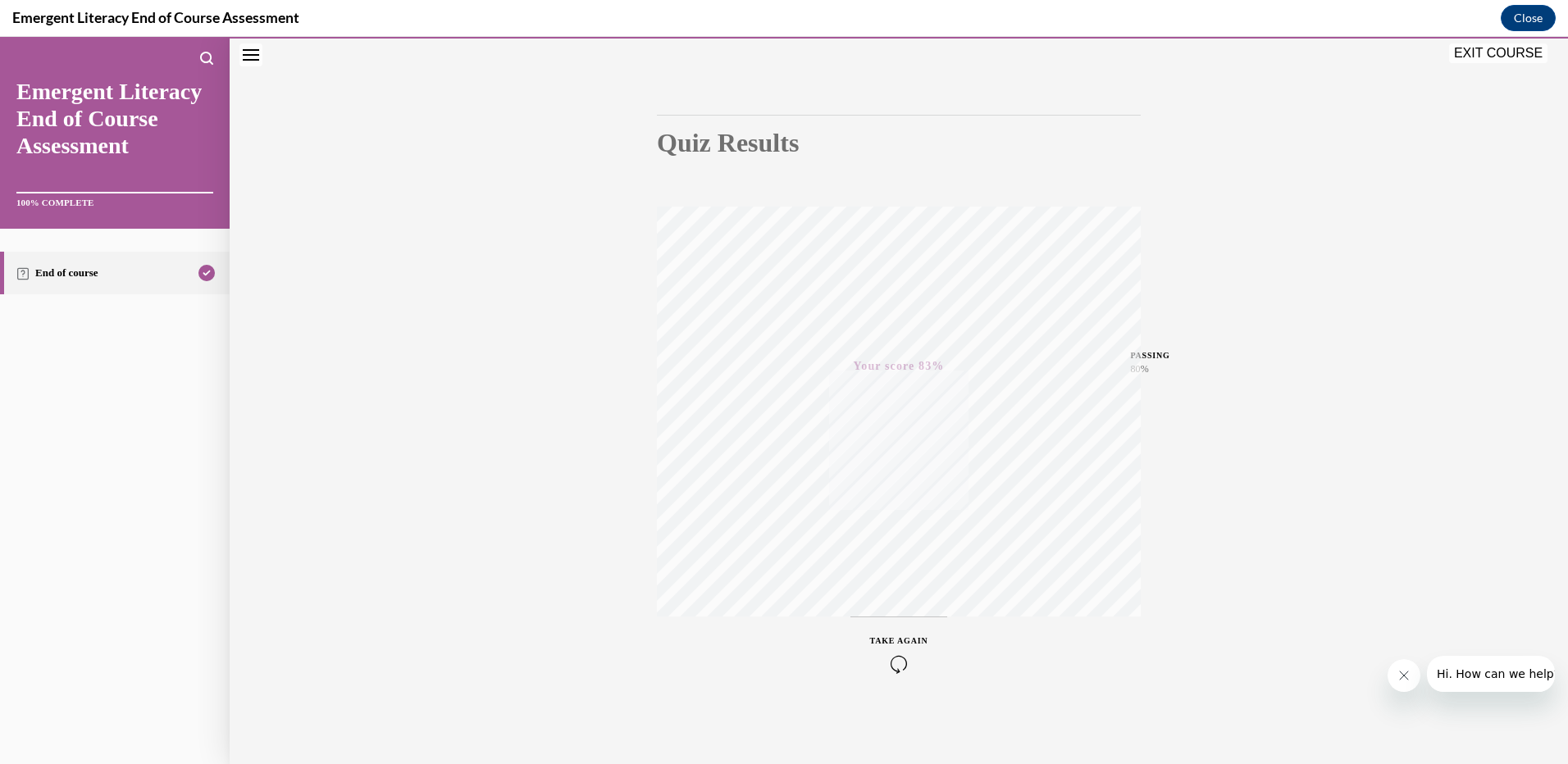
click at [1510, 50] on button "EXIT COURSE" at bounding box center [1498, 53] width 98 height 20
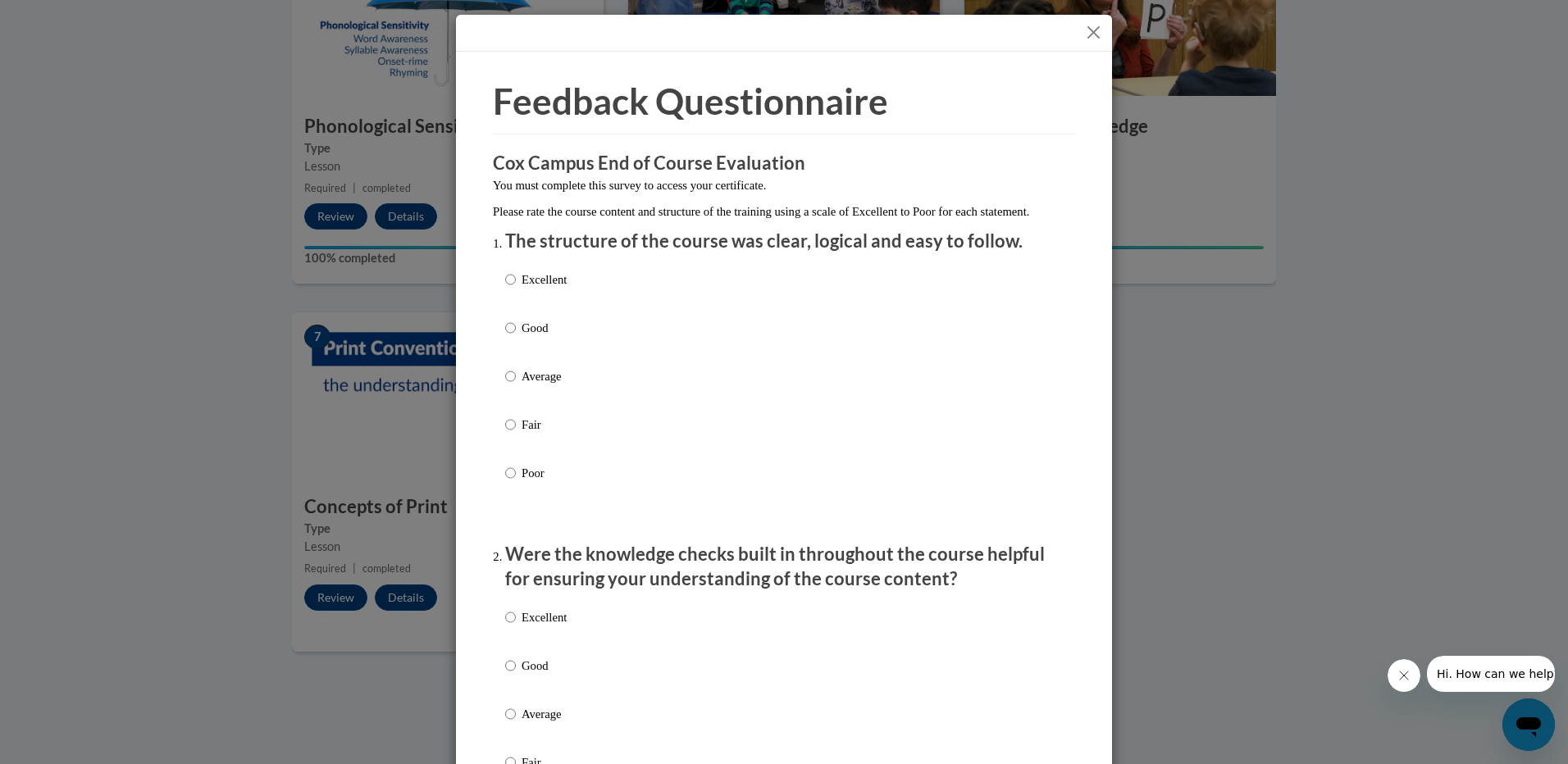
click at [522, 357] on label "Good" at bounding box center [536, 340] width 61 height 44
click at [516, 337] on input "Good" at bounding box center [510, 328] width 11 height 18
radio input "true"
click at [550, 674] on p "Good" at bounding box center [544, 666] width 45 height 18
click at [516, 674] on input "Good" at bounding box center [510, 666] width 11 height 18
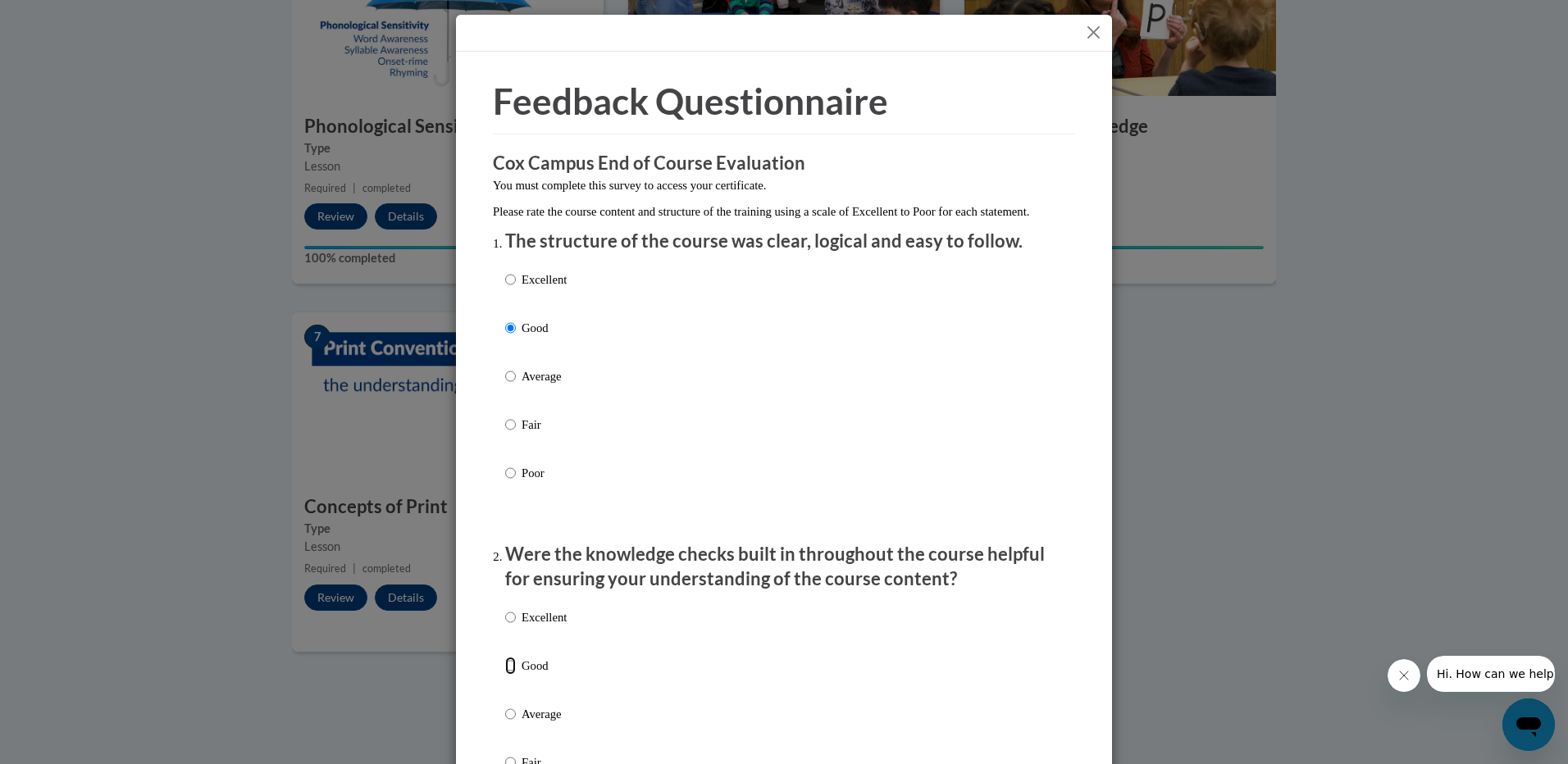
radio input "true"
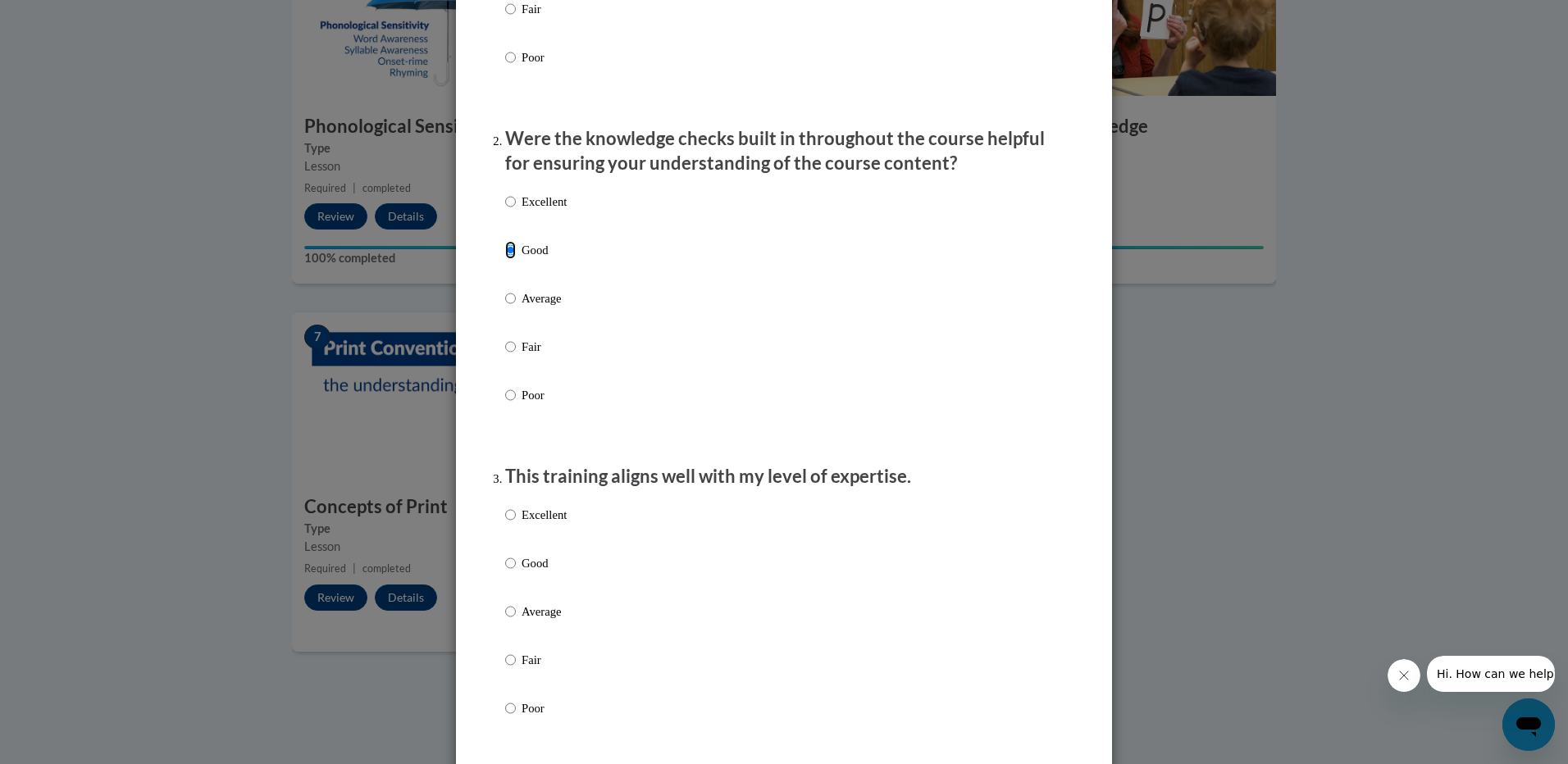
scroll to position [492, 0]
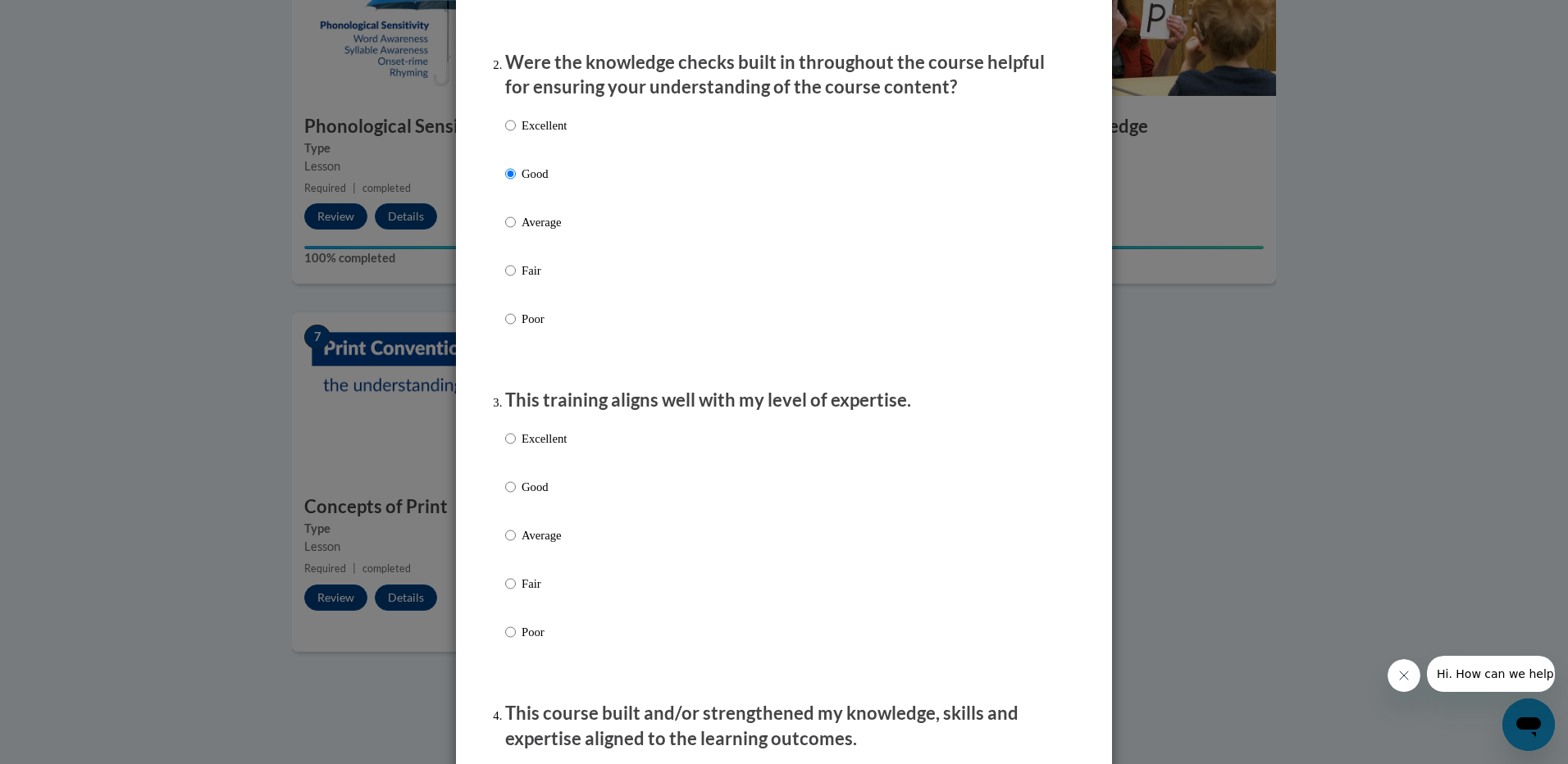
click at [576, 513] on div "Excellent Good Average Fair Poor" at bounding box center [783, 554] width 557 height 267
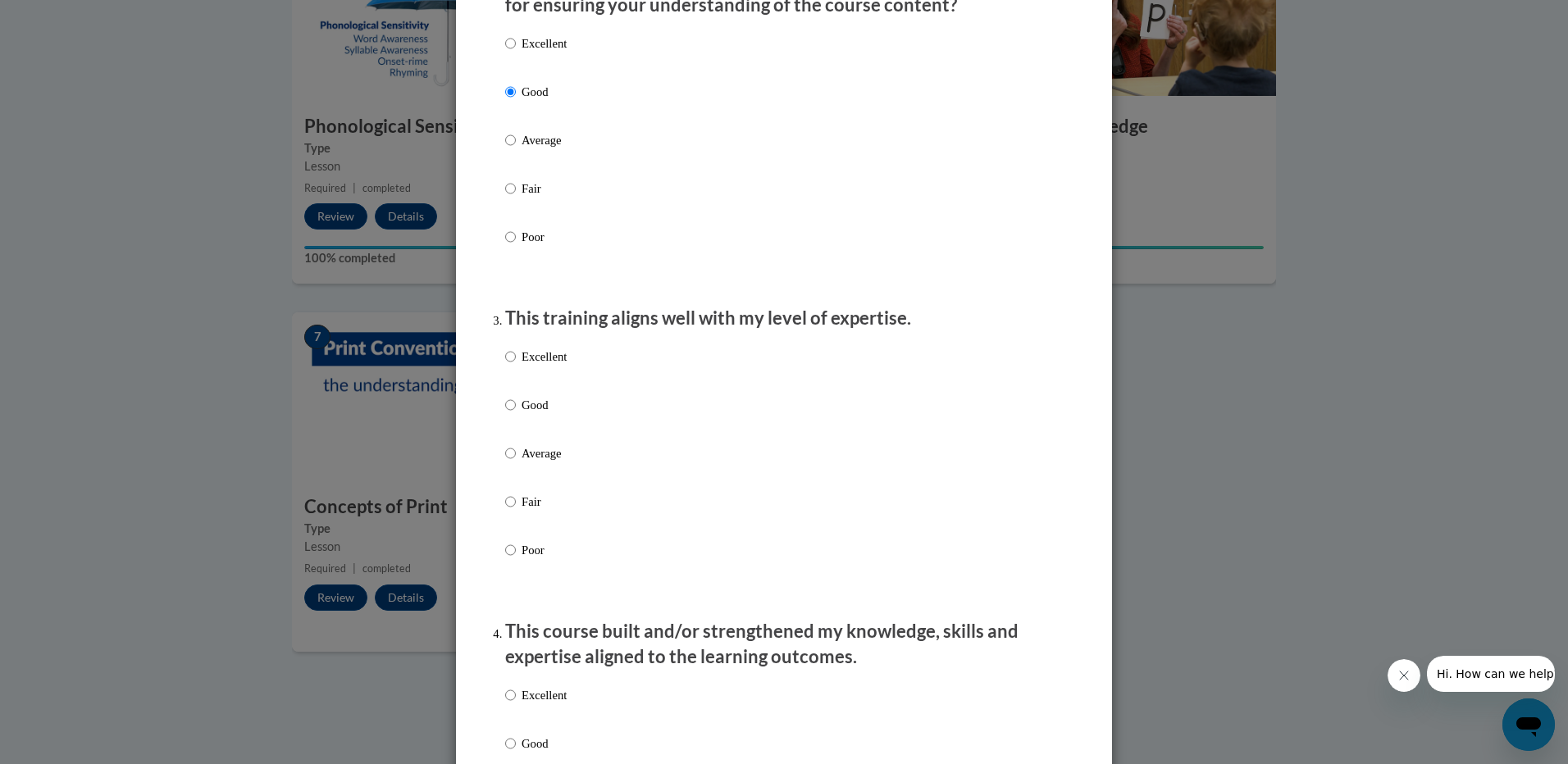
click at [548, 414] on p "Good" at bounding box center [544, 405] width 45 height 18
click at [516, 414] on input "Good" at bounding box center [510, 405] width 11 height 18
radio input "true"
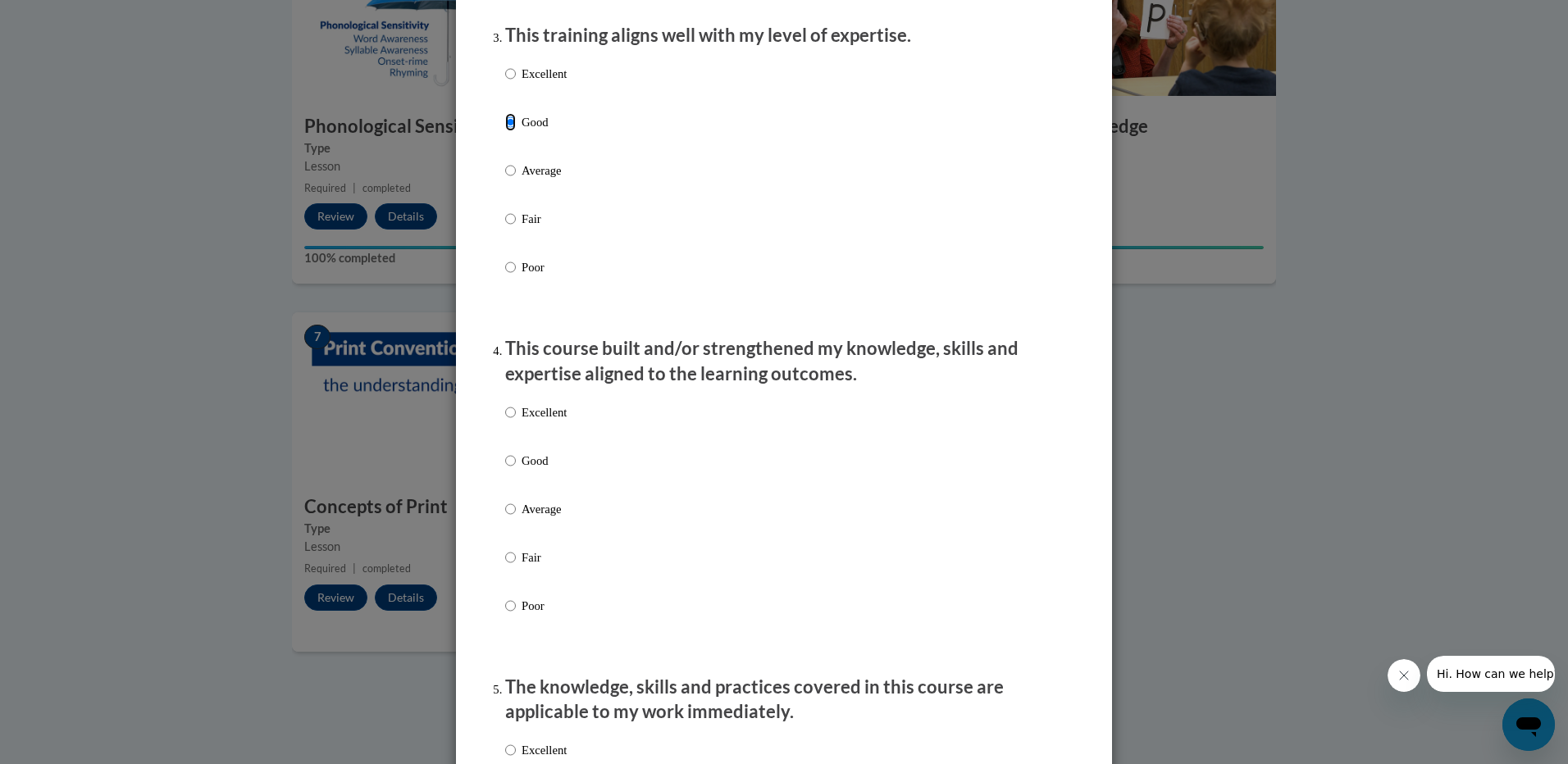
scroll to position [902, 0]
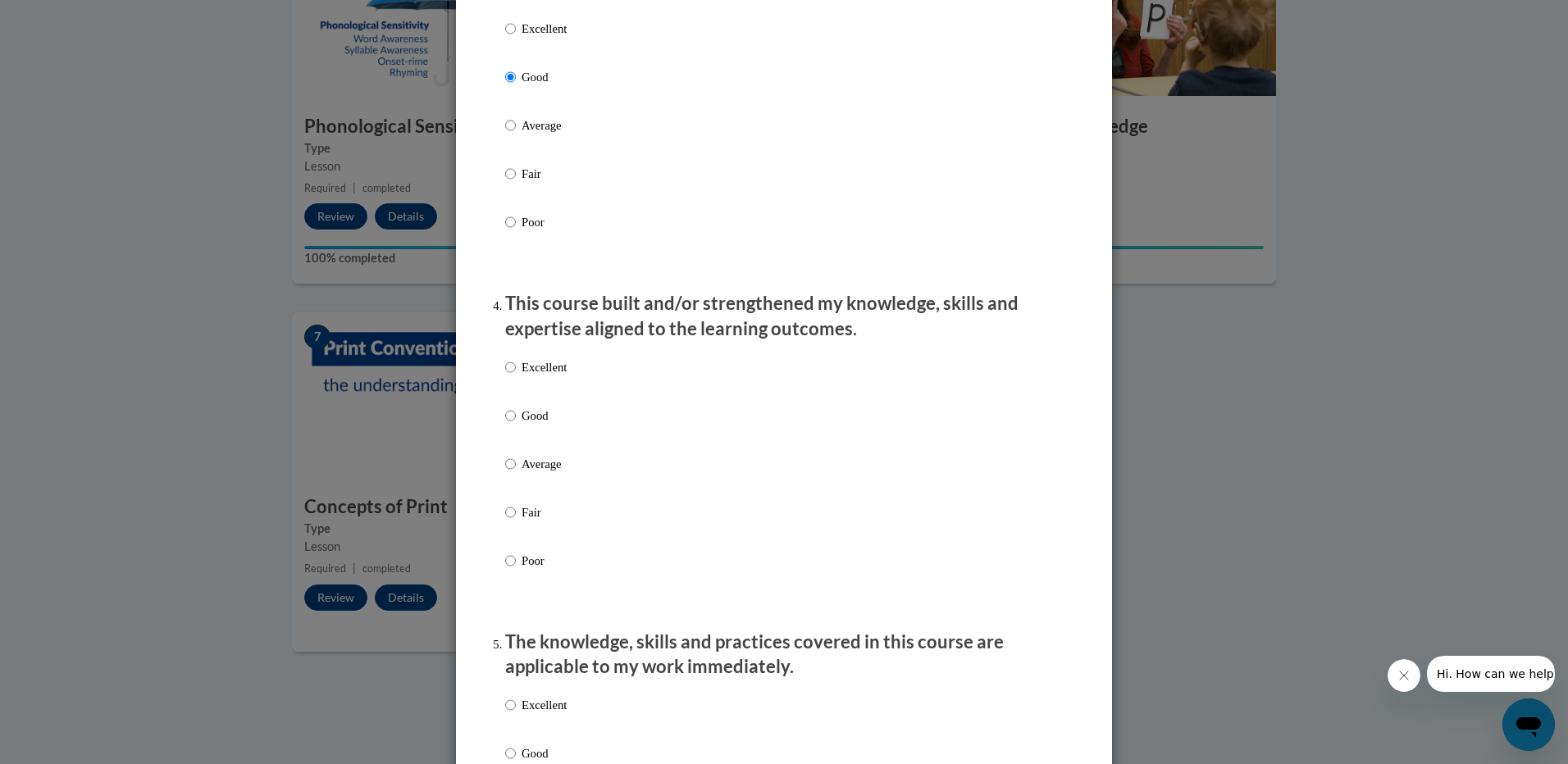
click at [532, 425] on p "Good" at bounding box center [544, 416] width 45 height 18
click at [516, 425] on input "Good" at bounding box center [510, 416] width 11 height 18
radio input "true"
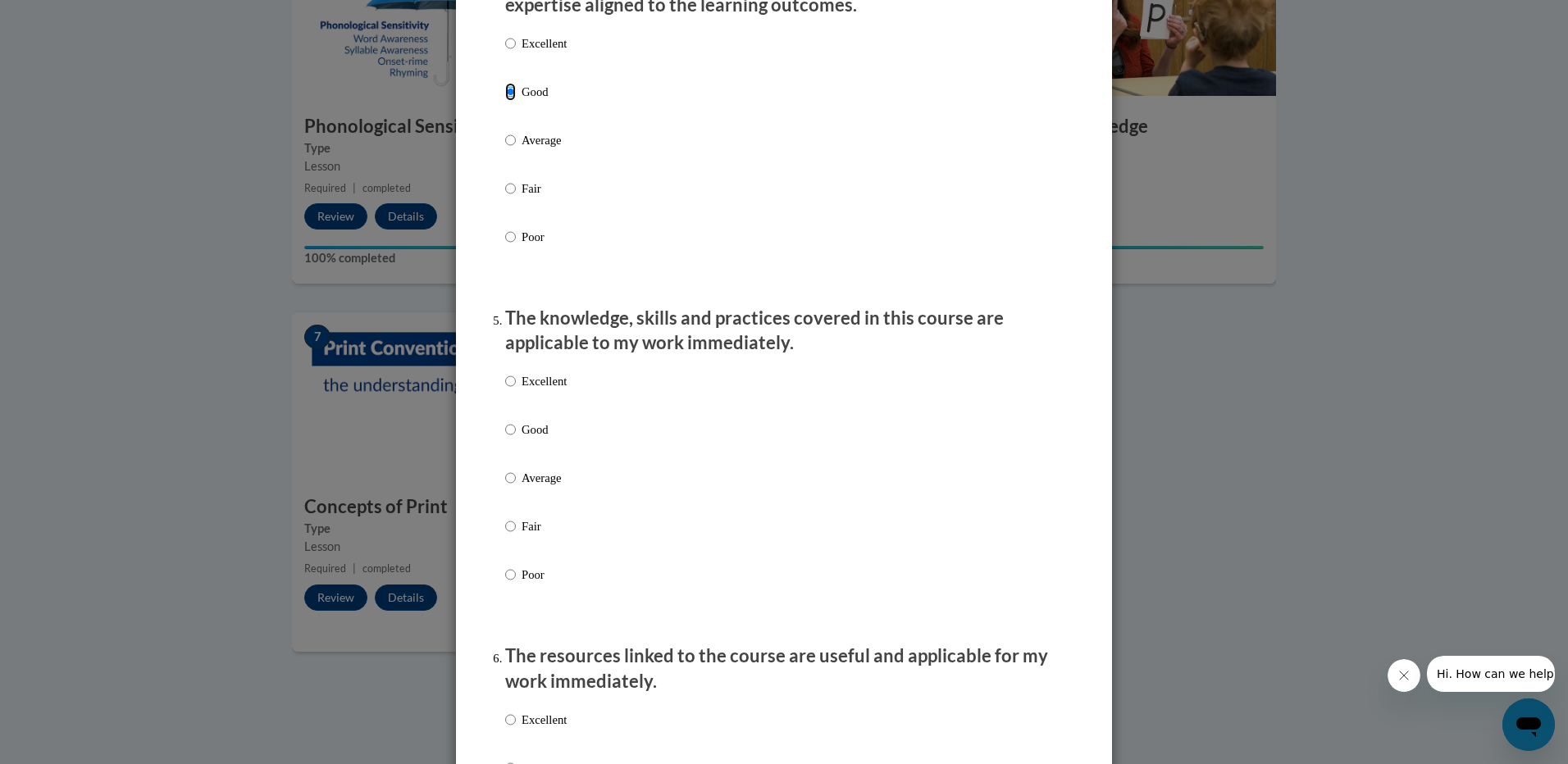
scroll to position [1229, 0]
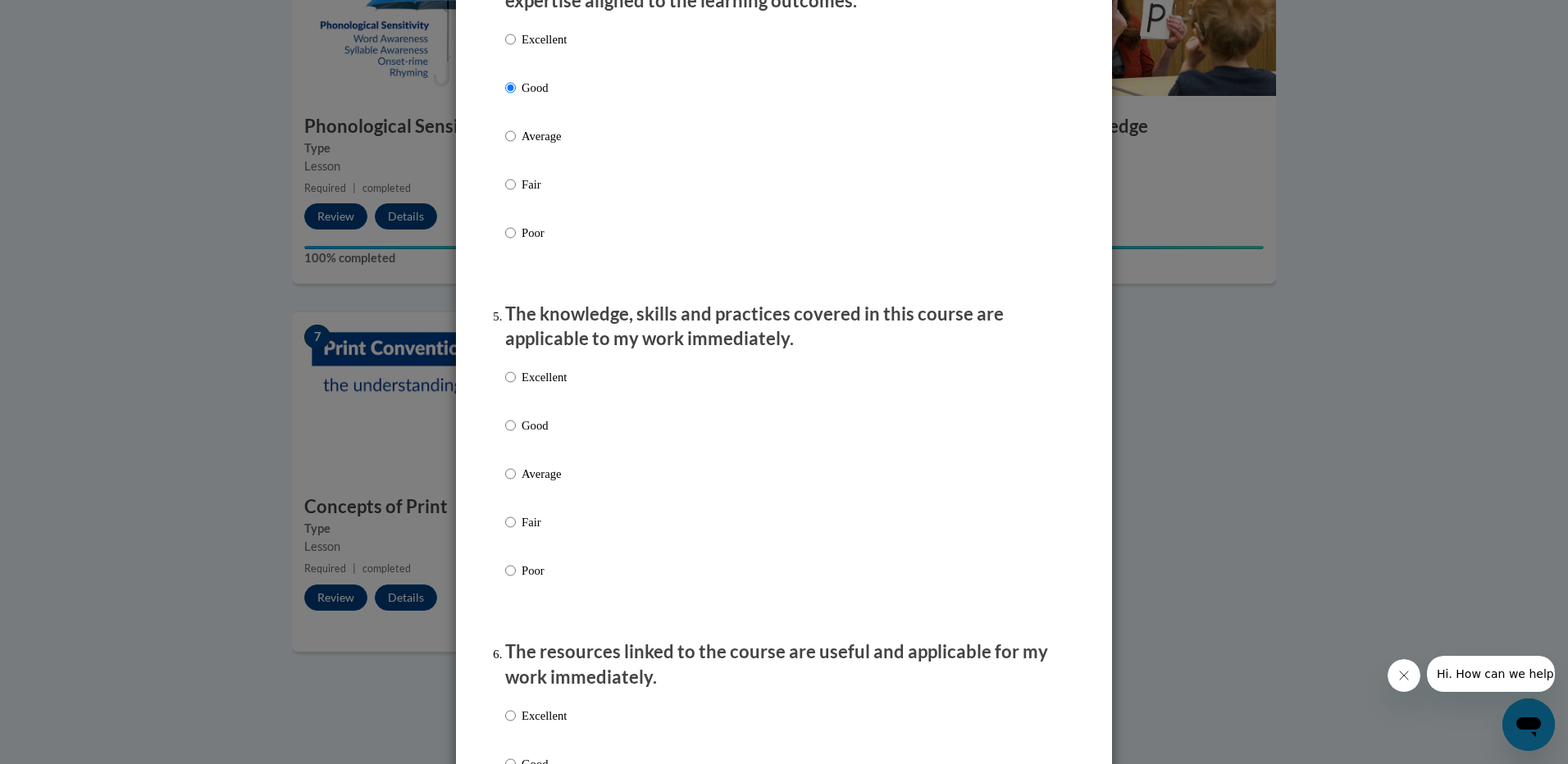
click at [513, 412] on label "Excellent" at bounding box center [536, 390] width 61 height 44
click at [513, 386] on input "Excellent" at bounding box center [510, 377] width 11 height 18
radio input "true"
click at [521, 435] on p "Good" at bounding box center [544, 426] width 45 height 18
click at [516, 435] on input "Good" at bounding box center [510, 426] width 11 height 18
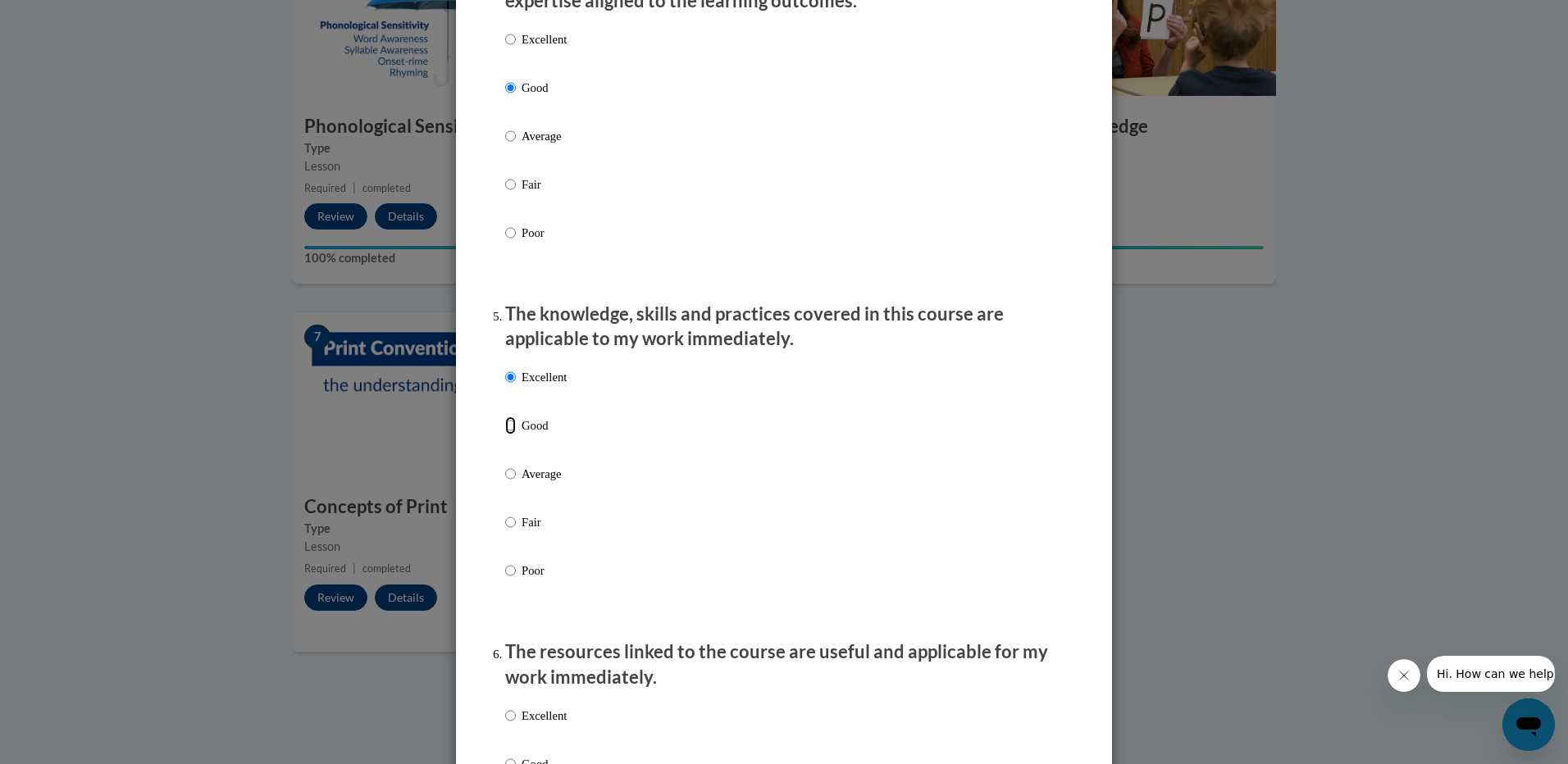
radio input "true"
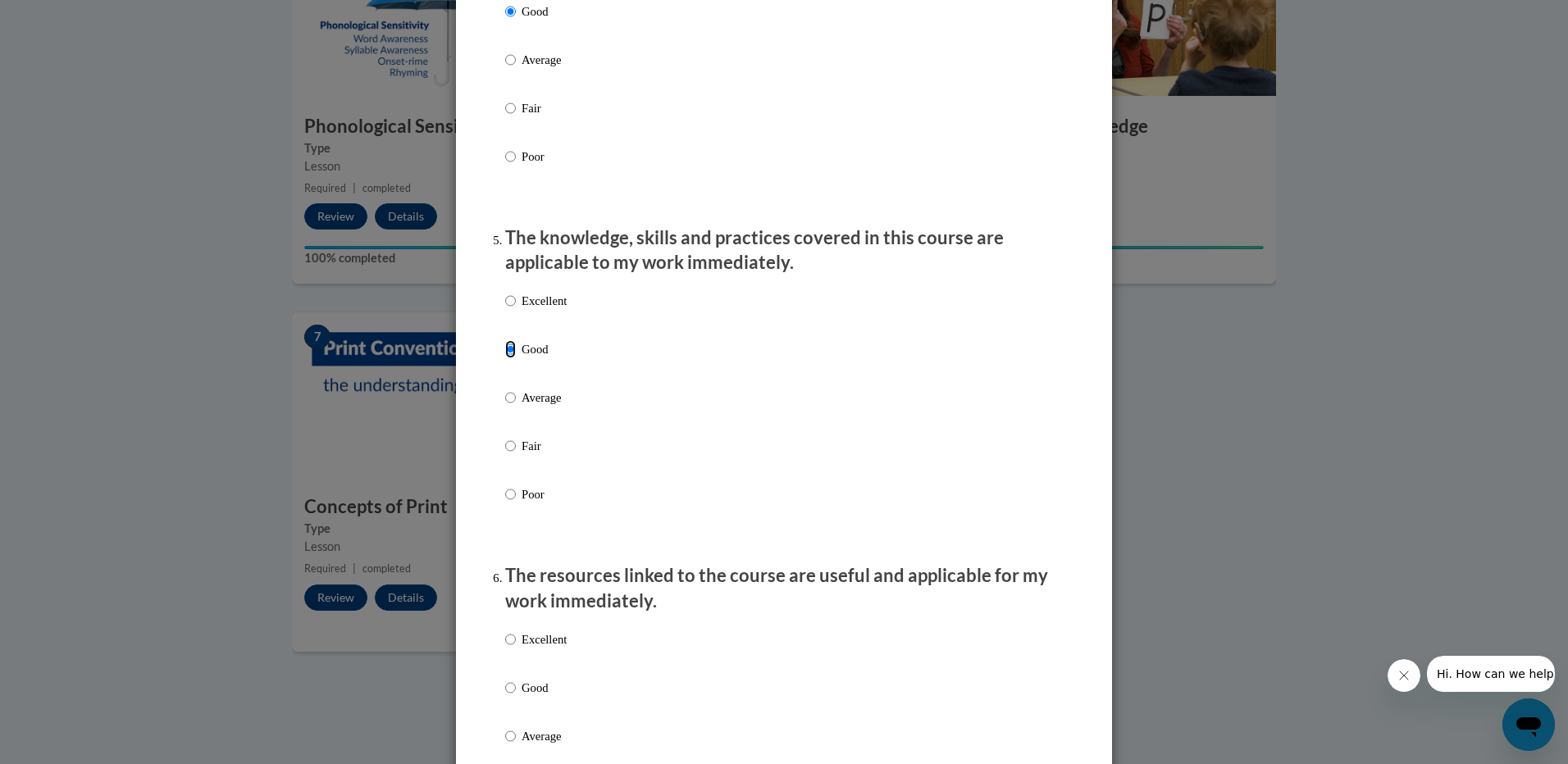
scroll to position [1558, 0]
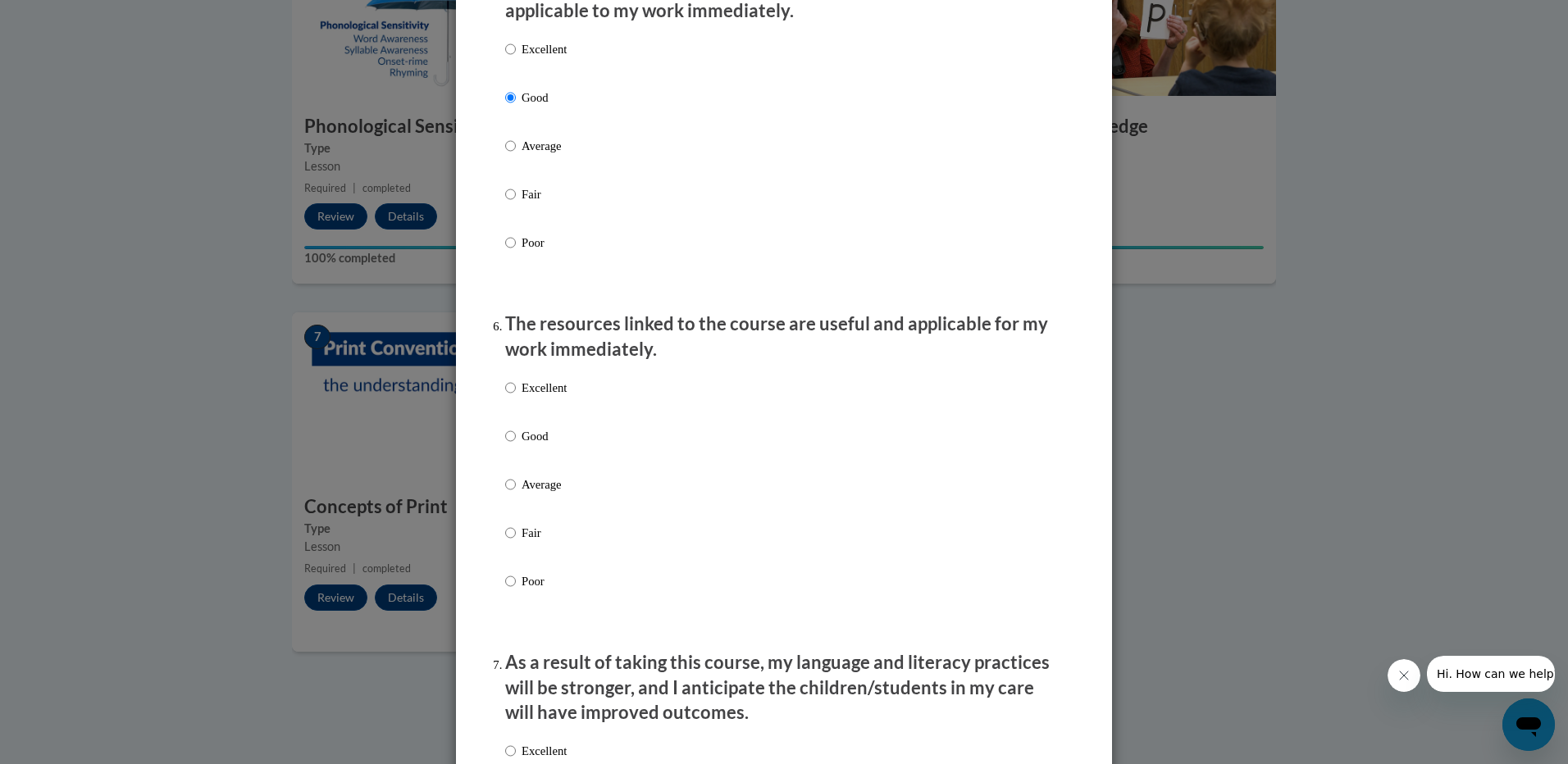
click at [527, 445] on p "Good" at bounding box center [544, 436] width 45 height 18
click at [516, 445] on input "Good" at bounding box center [510, 436] width 11 height 18
radio input "true"
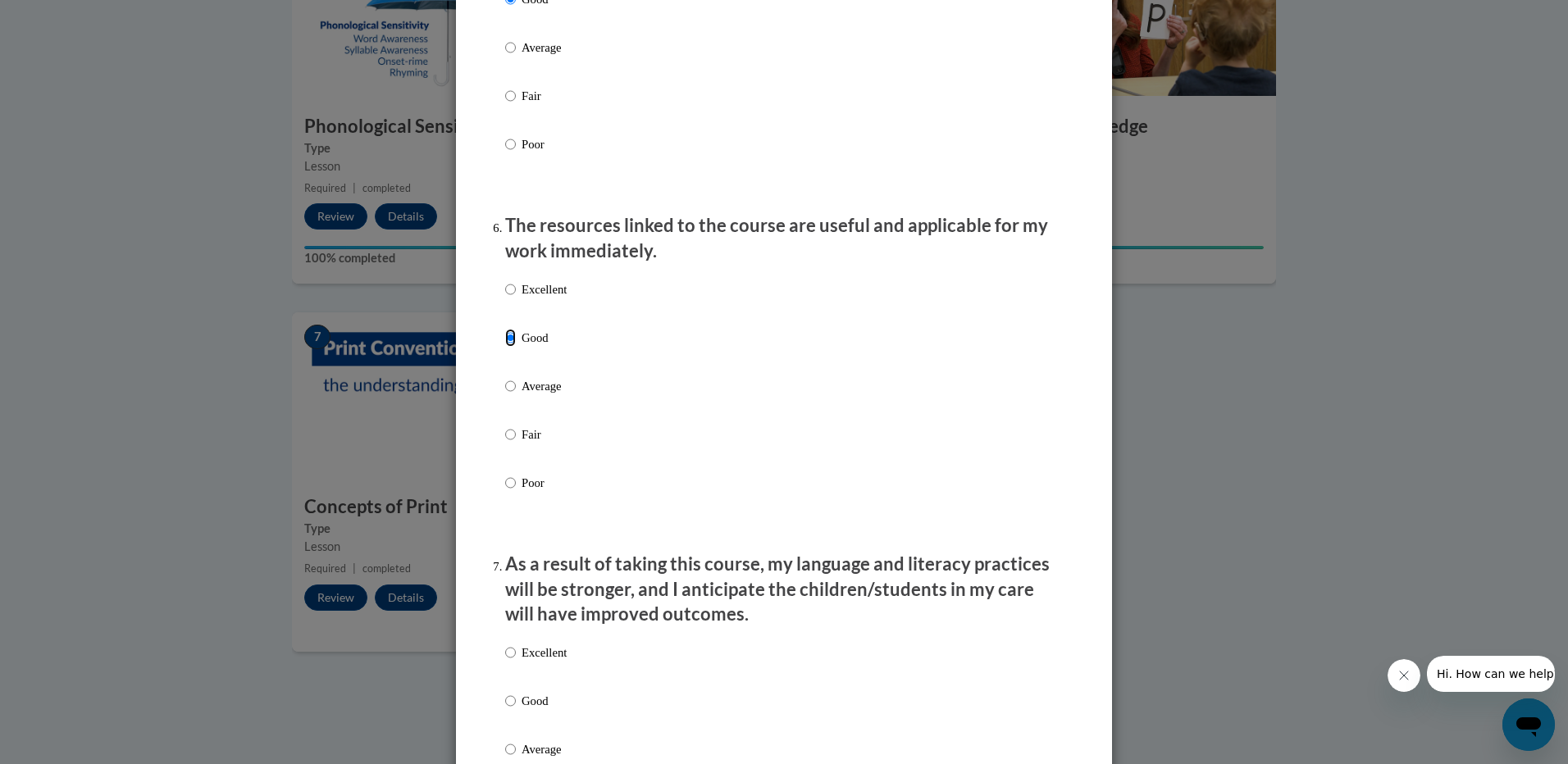
scroll to position [1967, 0]
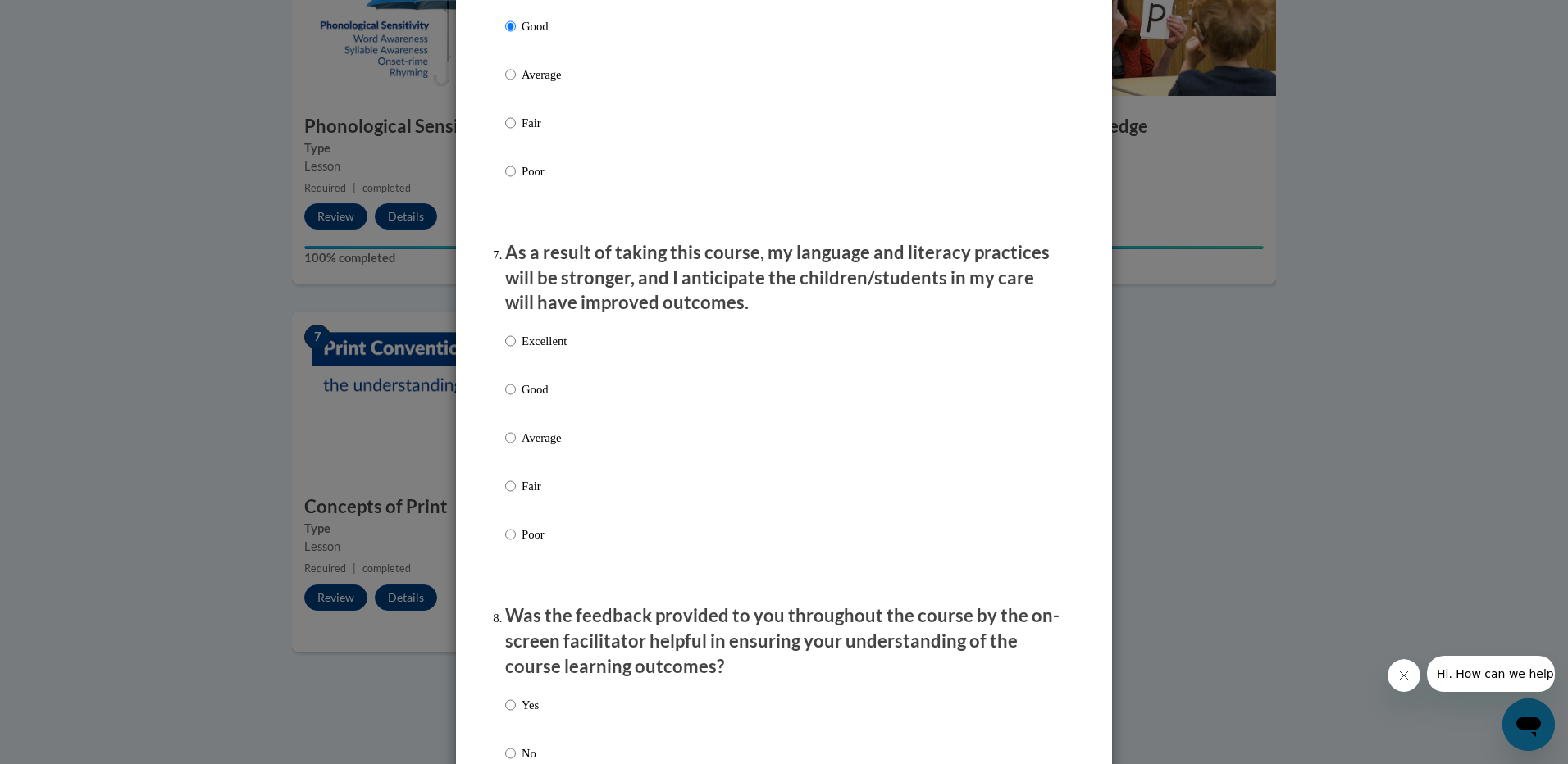
click at [520, 419] on label "Good" at bounding box center [536, 402] width 61 height 44
click at [516, 399] on input "Good" at bounding box center [510, 390] width 11 height 18
radio input "true"
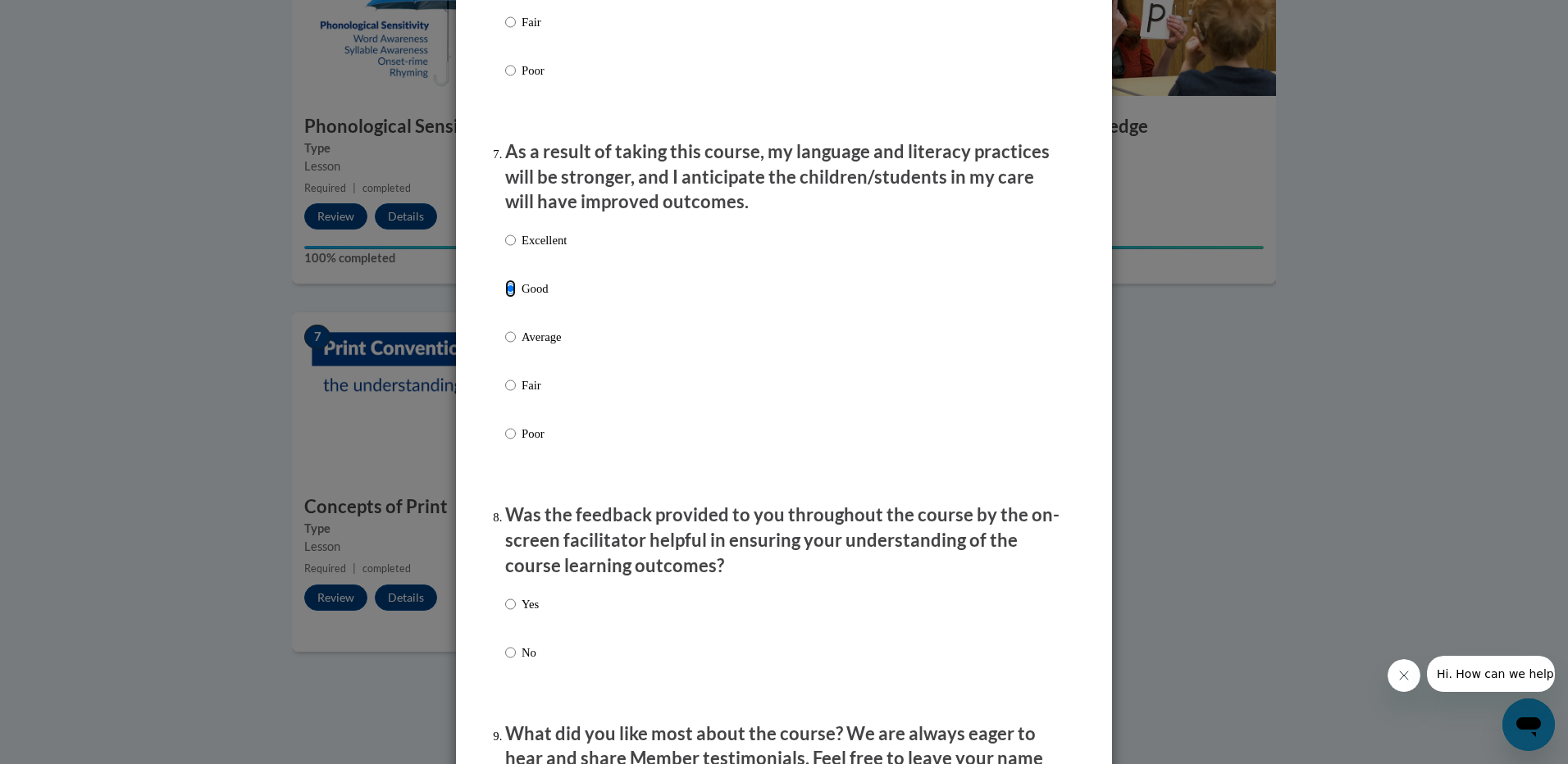
scroll to position [2296, 0]
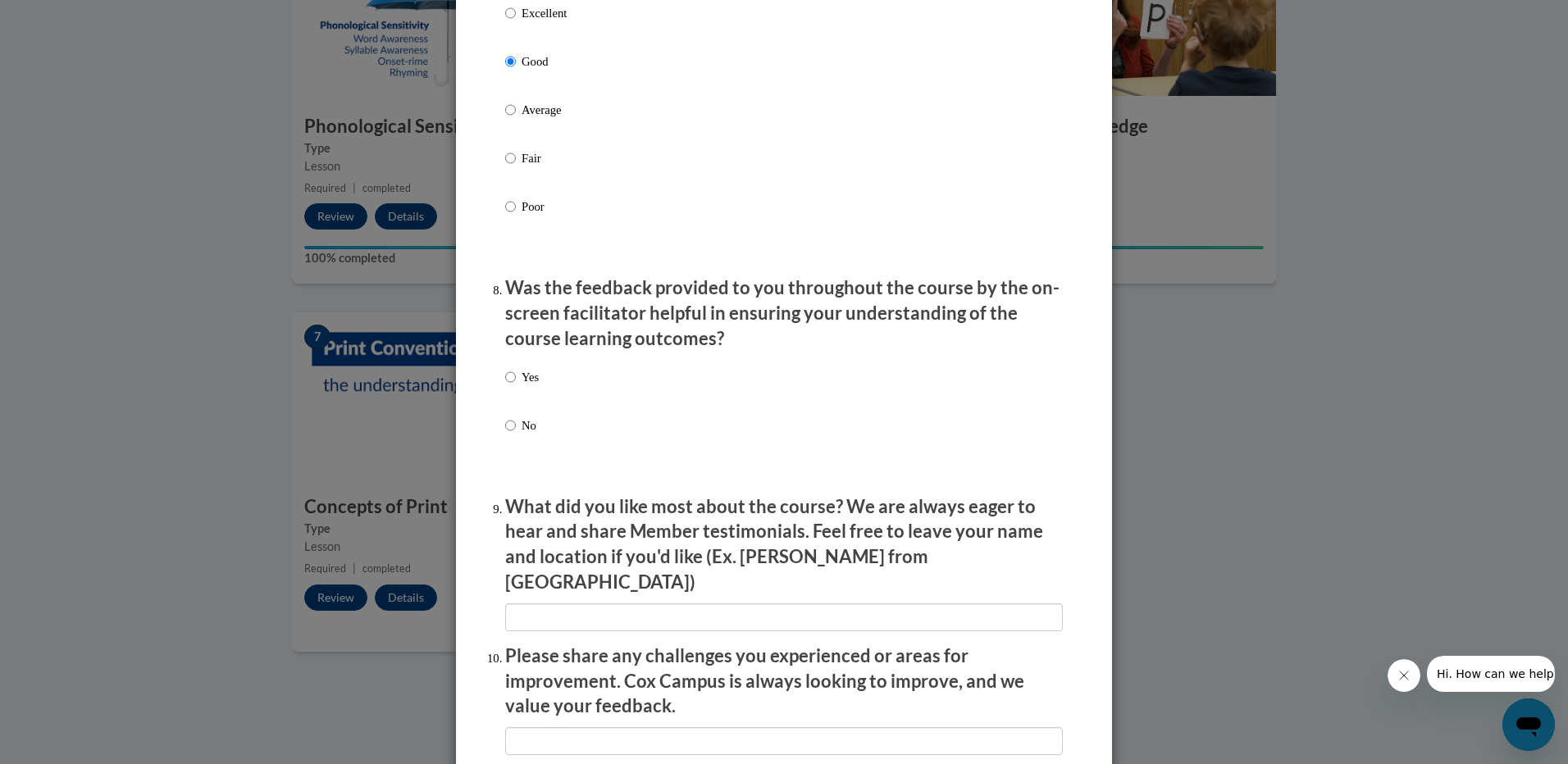
click at [521, 386] on p "Yes" at bounding box center [529, 377] width 17 height 18
click at [516, 386] on input "Yes" at bounding box center [510, 377] width 11 height 18
radio input "true"
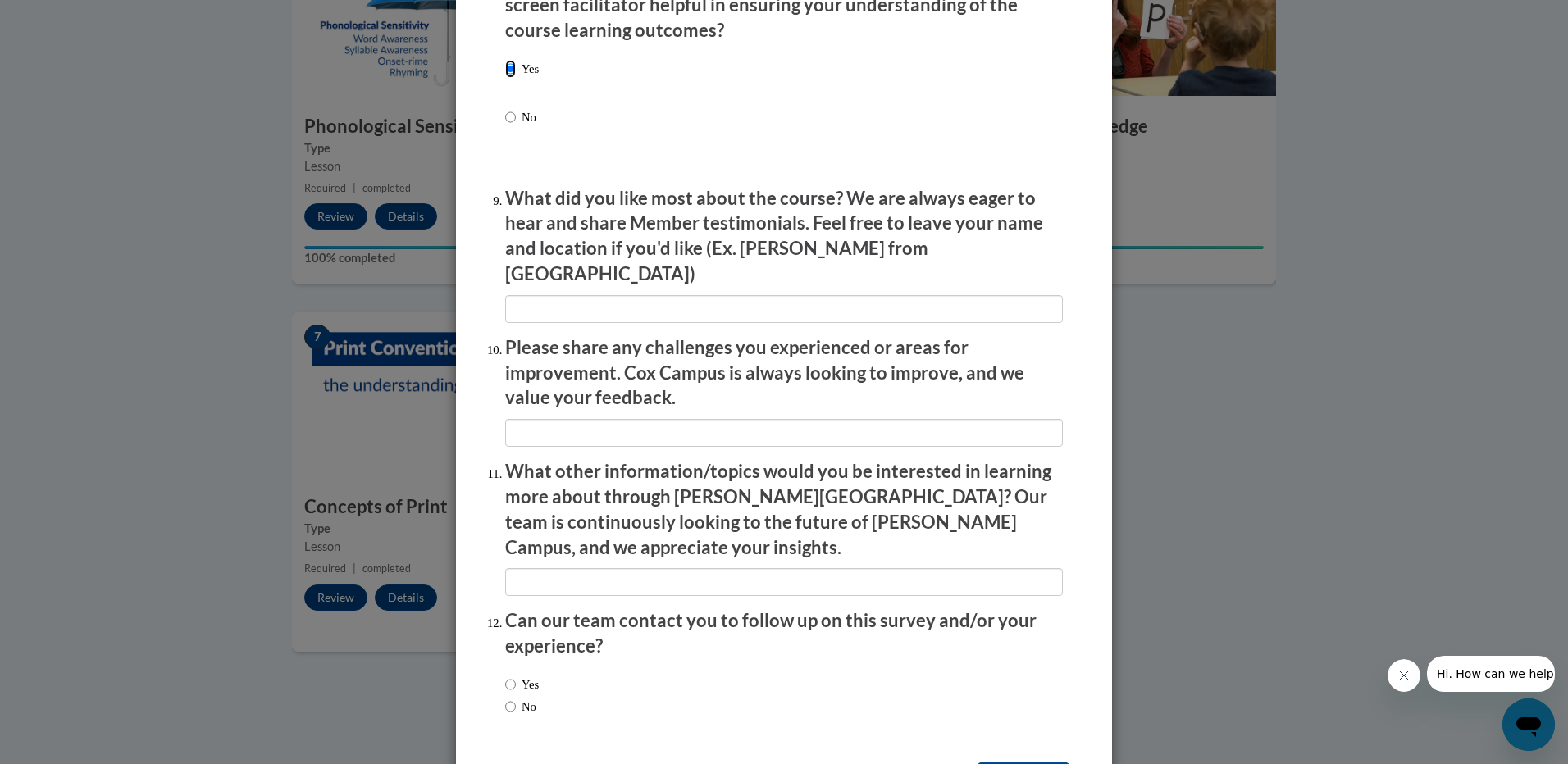
scroll to position [2623, 0]
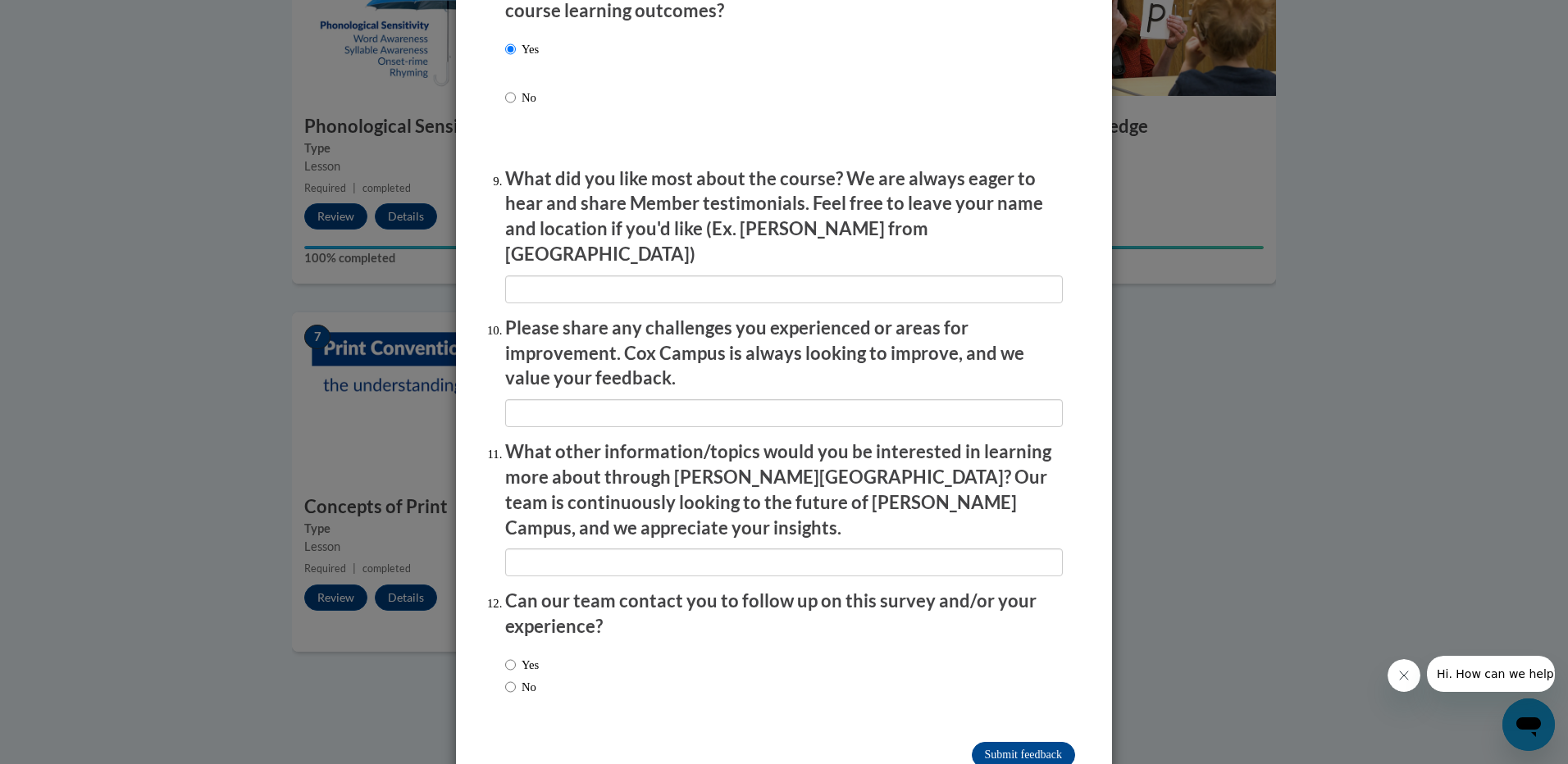
click at [542, 648] on div "Yes No" at bounding box center [783, 679] width 557 height 61
click at [535, 656] on label "Yes" at bounding box center [521, 665] width 33 height 18
click at [516, 656] on input "Yes" at bounding box center [510, 665] width 11 height 18
radio input "true"
click at [1008, 742] on input "Submit feedback" at bounding box center [1023, 754] width 104 height 26
